Goal: Task Accomplishment & Management: Manage account settings

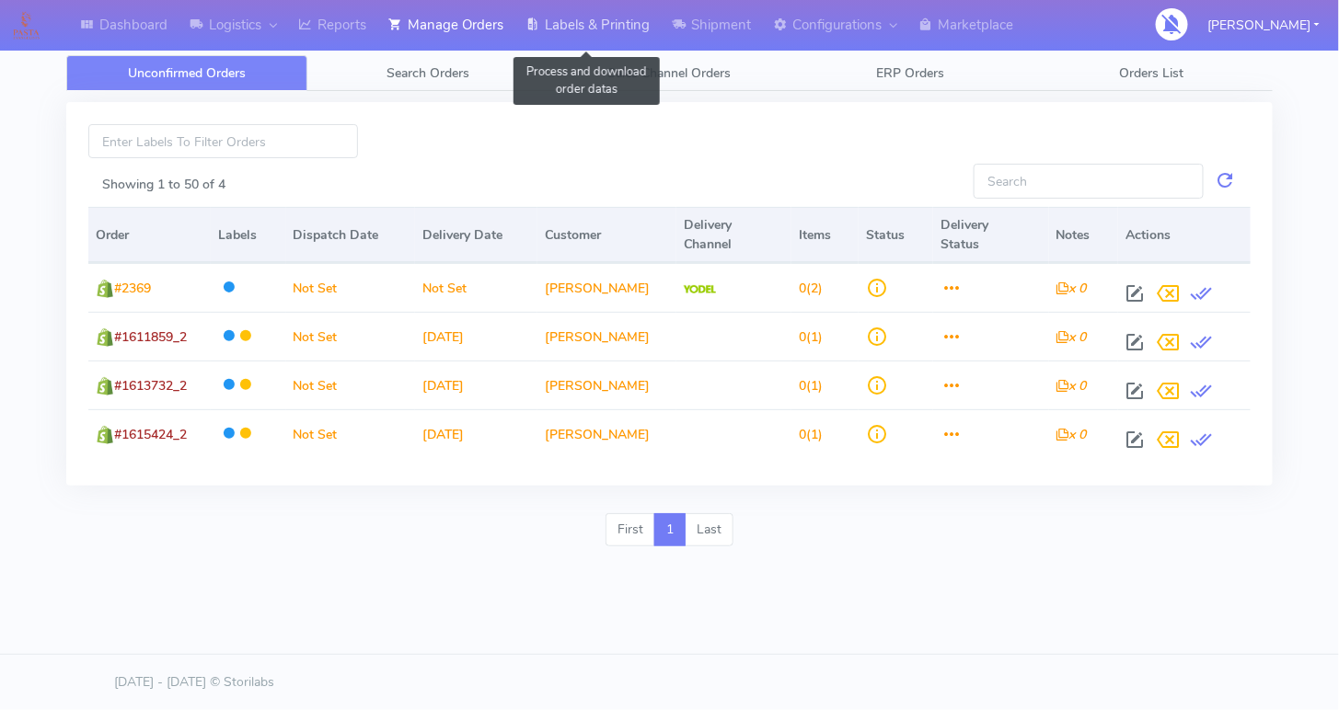
click at [569, 17] on link "Labels & Printing" at bounding box center [587, 25] width 146 height 51
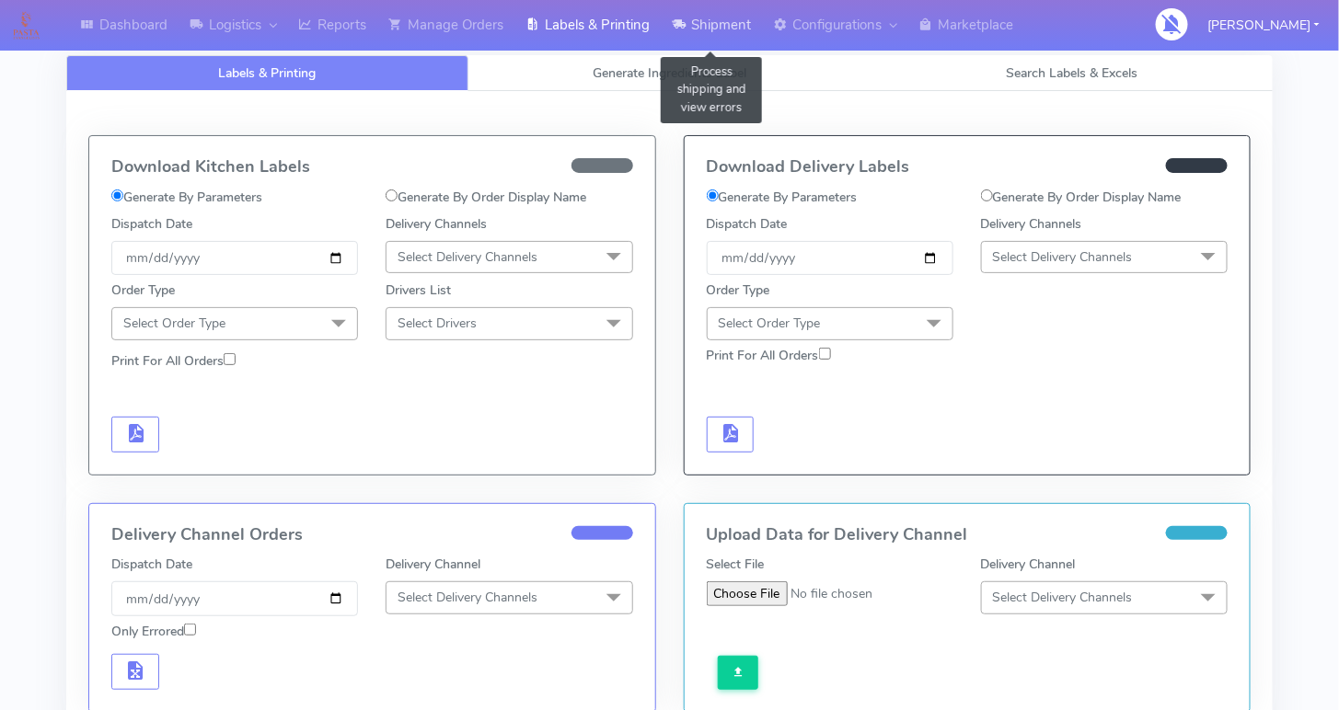
click at [722, 15] on link "Shipment" at bounding box center [711, 25] width 101 height 51
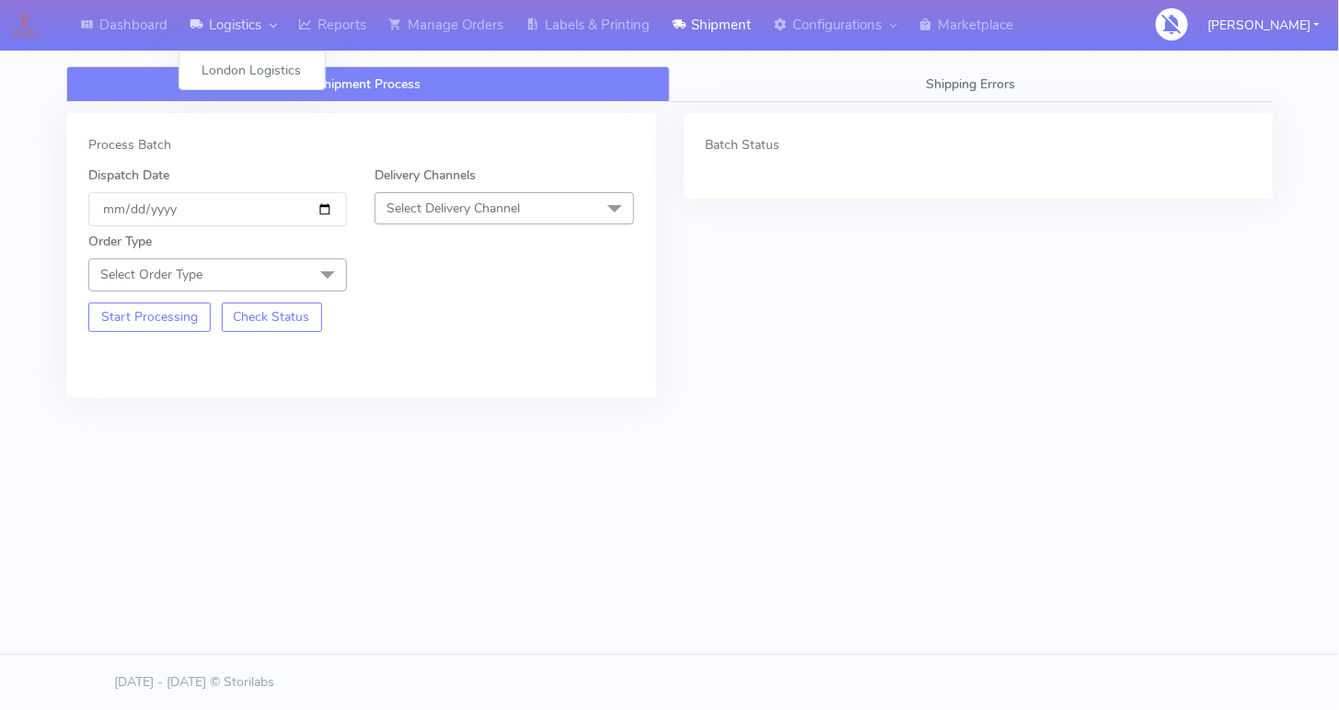
click at [231, 18] on link "Logistics" at bounding box center [233, 25] width 109 height 51
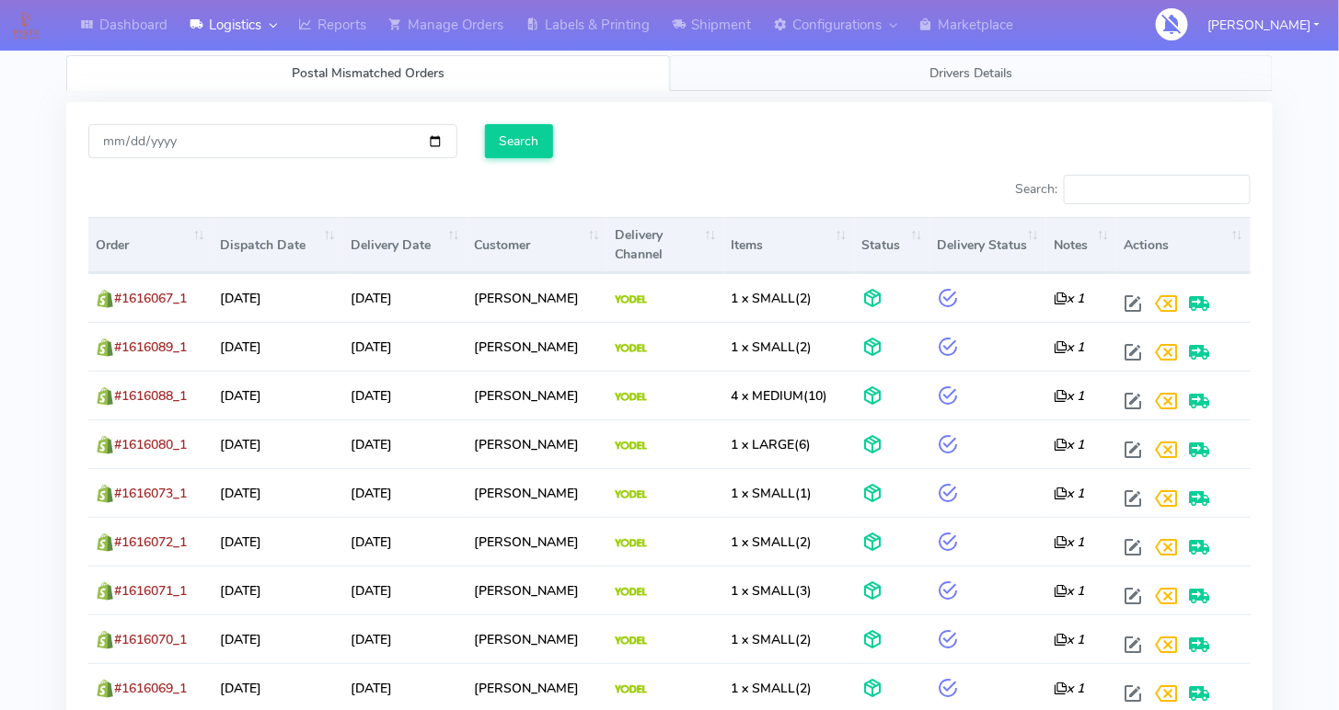
click at [949, 72] on span "Drivers Details" at bounding box center [971, 72] width 83 height 17
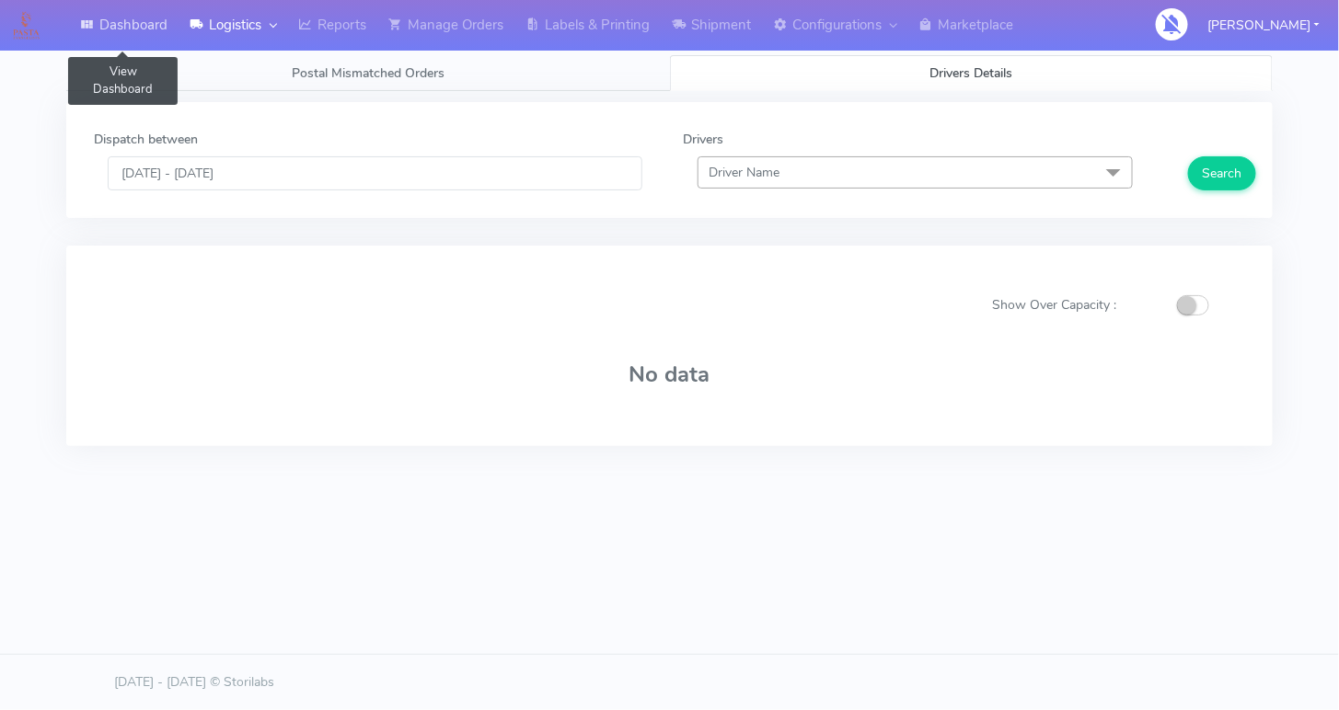
click at [123, 19] on link "Dashboard" at bounding box center [124, 25] width 110 height 51
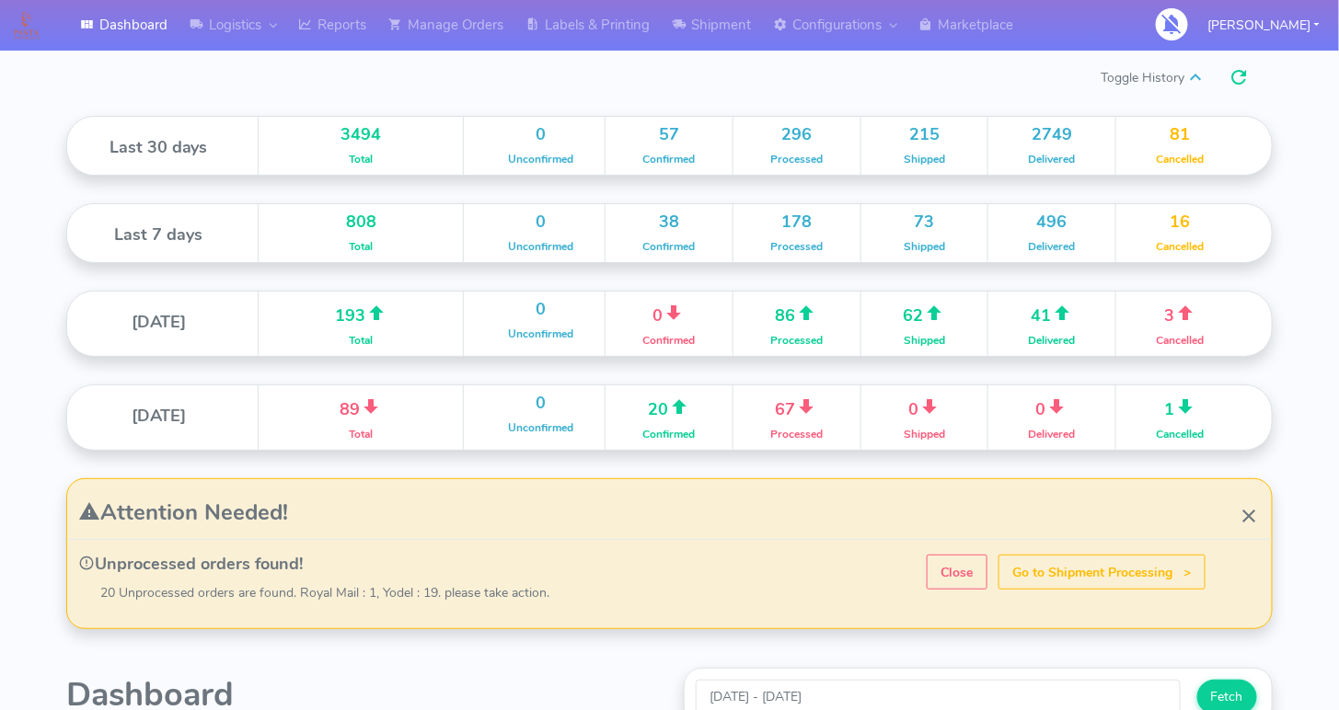
scroll to position [341, 618]
click at [479, 37] on link "Manage Orders" at bounding box center [445, 25] width 137 height 51
click at [469, 23] on link "Manage Orders" at bounding box center [445, 25] width 137 height 51
click at [650, 22] on link "Labels & Printing" at bounding box center [587, 25] width 146 height 51
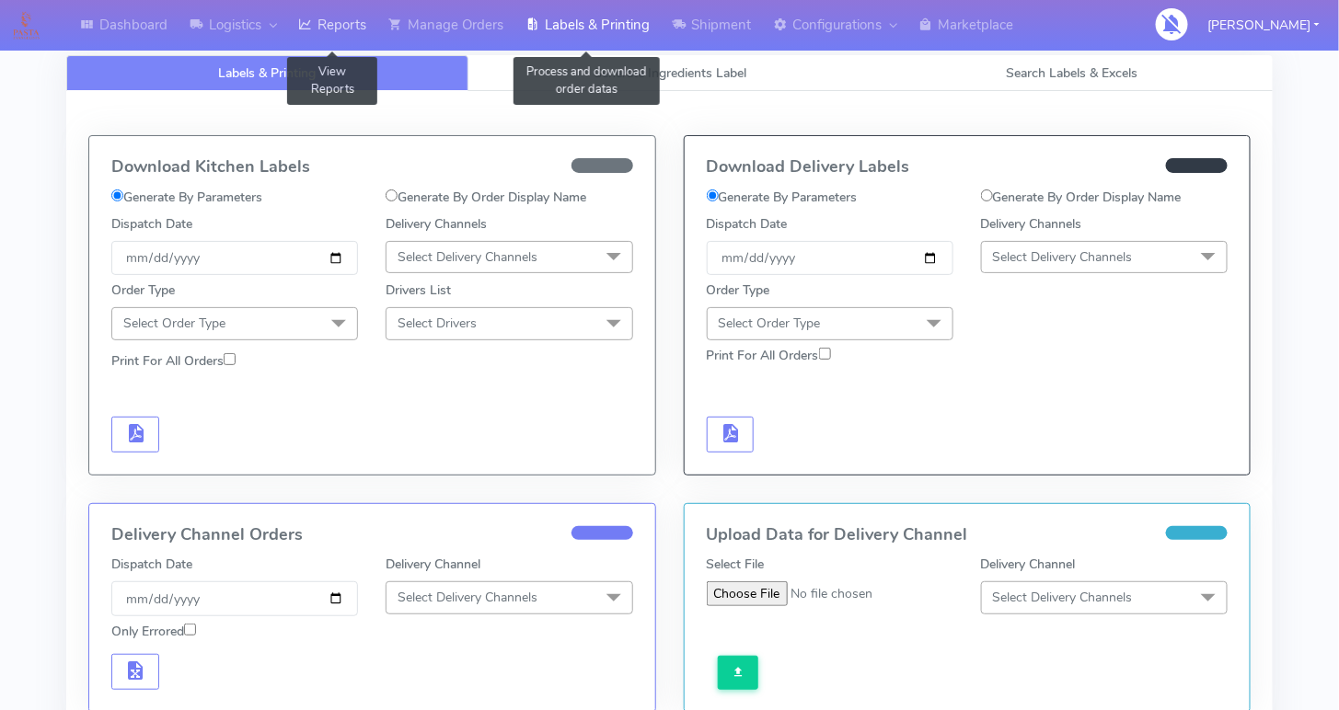
click at [342, 16] on link "Reports" at bounding box center [332, 25] width 90 height 51
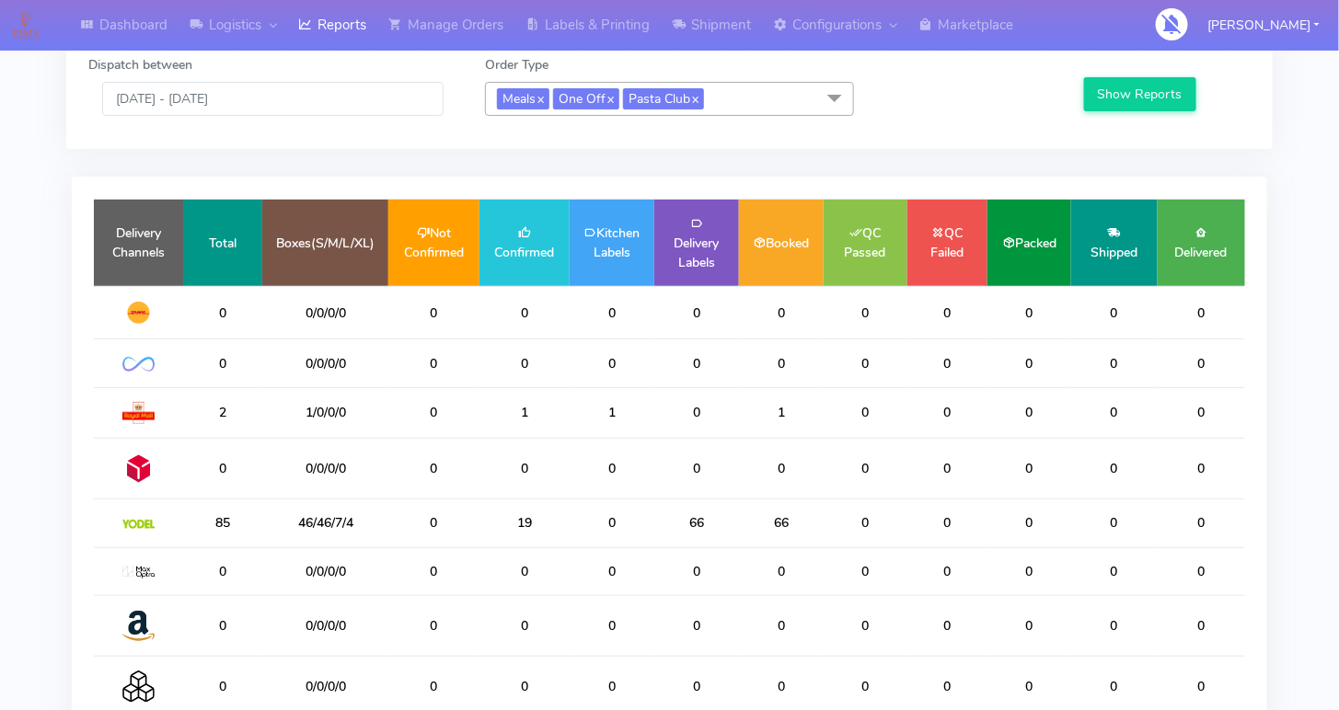
scroll to position [80, 0]
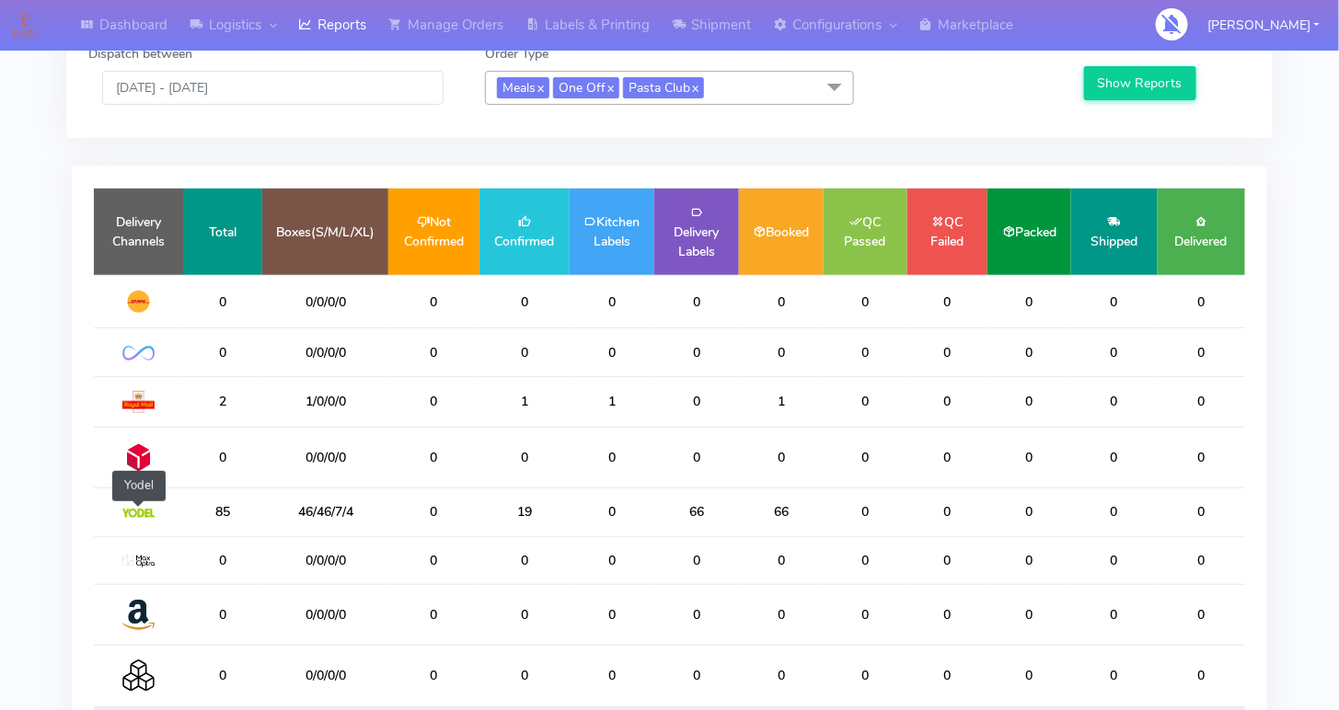
click at [143, 509] on img at bounding box center [138, 513] width 32 height 9
click at [528, 499] on td "19" at bounding box center [524, 513] width 90 height 48
click at [537, 504] on td "19" at bounding box center [524, 513] width 90 height 48
drag, startPoint x: 538, startPoint y: 506, endPoint x: 510, endPoint y: 502, distance: 28.9
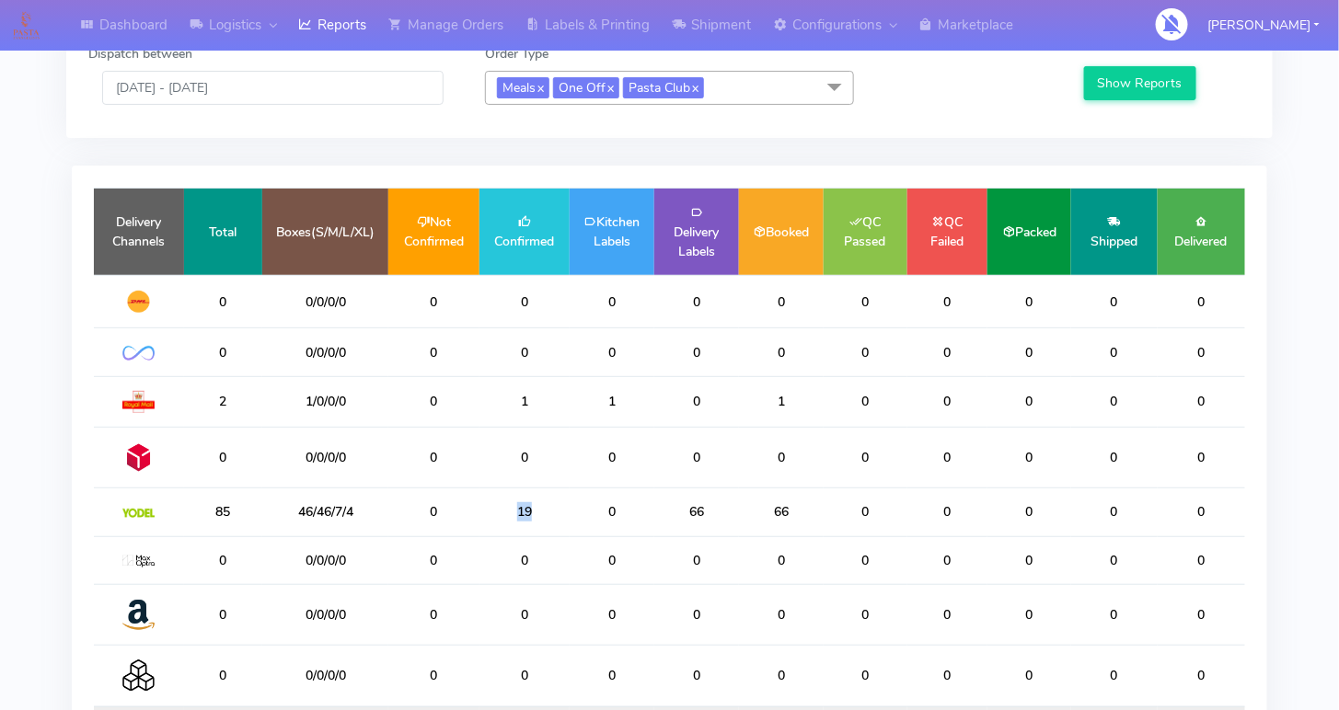
click at [510, 502] on td "19" at bounding box center [524, 513] width 90 height 48
click at [494, 501] on td "19" at bounding box center [524, 513] width 90 height 48
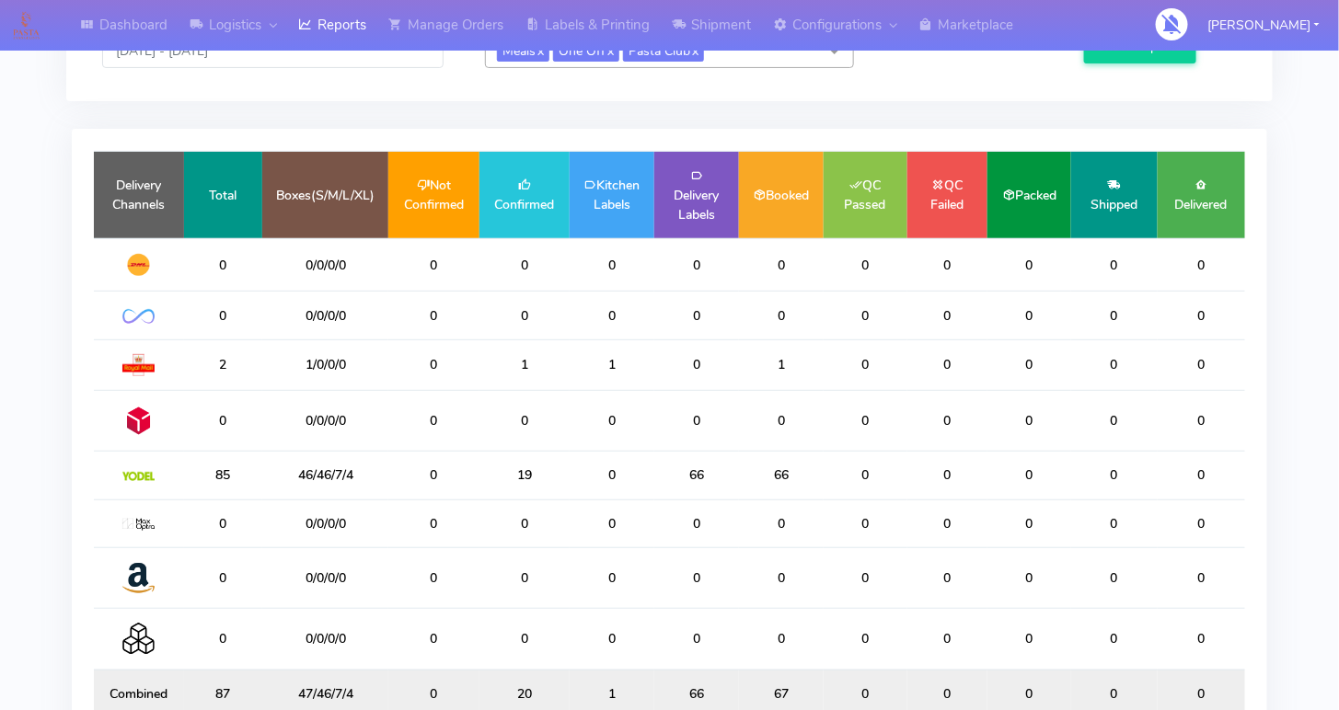
scroll to position [135, 0]
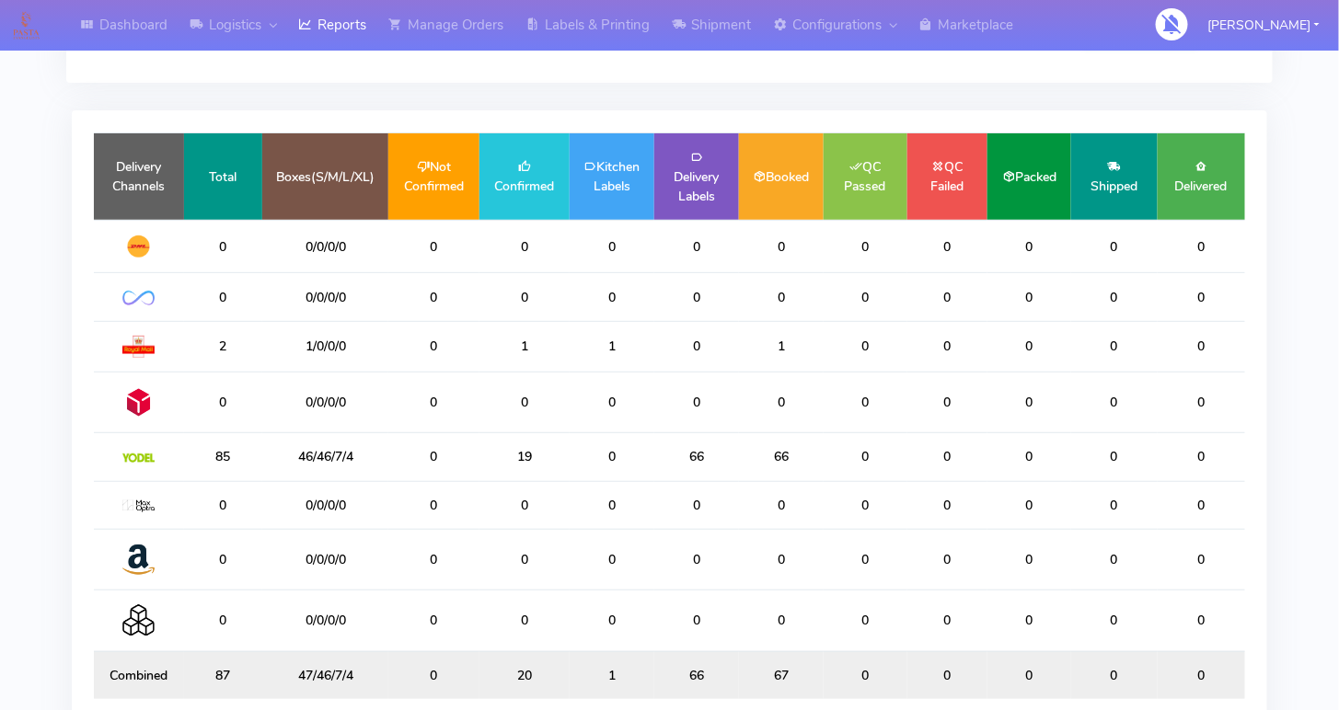
click at [222, 456] on td "85" at bounding box center [223, 457] width 78 height 48
click at [128, 454] on img at bounding box center [138, 458] width 32 height 9
click at [144, 454] on img at bounding box center [138, 458] width 32 height 9
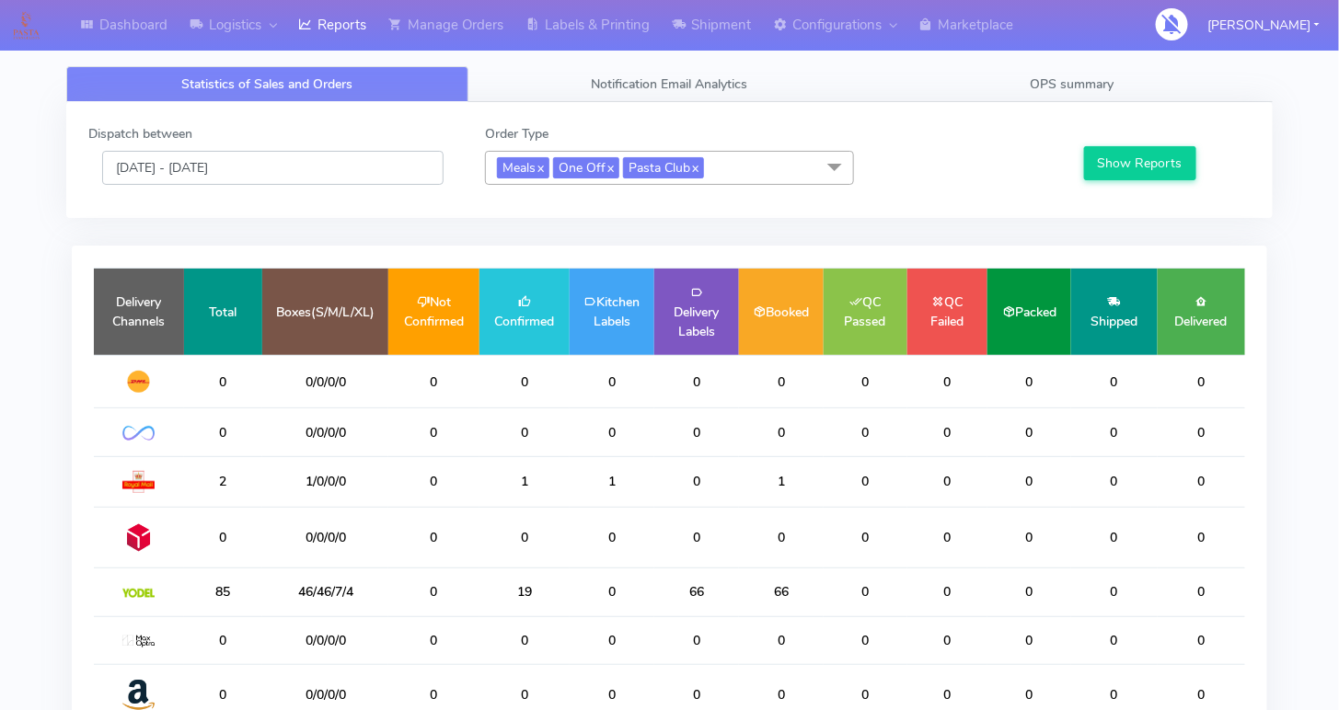
click at [380, 171] on input "[DATE] - [DATE]" at bounding box center [272, 168] width 341 height 34
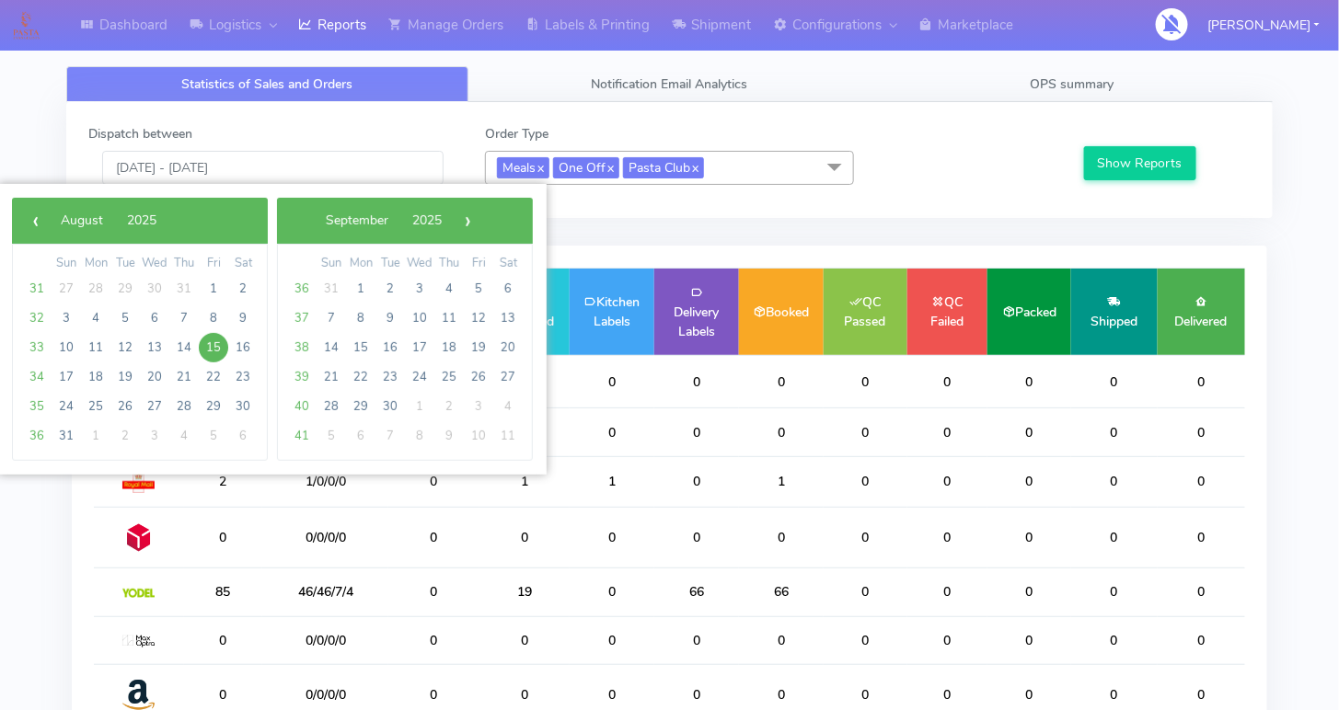
click at [676, 202] on div "Dispatch between [DATE] - [DATE] Order Type Meals x One Off x Pasta Club x Sele…" at bounding box center [669, 160] width 1207 height 116
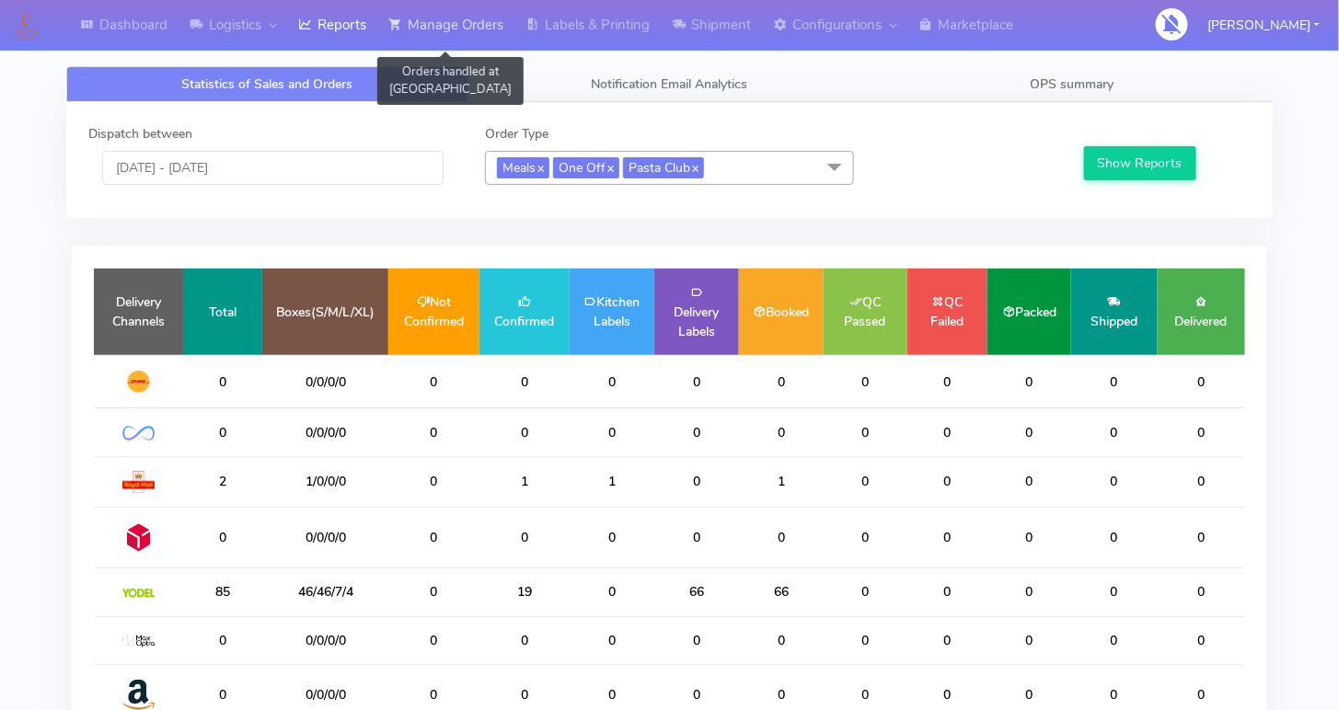
click at [465, 27] on link "Manage Orders" at bounding box center [445, 25] width 137 height 51
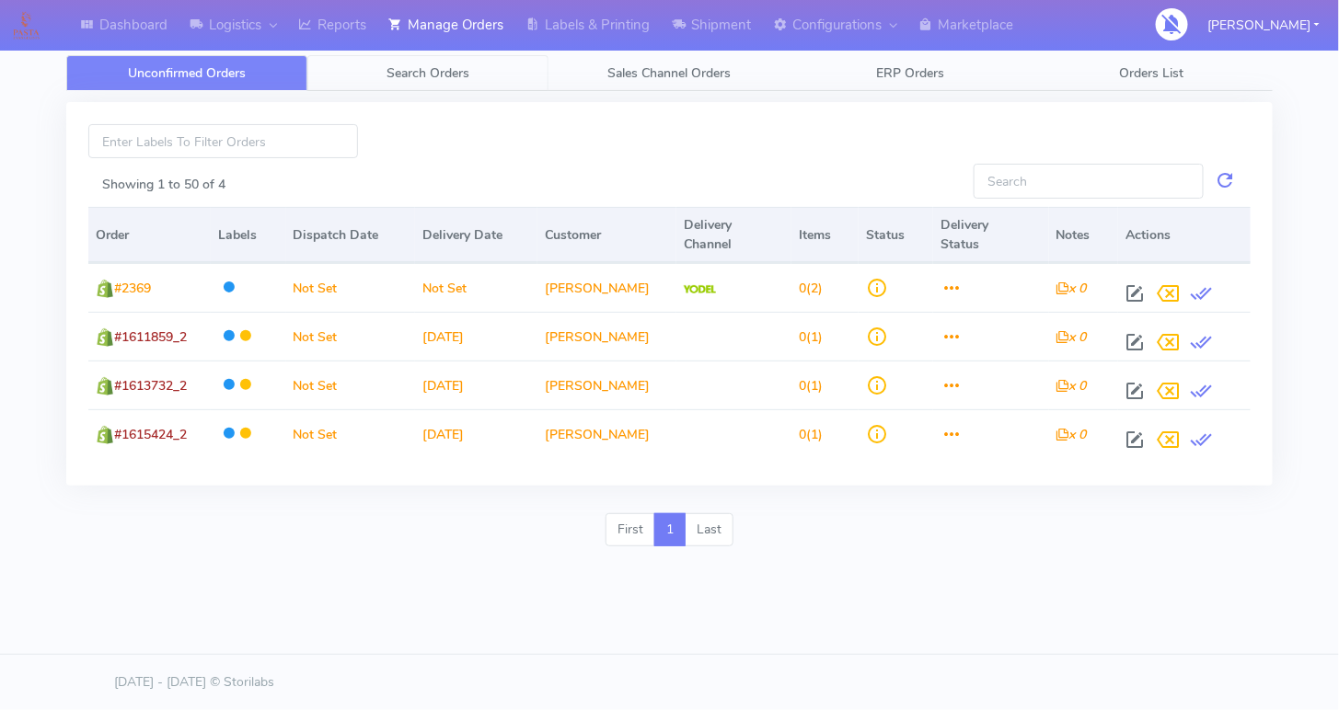
click at [416, 78] on span "Search Orders" at bounding box center [428, 72] width 83 height 17
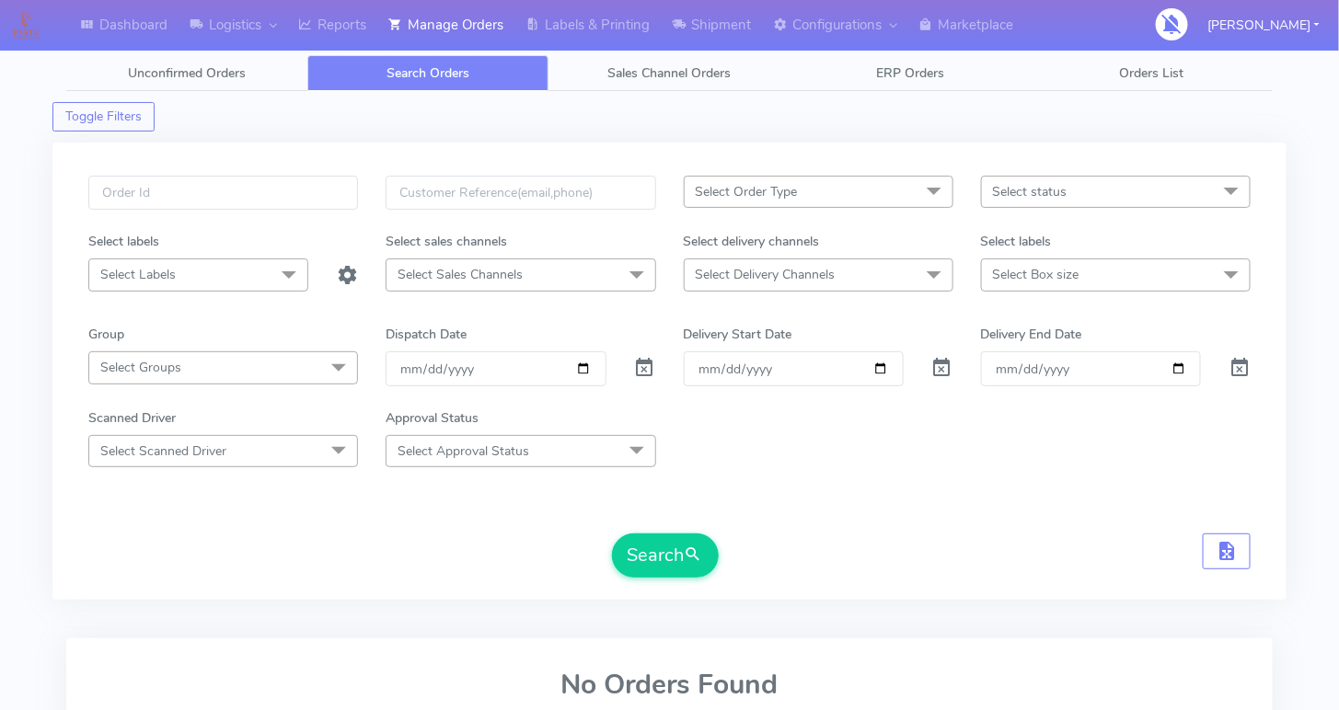
click at [1008, 192] on span "Select status" at bounding box center [1030, 191] width 75 height 17
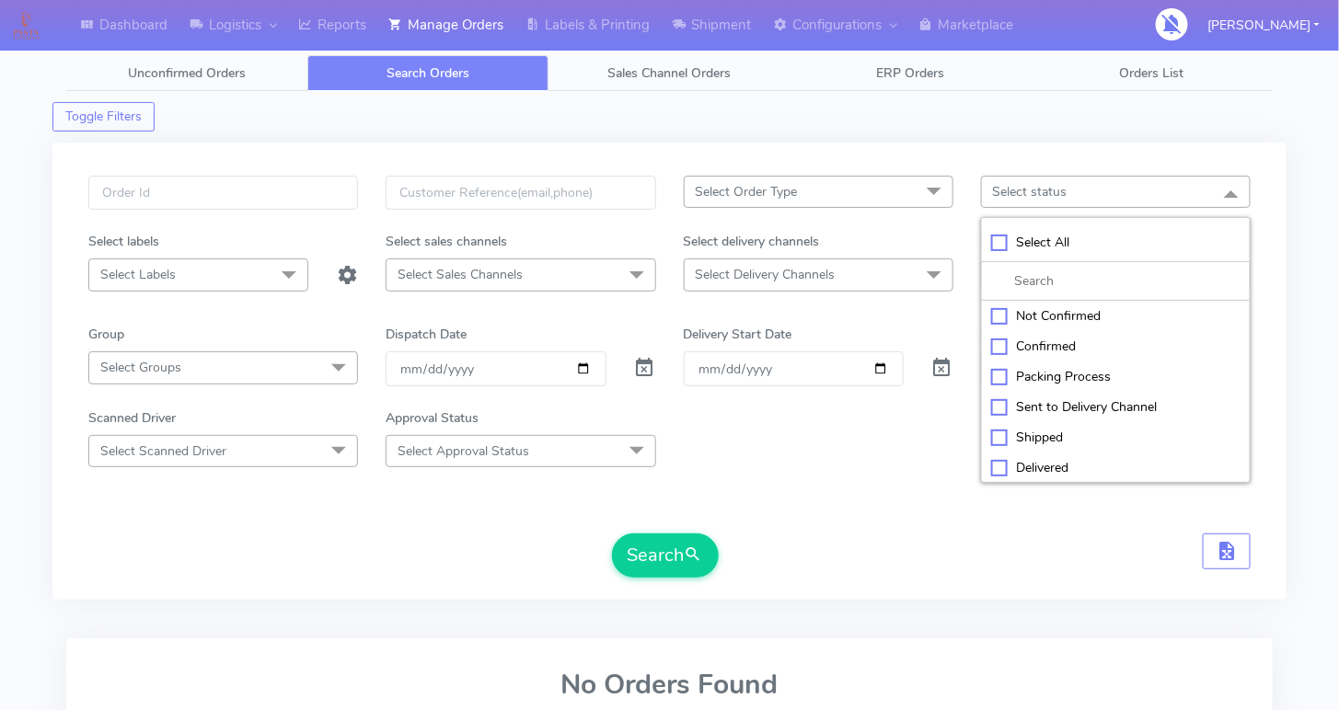
click at [999, 311] on div "Not Confirmed" at bounding box center [1115, 315] width 249 height 19
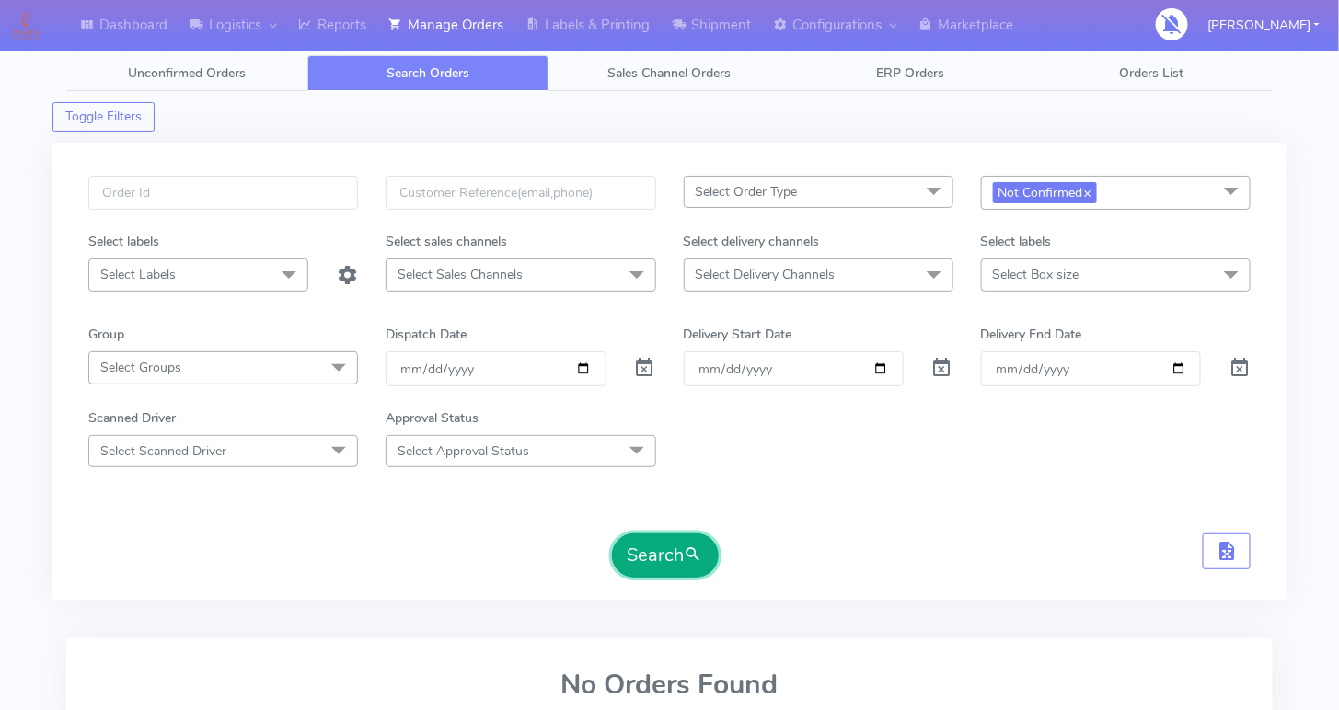
click at [658, 543] on button "Search" at bounding box center [665, 556] width 107 height 44
click at [1089, 191] on link "x" at bounding box center [1087, 191] width 8 height 19
checkbox input "false"
click at [1089, 191] on span "Select status" at bounding box center [1116, 192] width 270 height 32
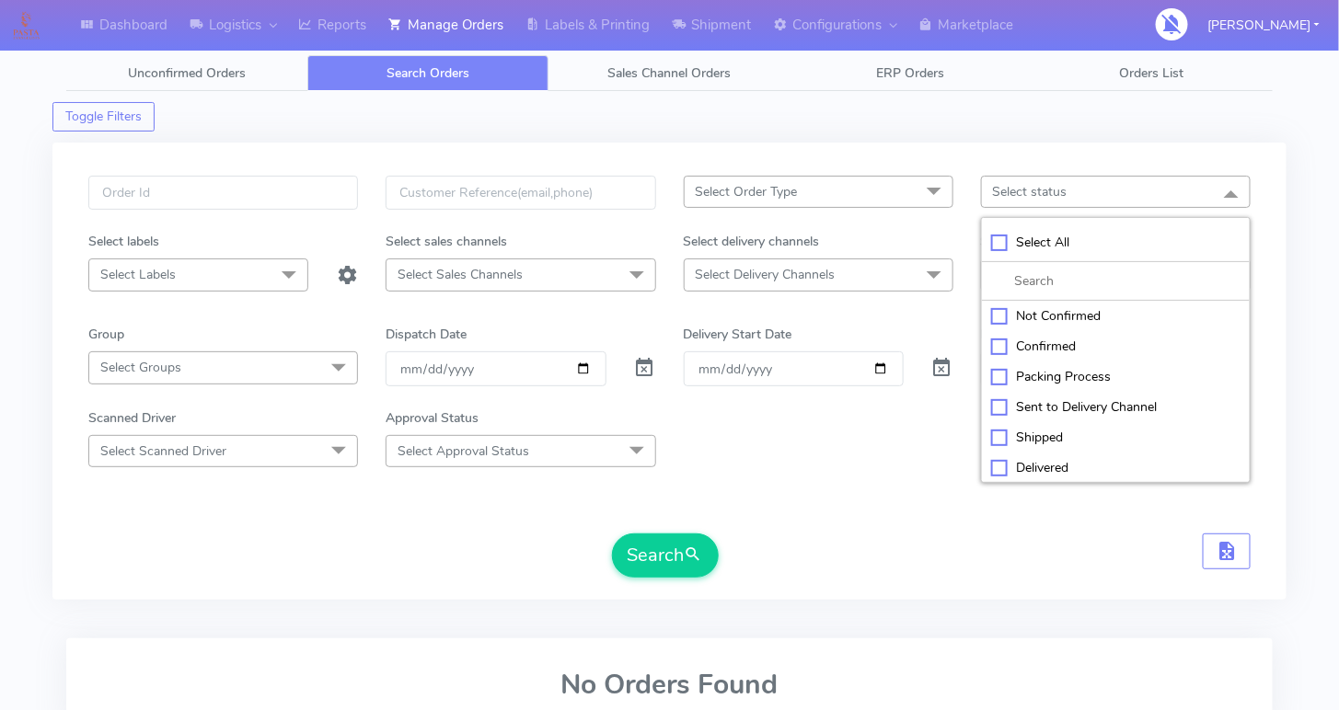
click at [1003, 347] on div "Confirmed" at bounding box center [1115, 346] width 249 height 19
checkbox input "true"
click at [629, 559] on button "Search" at bounding box center [665, 556] width 107 height 44
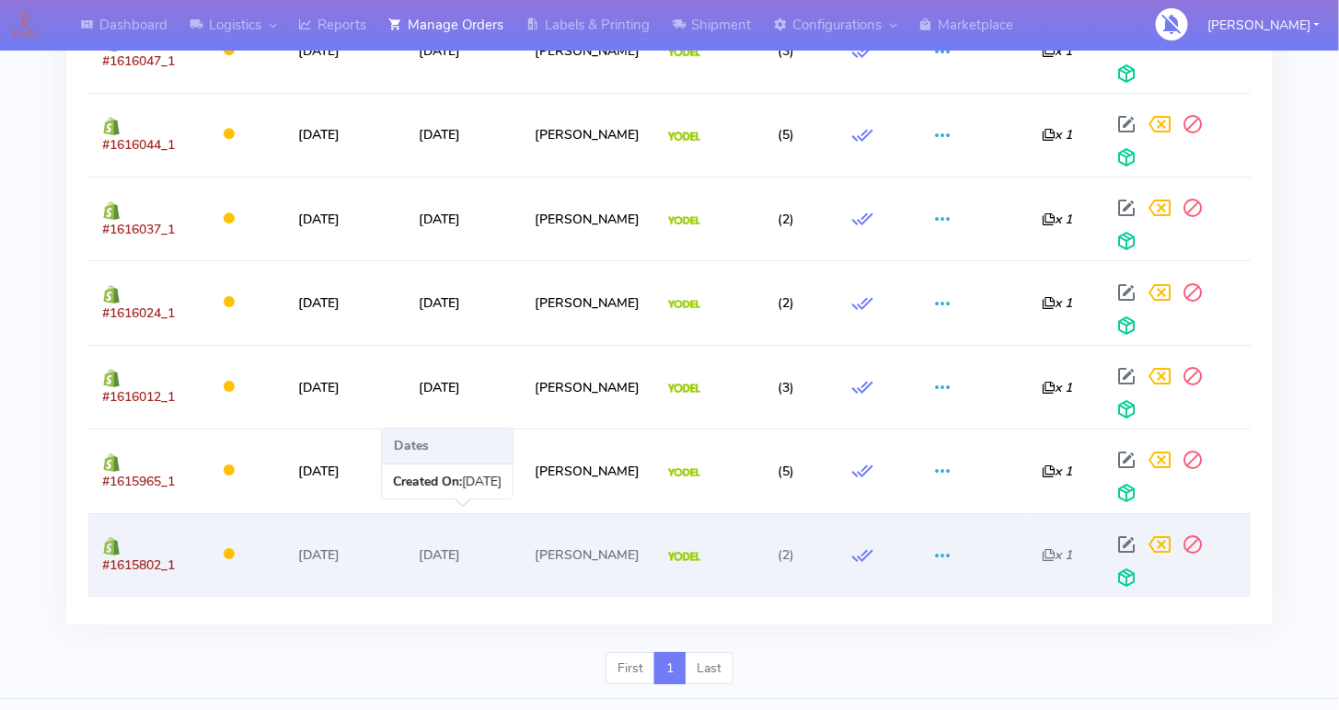
scroll to position [1888, 0]
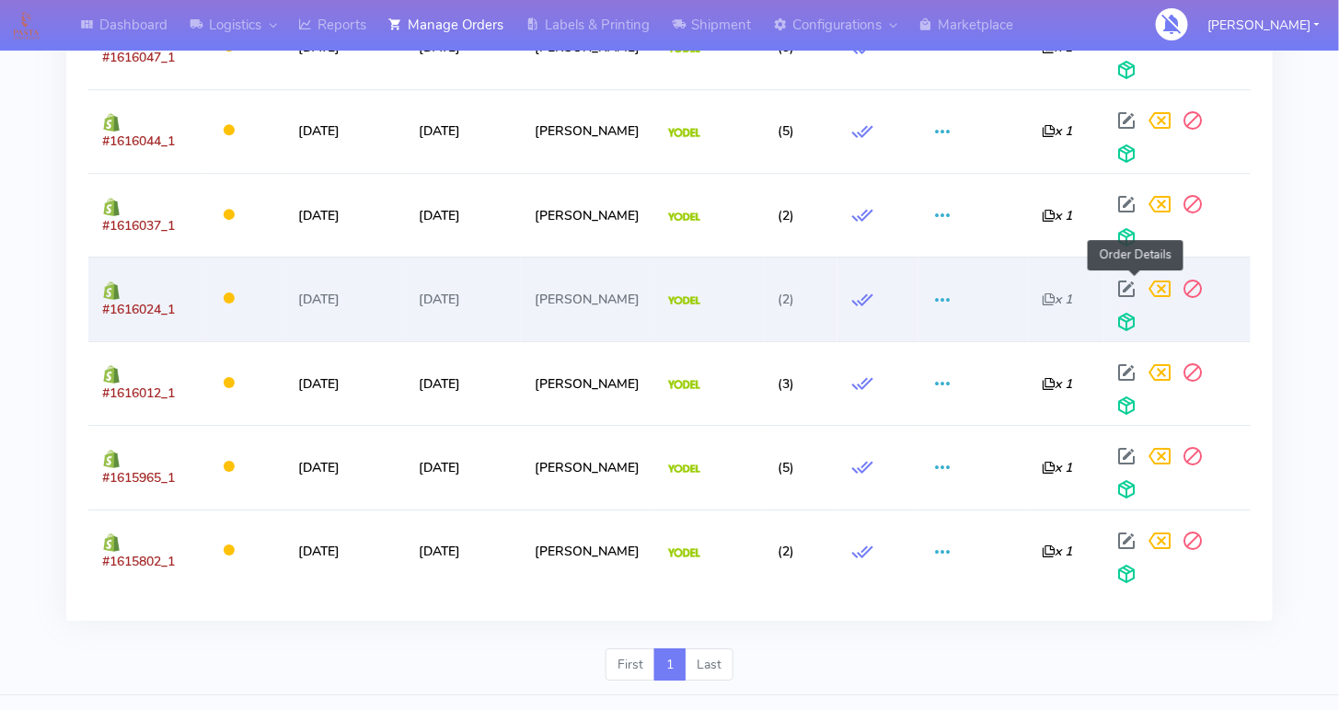
click at [1137, 284] on span at bounding box center [1127, 292] width 33 height 17
select select "5"
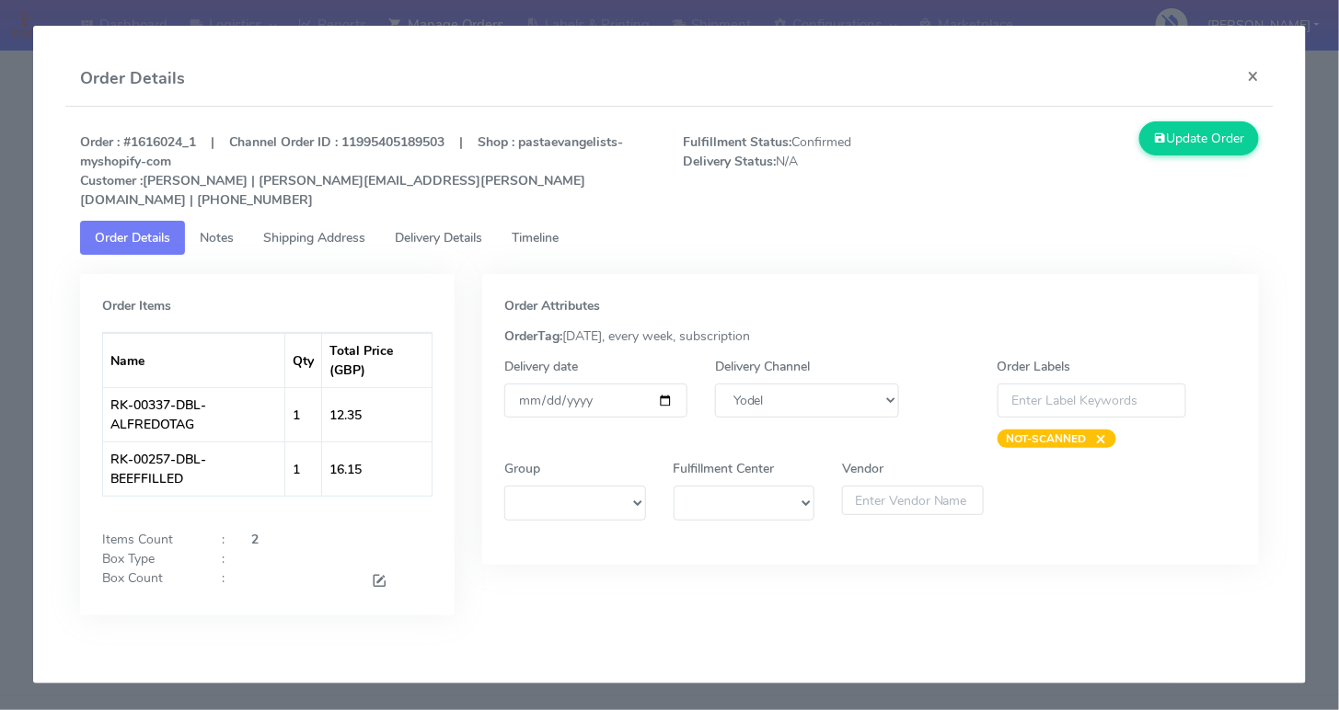
click at [552, 229] on span "Timeline" at bounding box center [535, 237] width 47 height 17
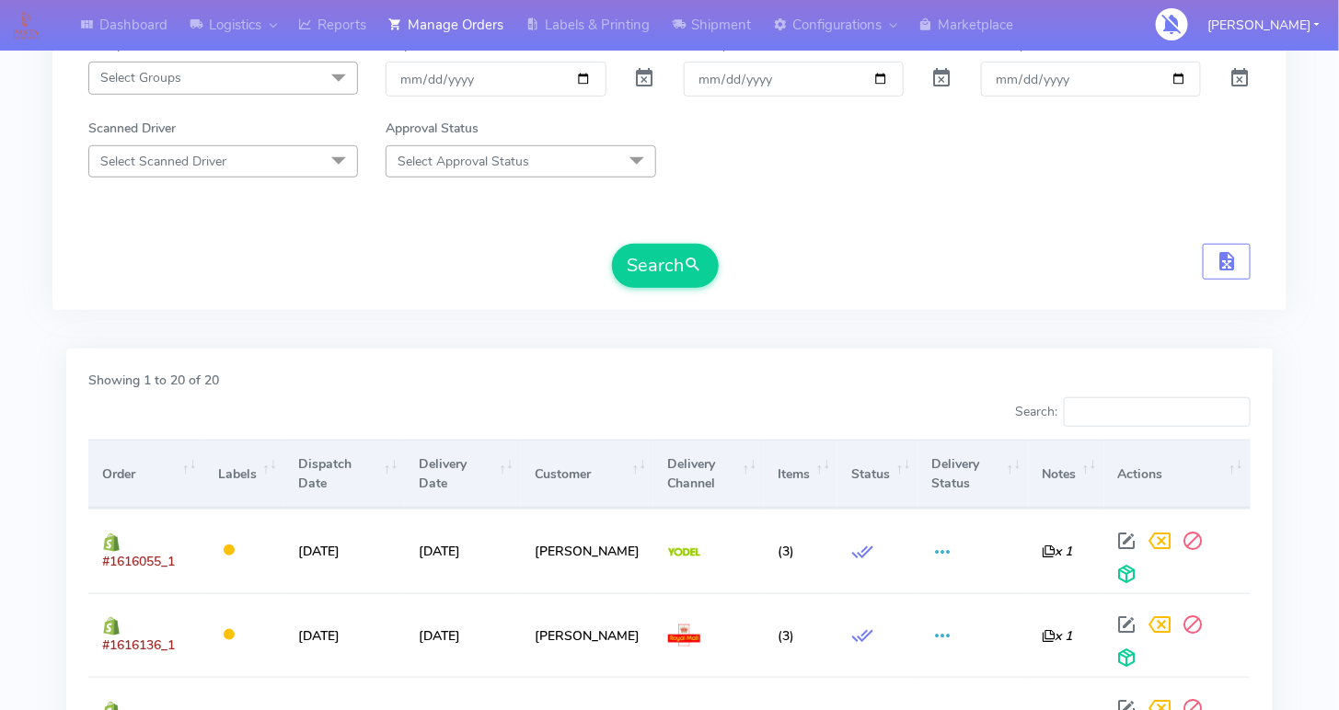
scroll to position [0, 0]
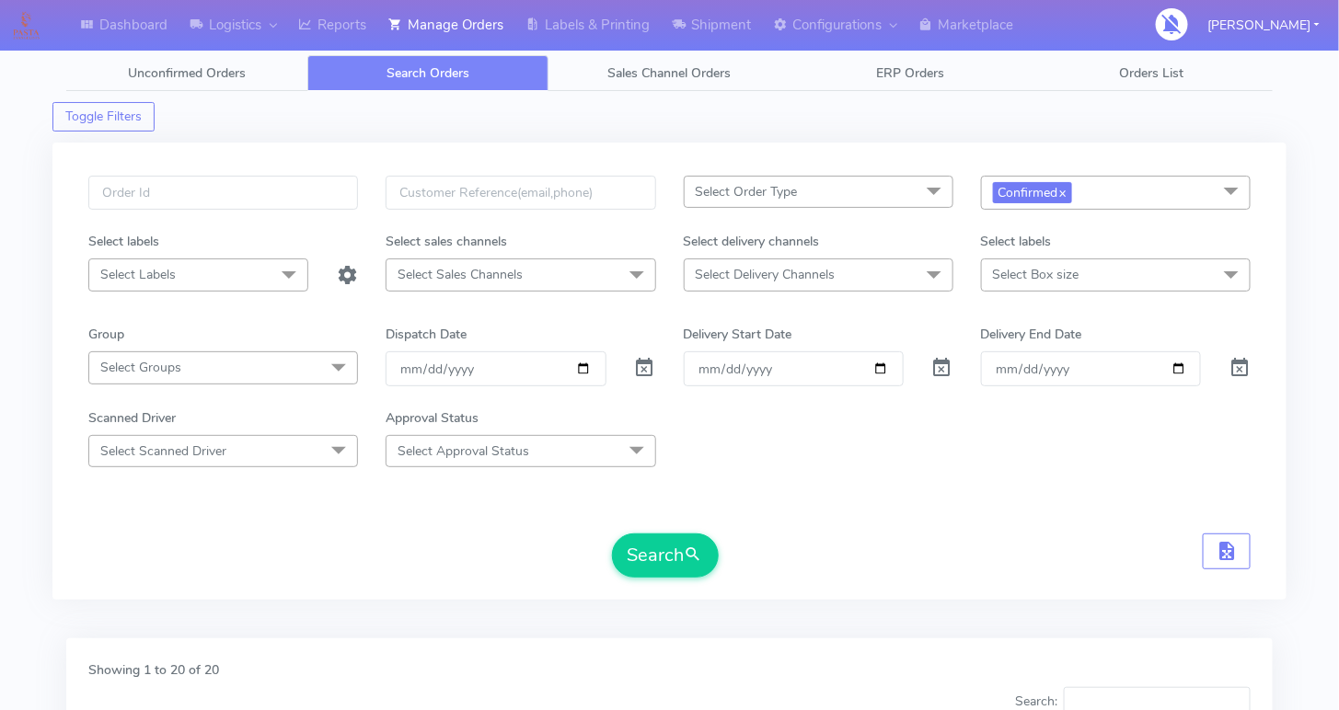
click at [827, 271] on span "Select Delivery Channels" at bounding box center [766, 274] width 140 height 17
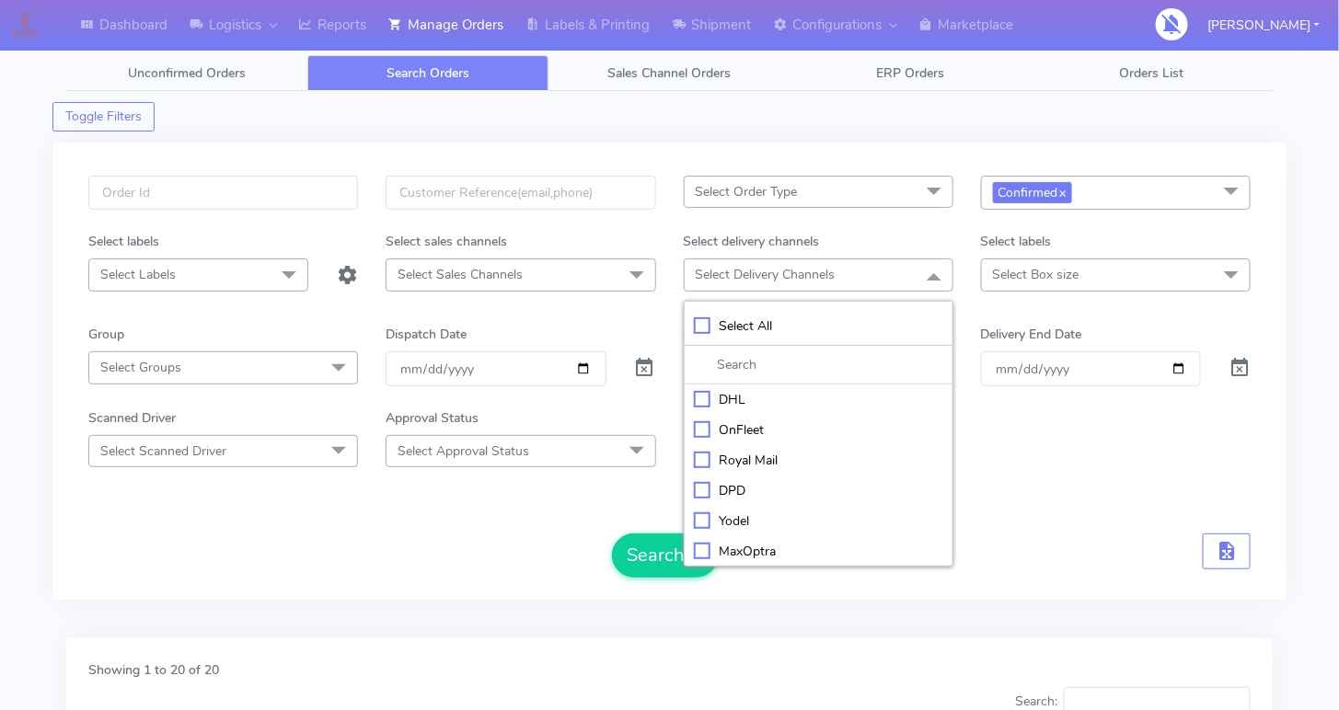
click at [696, 514] on div "Yodel" at bounding box center [818, 521] width 249 height 19
checkbox input "true"
click at [645, 549] on button "Search" at bounding box center [665, 558] width 107 height 44
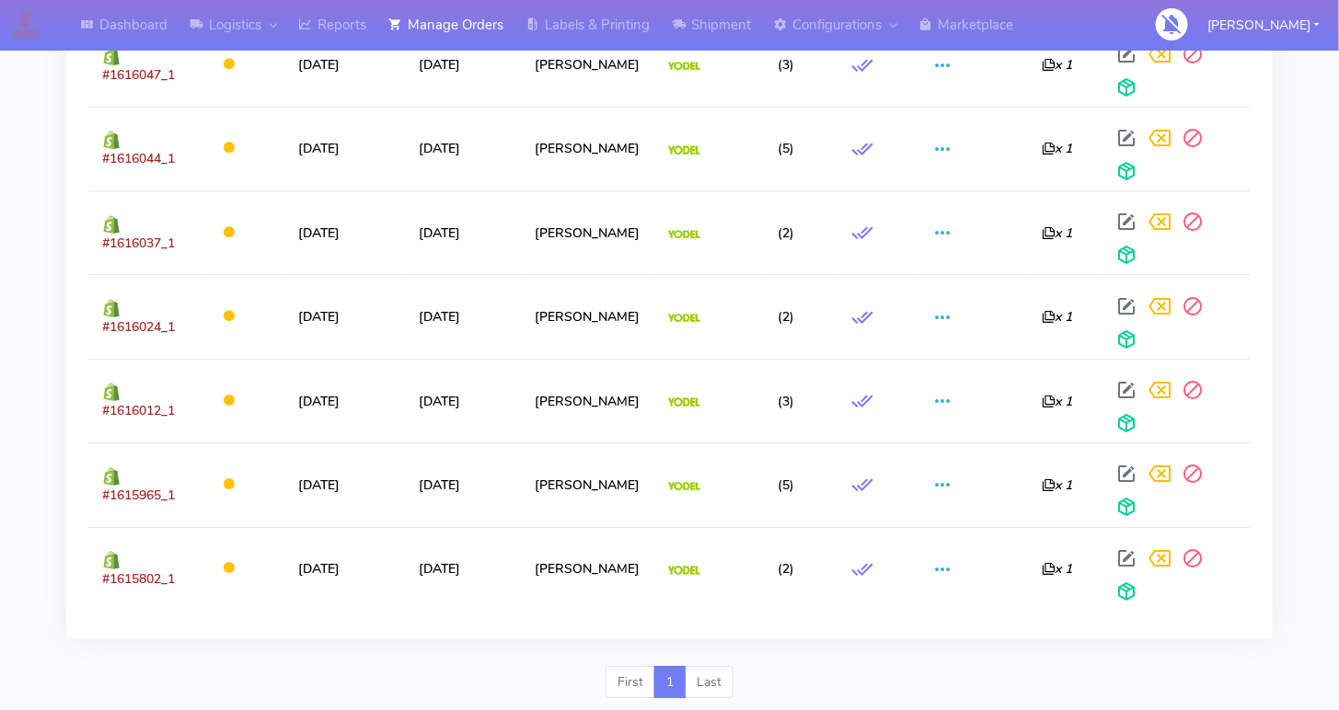
scroll to position [1831, 0]
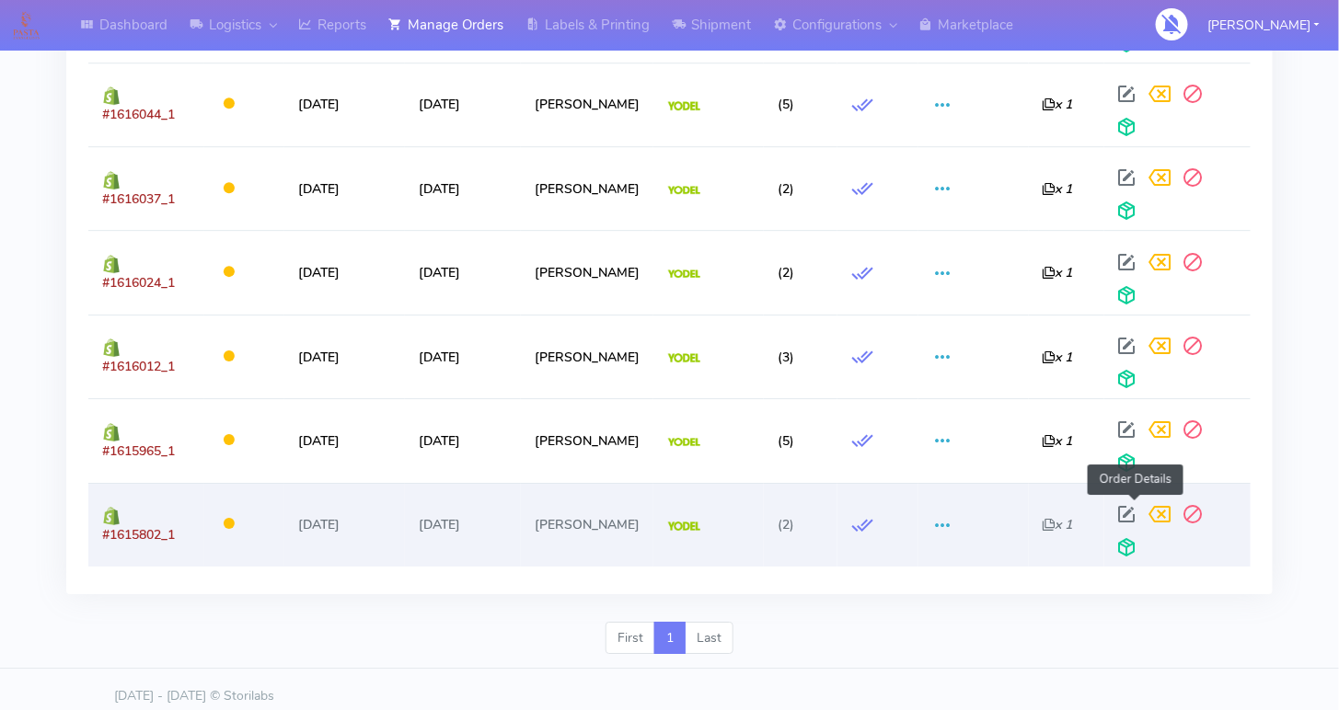
click at [1128, 510] on span at bounding box center [1127, 518] width 33 height 17
select select "5"
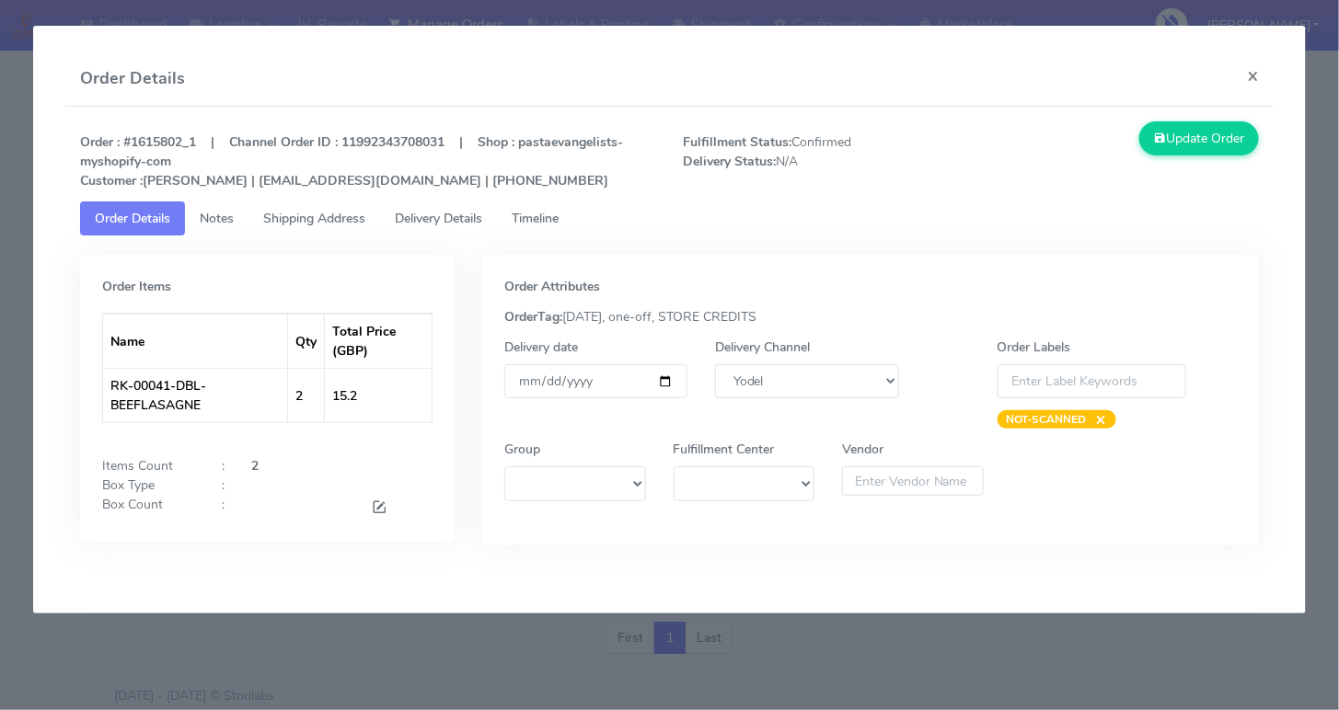
click at [540, 214] on span "Timeline" at bounding box center [535, 218] width 47 height 17
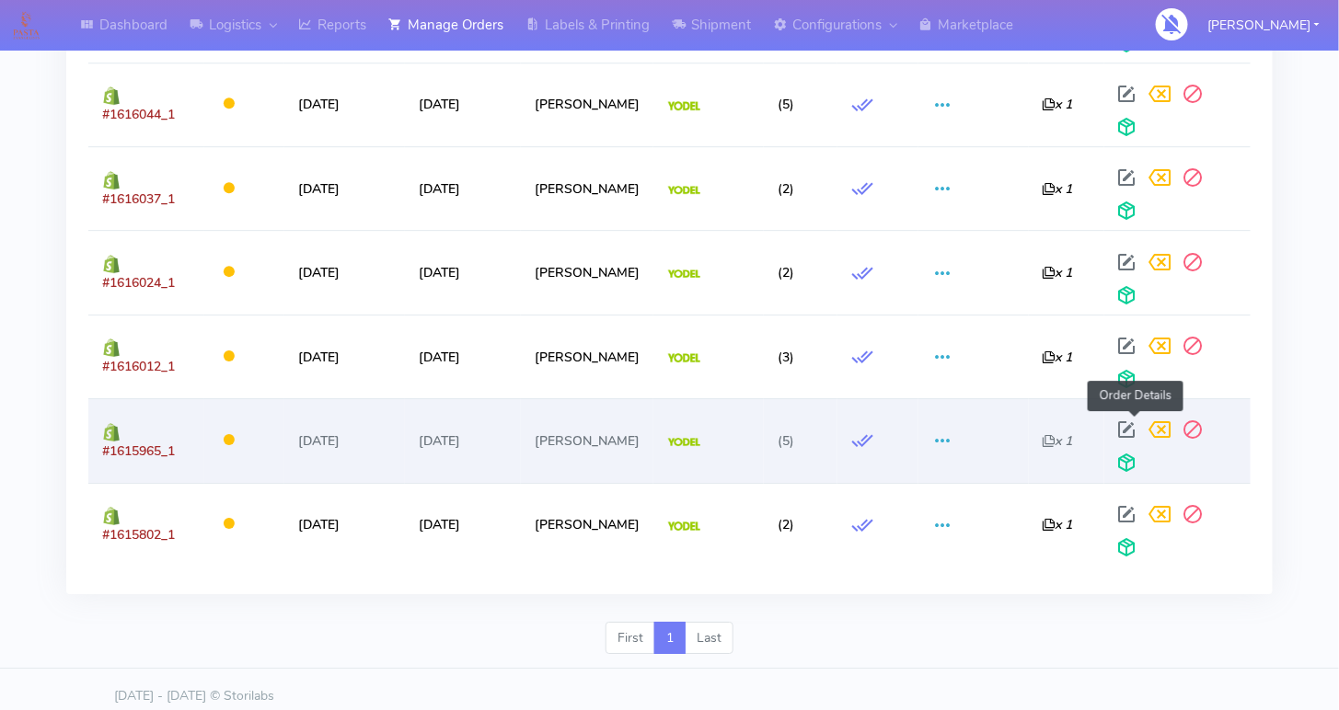
click at [1136, 425] on span at bounding box center [1127, 433] width 33 height 17
select select "5"
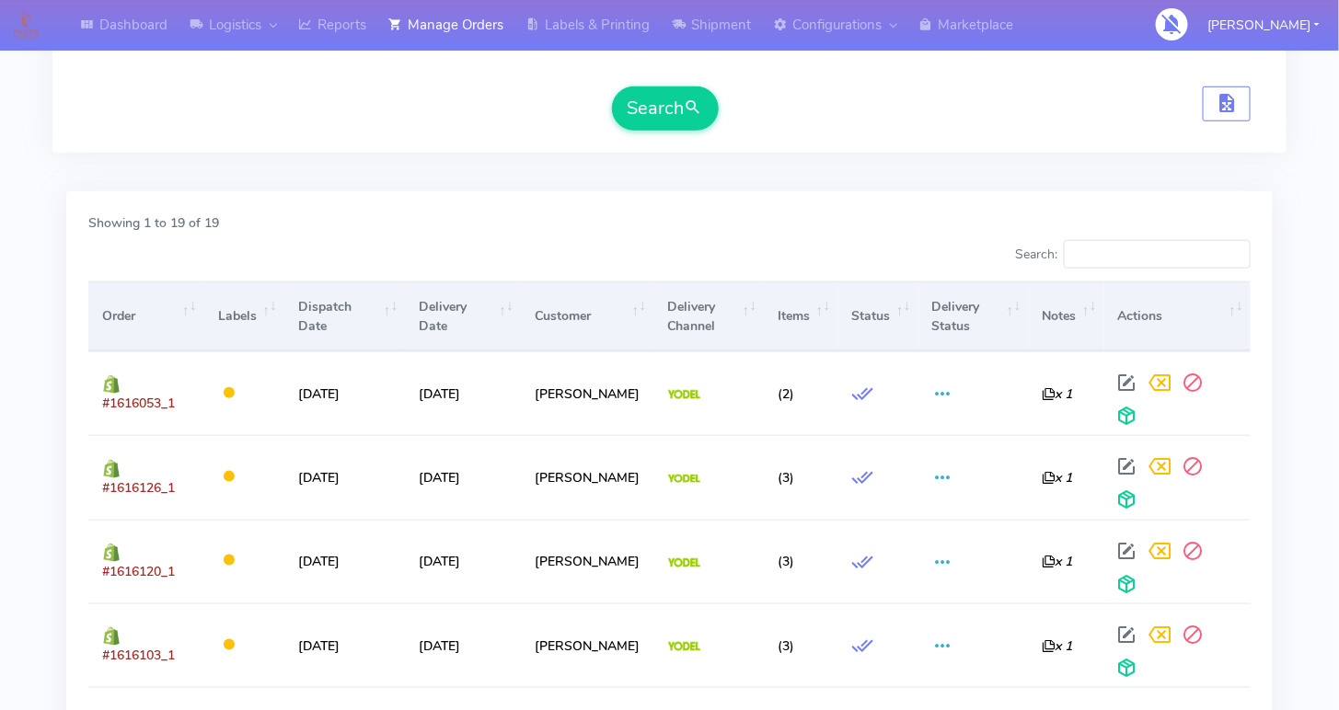
scroll to position [443, 0]
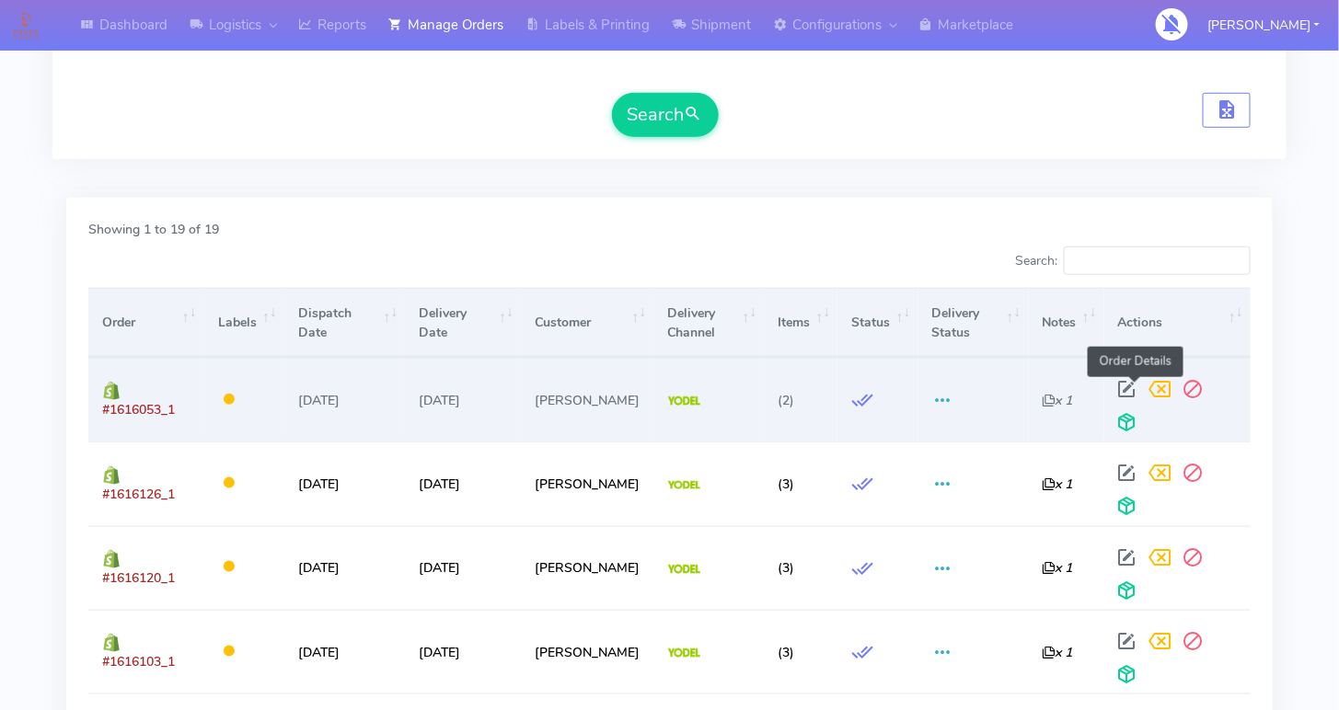
click at [1128, 385] on span at bounding box center [1127, 393] width 33 height 17
select select "5"
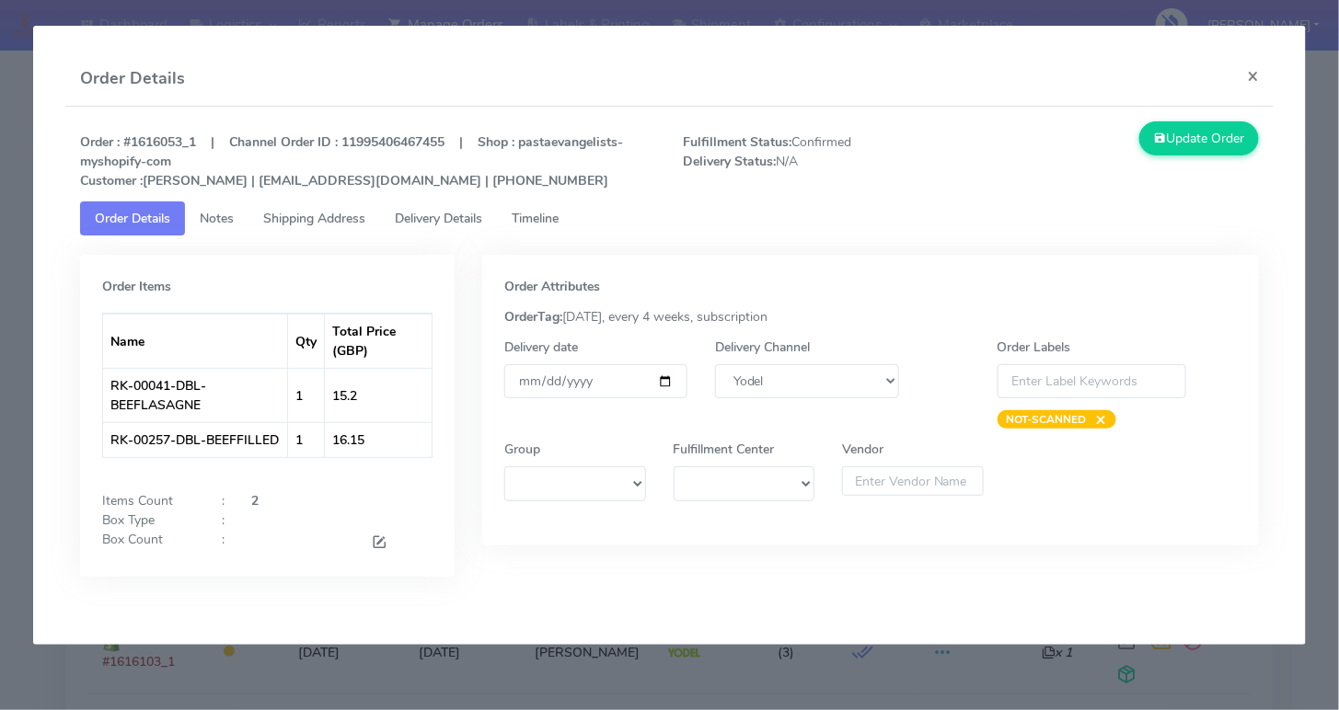
click at [559, 223] on span "Timeline" at bounding box center [535, 218] width 47 height 17
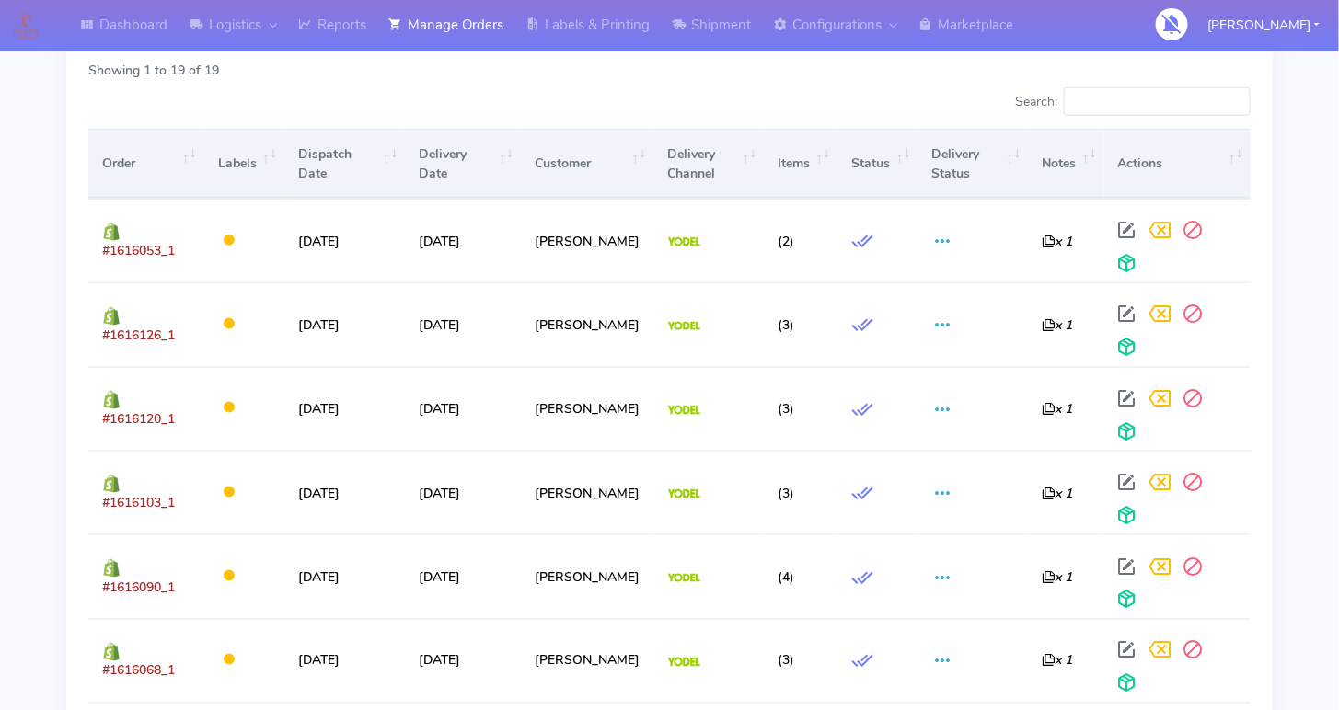
scroll to position [624, 0]
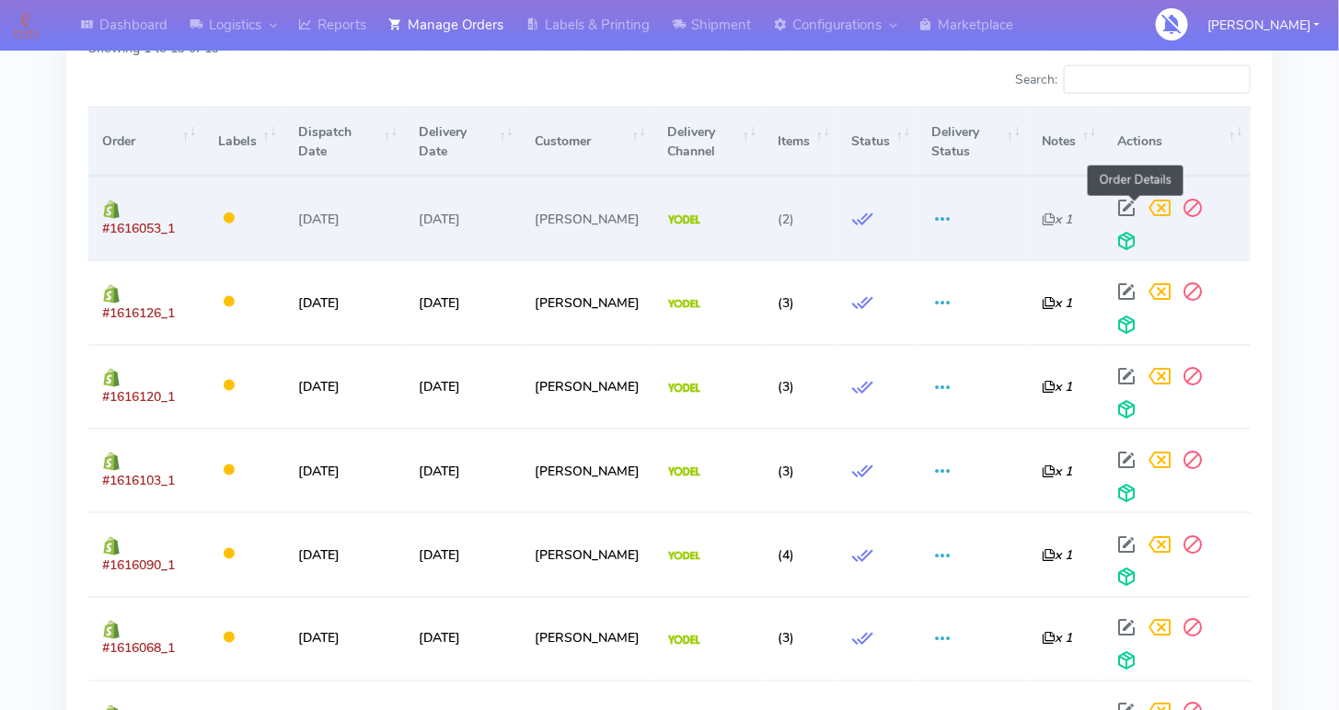
click at [1127, 203] on span at bounding box center [1127, 211] width 33 height 17
select select "5"
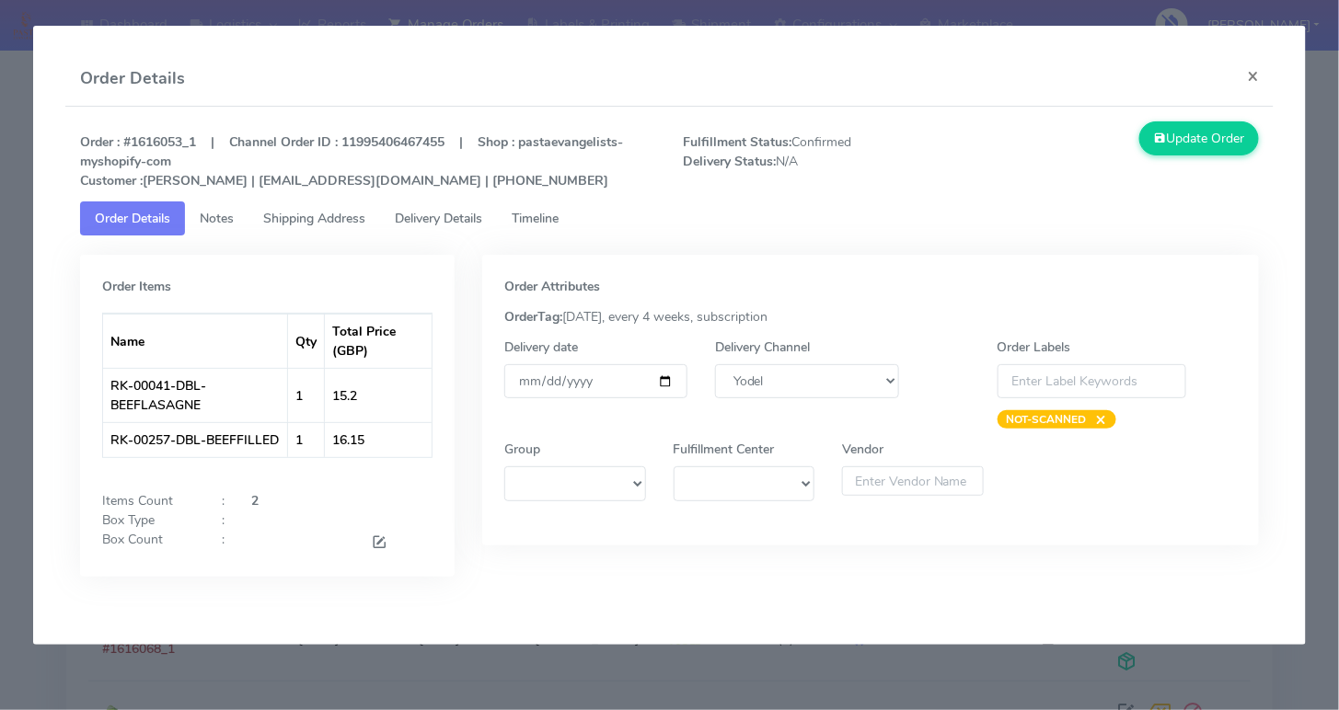
click at [816, 137] on span "Fulfillment Status: Confirmed Delivery Status: N/A" at bounding box center [821, 162] width 302 height 58
copy span "Confirmed"
click at [526, 214] on span "Timeline" at bounding box center [535, 218] width 47 height 17
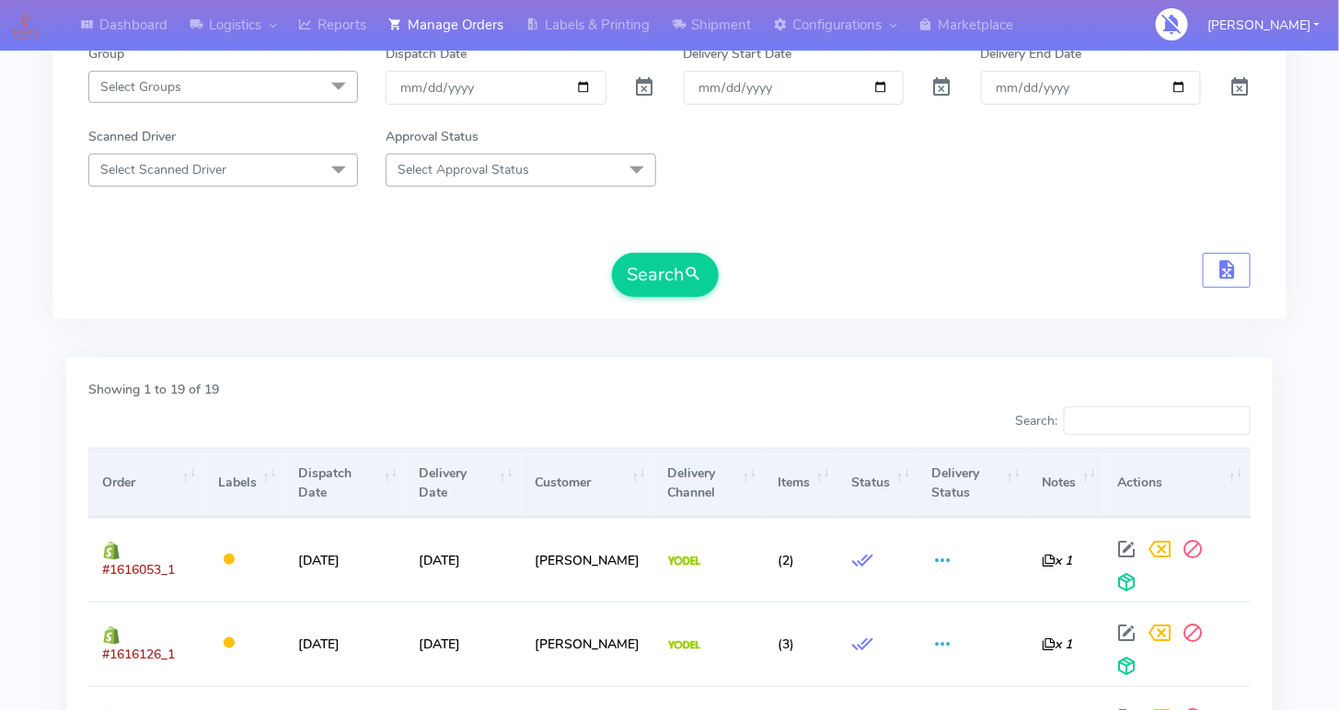
scroll to position [277, 0]
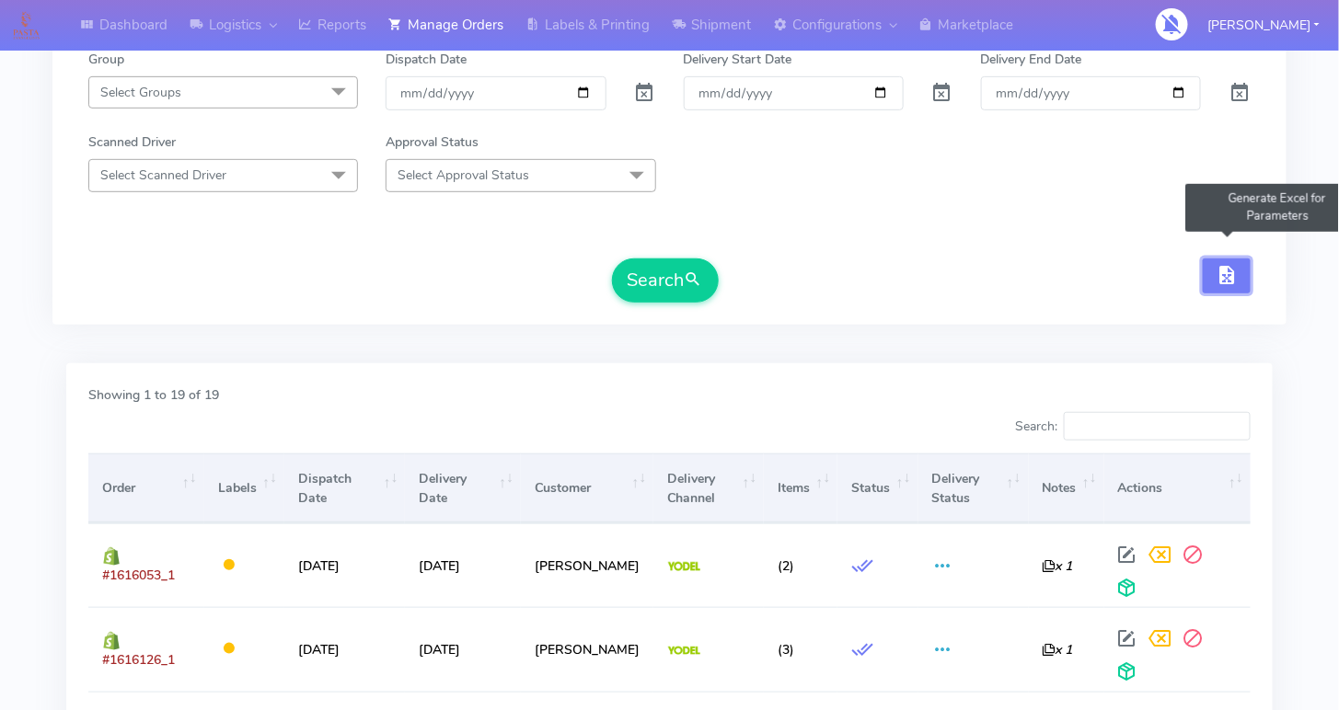
click at [1234, 271] on span "button" at bounding box center [1227, 279] width 22 height 17
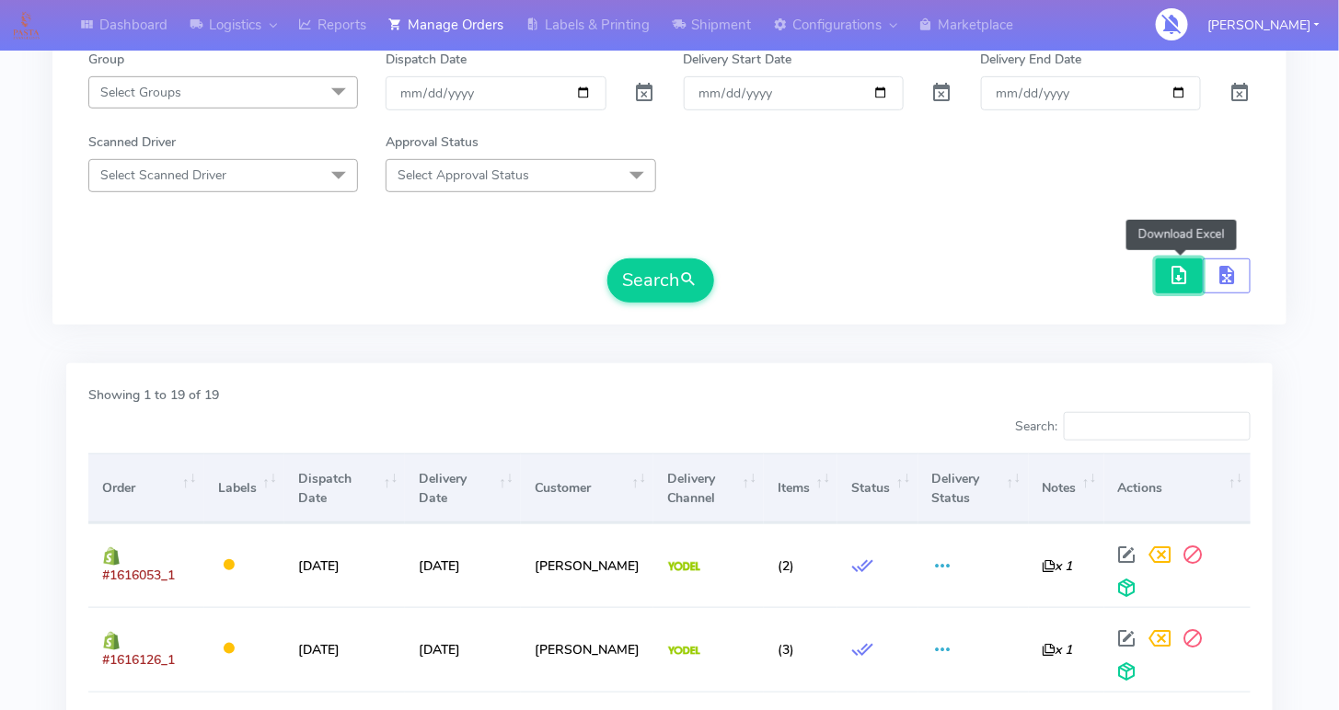
click at [1182, 275] on span "button" at bounding box center [1180, 279] width 22 height 17
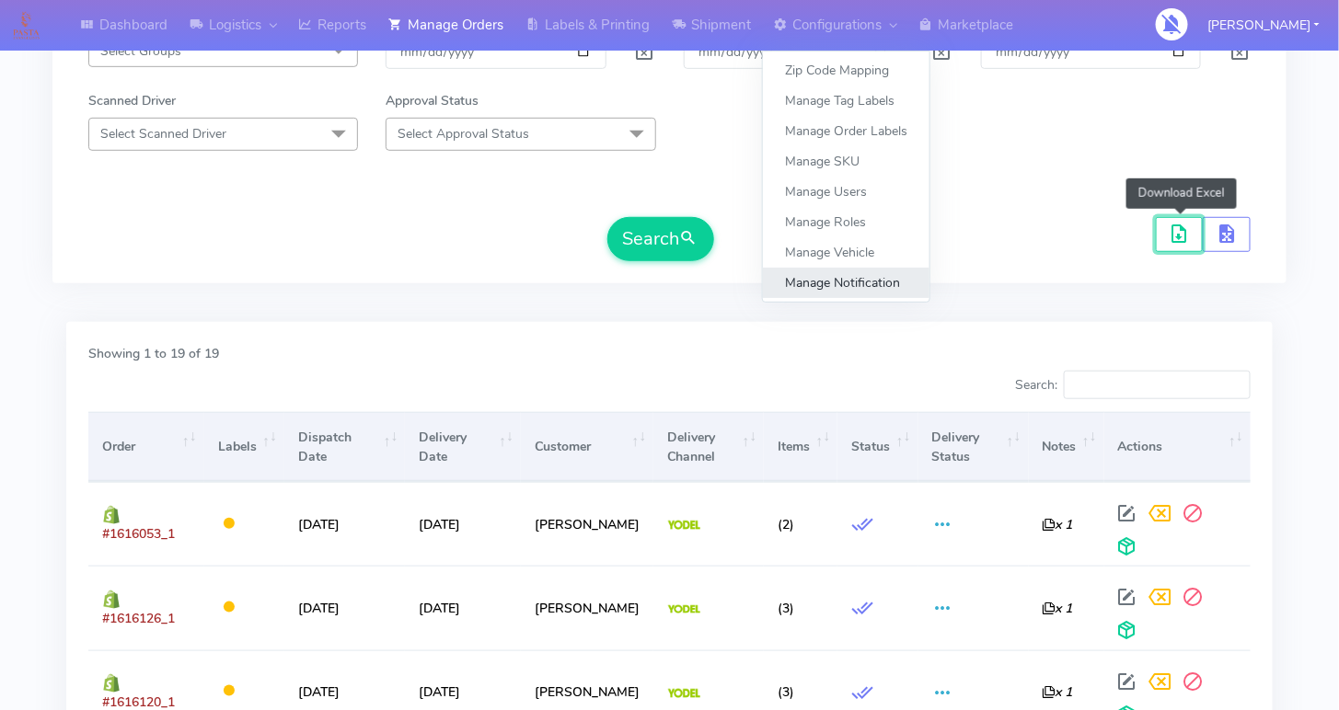
scroll to position [319, 0]
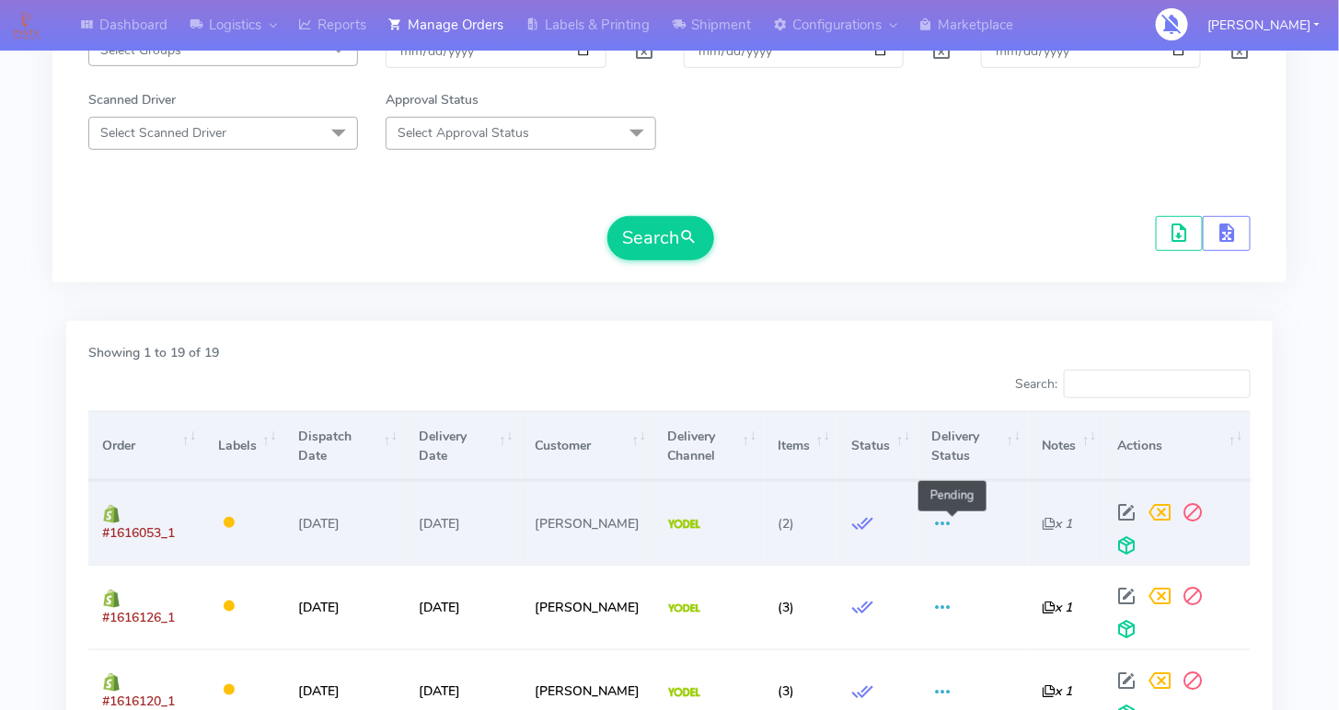
click at [952, 519] on span at bounding box center [943, 527] width 22 height 17
click at [1142, 508] on span at bounding box center [1127, 516] width 33 height 17
select select "5"
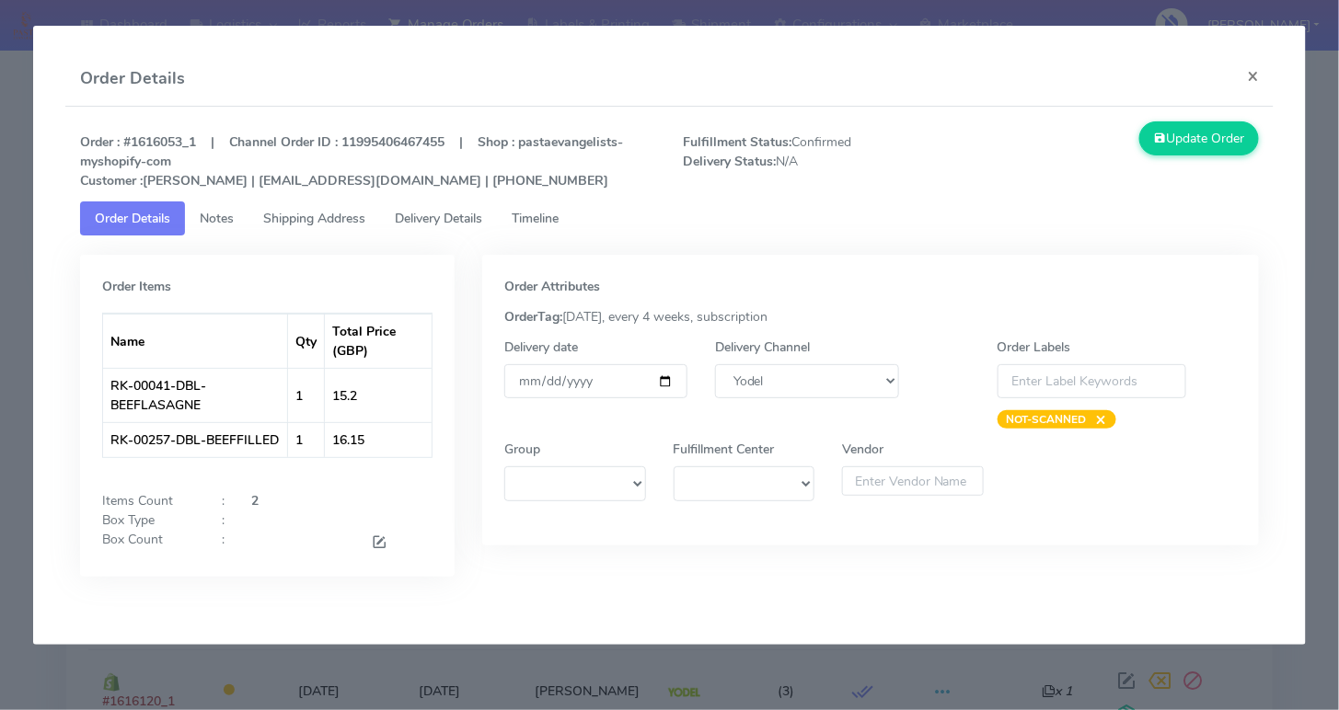
click at [555, 223] on span "Timeline" at bounding box center [535, 218] width 47 height 17
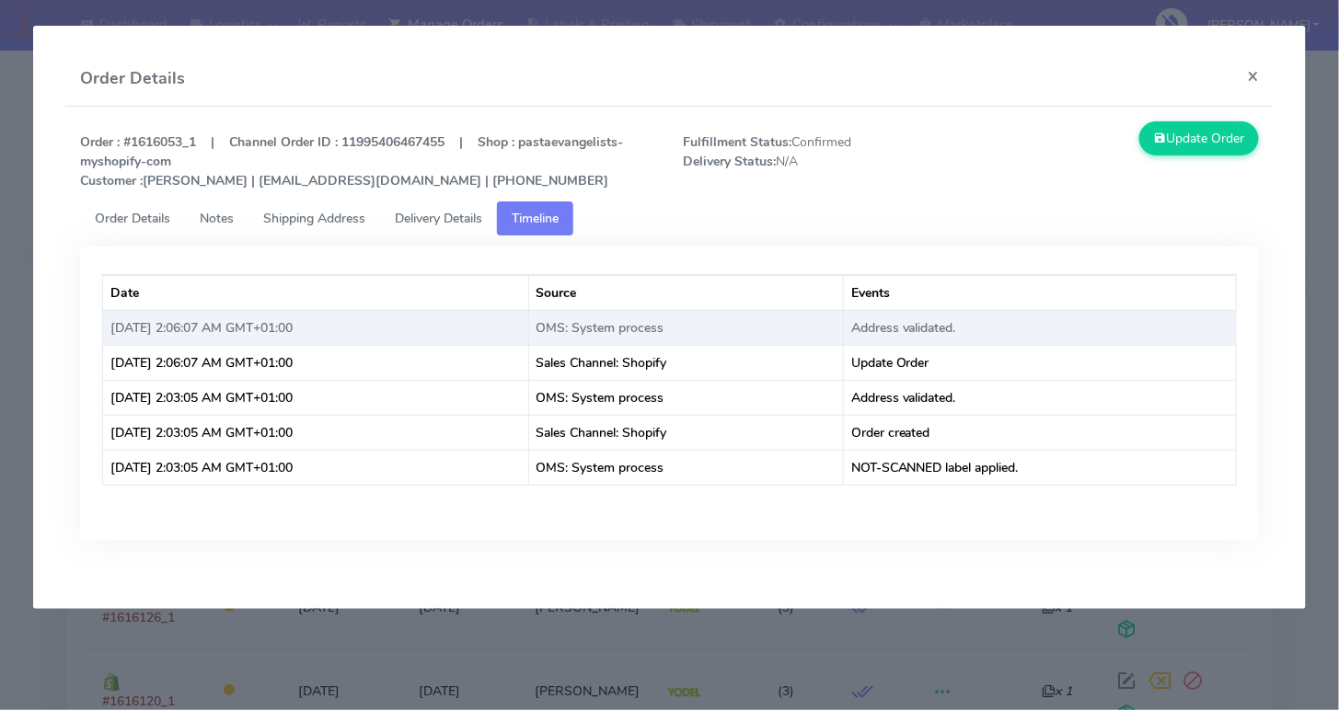
click at [941, 320] on td "Address validated." at bounding box center [1040, 327] width 392 height 35
copy td "Address validated."
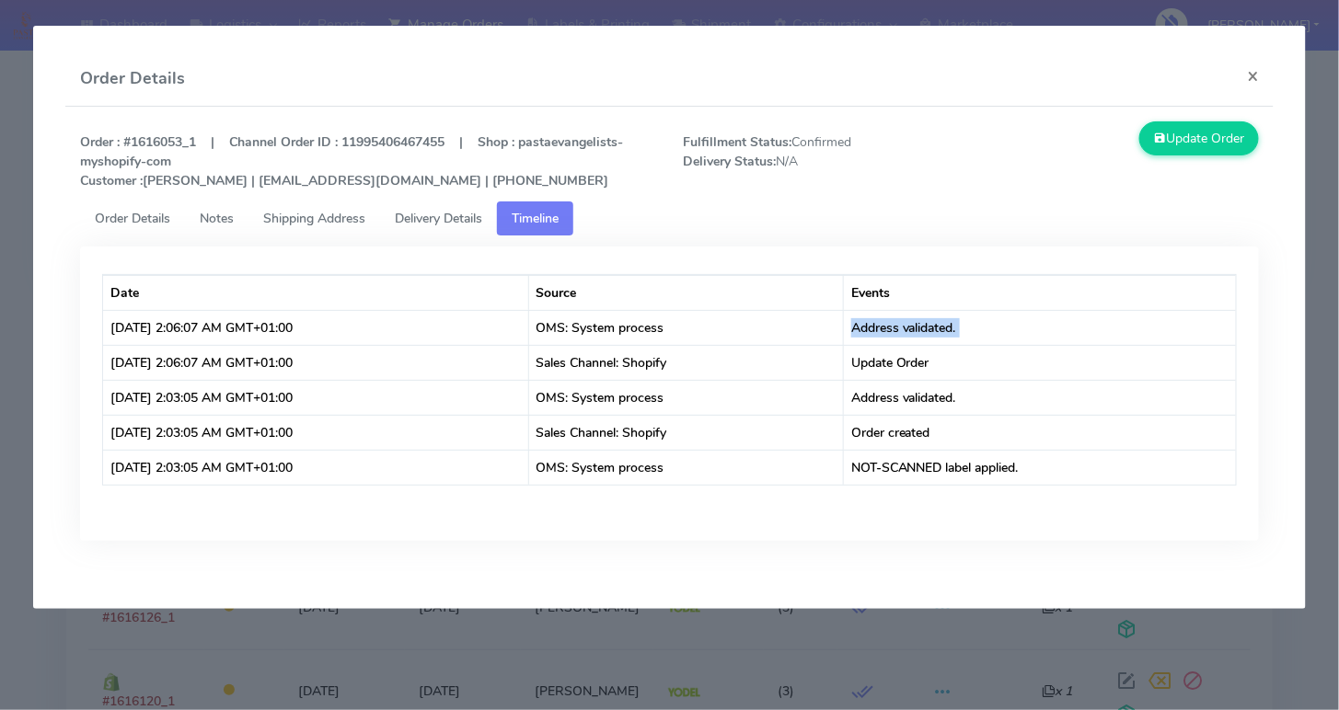
click at [163, 202] on link "Order Details" at bounding box center [132, 219] width 105 height 34
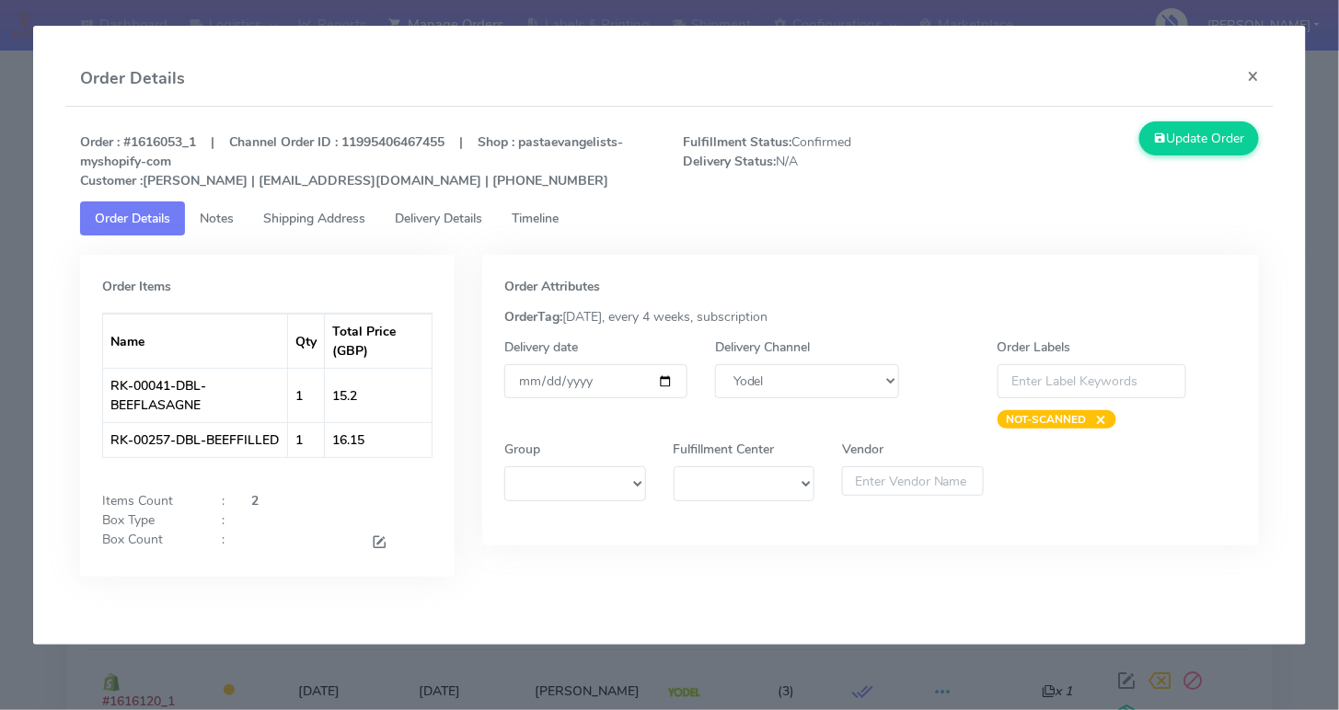
click at [371, 538] on span at bounding box center [379, 544] width 17 height 17
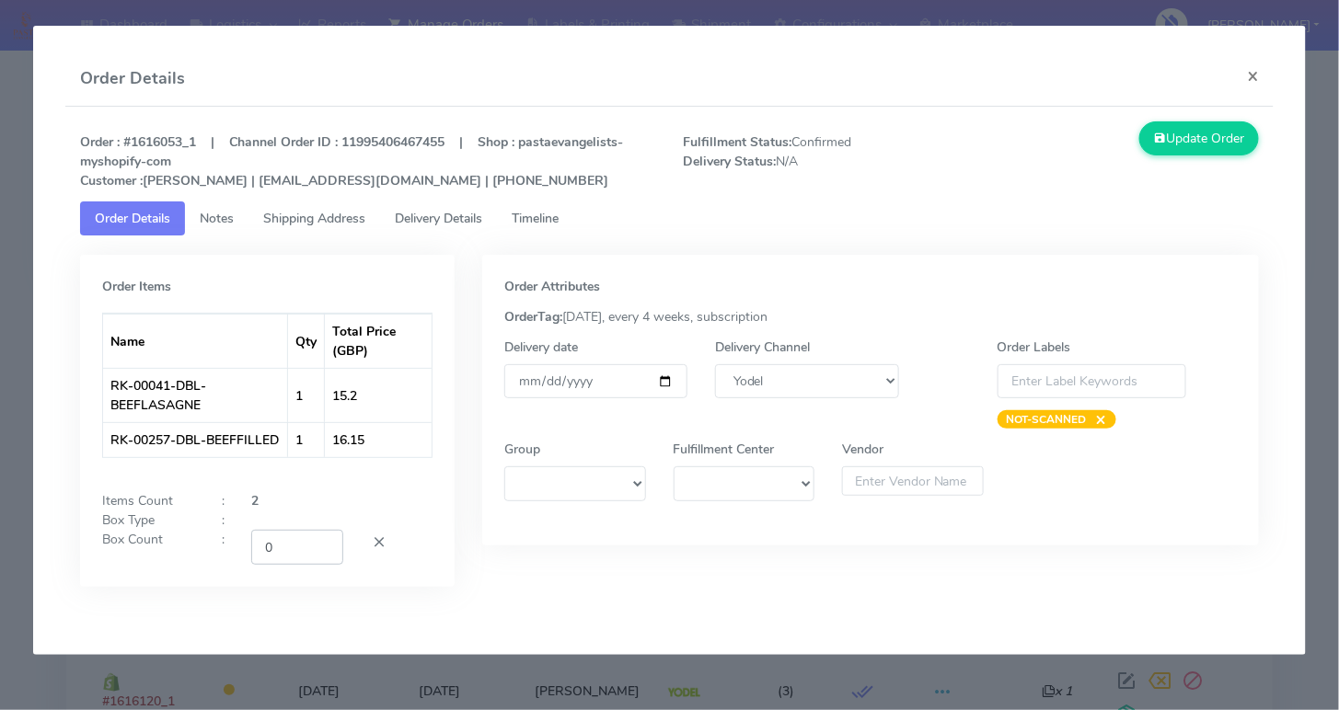
click at [255, 545] on input "0" at bounding box center [297, 547] width 92 height 34
drag, startPoint x: 296, startPoint y: 544, endPoint x: 241, endPoint y: 543, distance: 55.2
click at [241, 543] on div "0" at bounding box center [297, 547] width 120 height 34
type input "1"
click at [1149, 144] on button "Update Order" at bounding box center [1199, 138] width 120 height 34
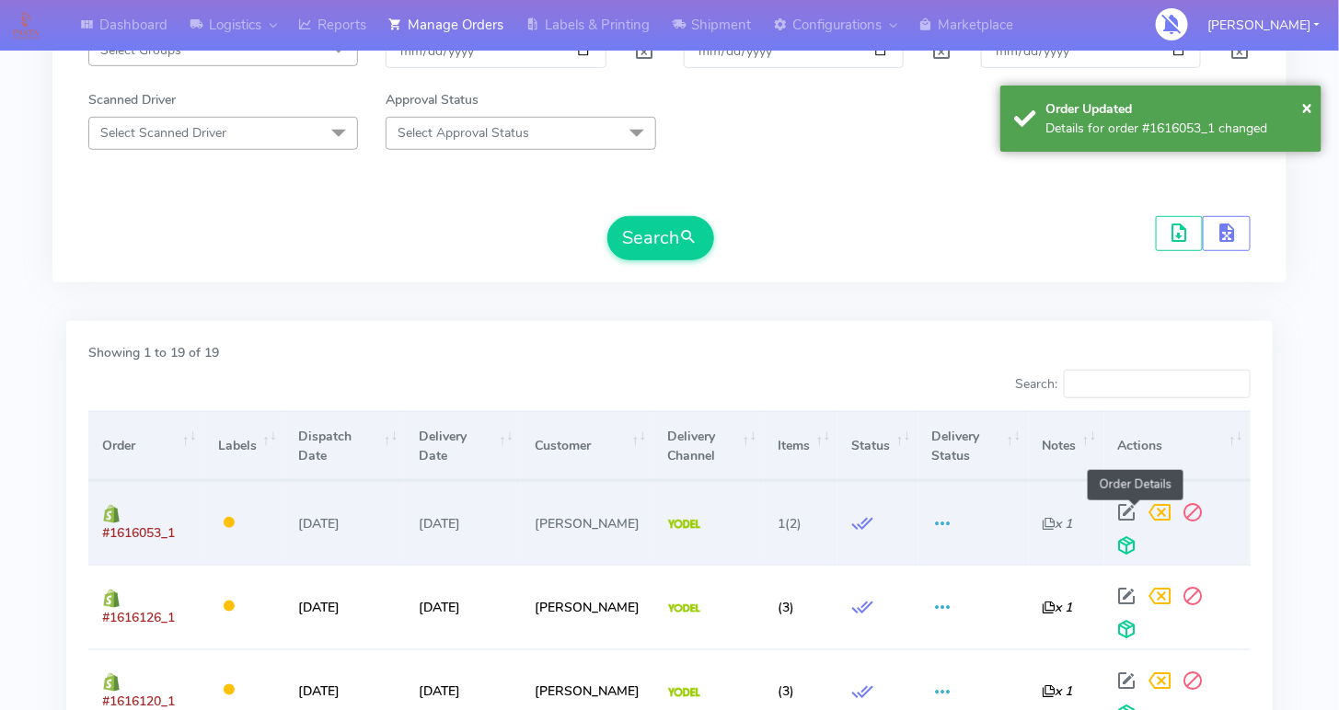
click at [1136, 508] on span at bounding box center [1127, 516] width 33 height 17
select select "5"
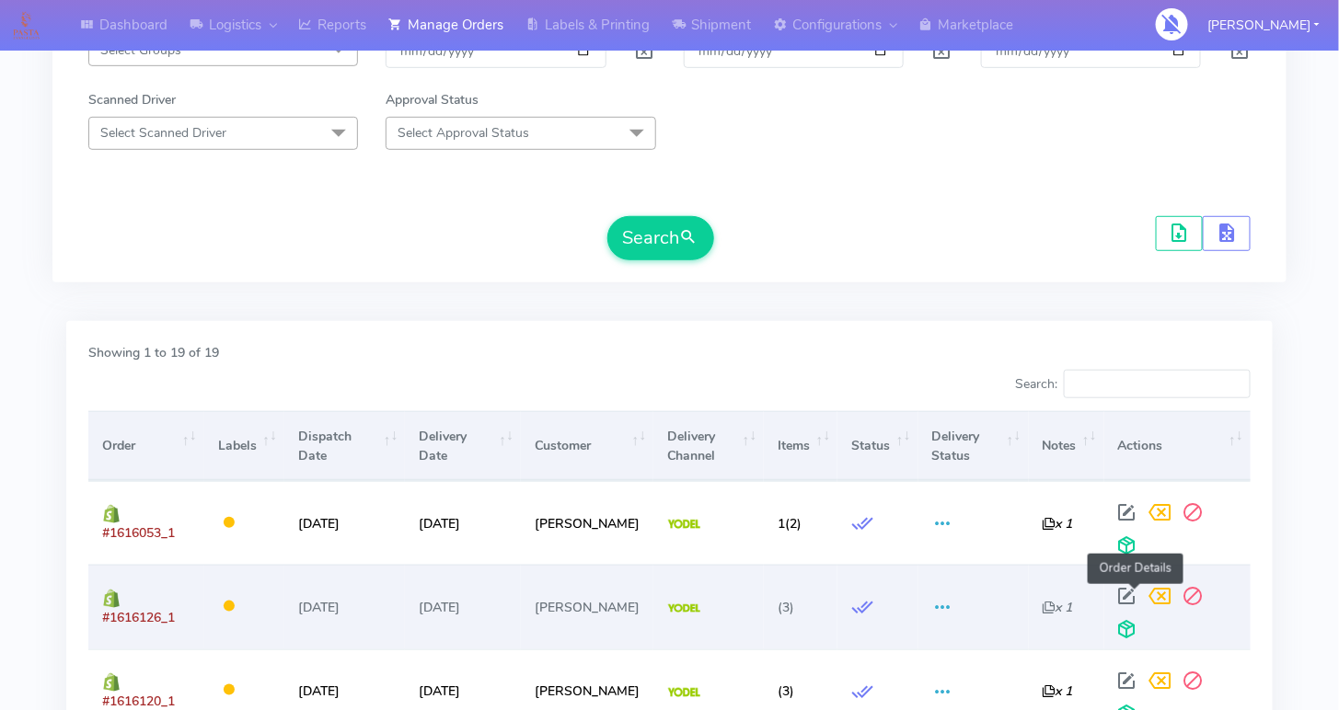
click at [1127, 592] on span at bounding box center [1127, 600] width 33 height 17
select select "5"
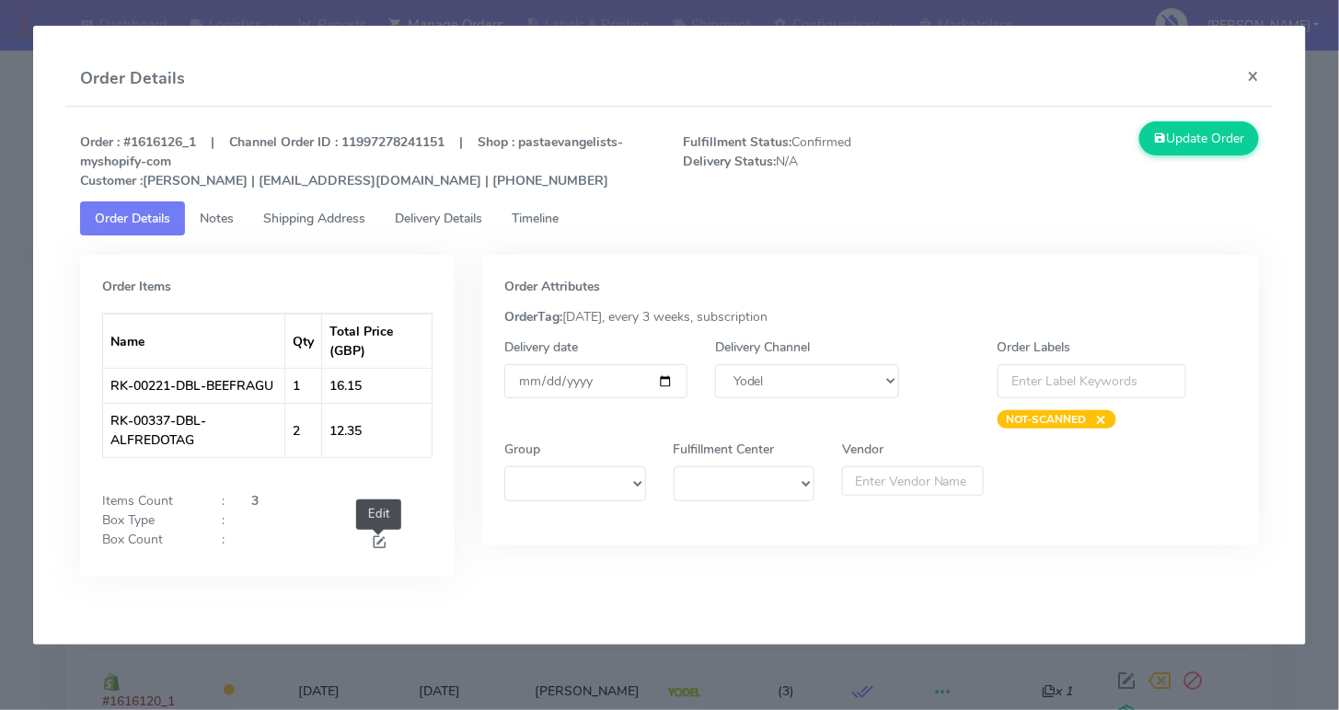
click at [375, 541] on span at bounding box center [379, 544] width 17 height 17
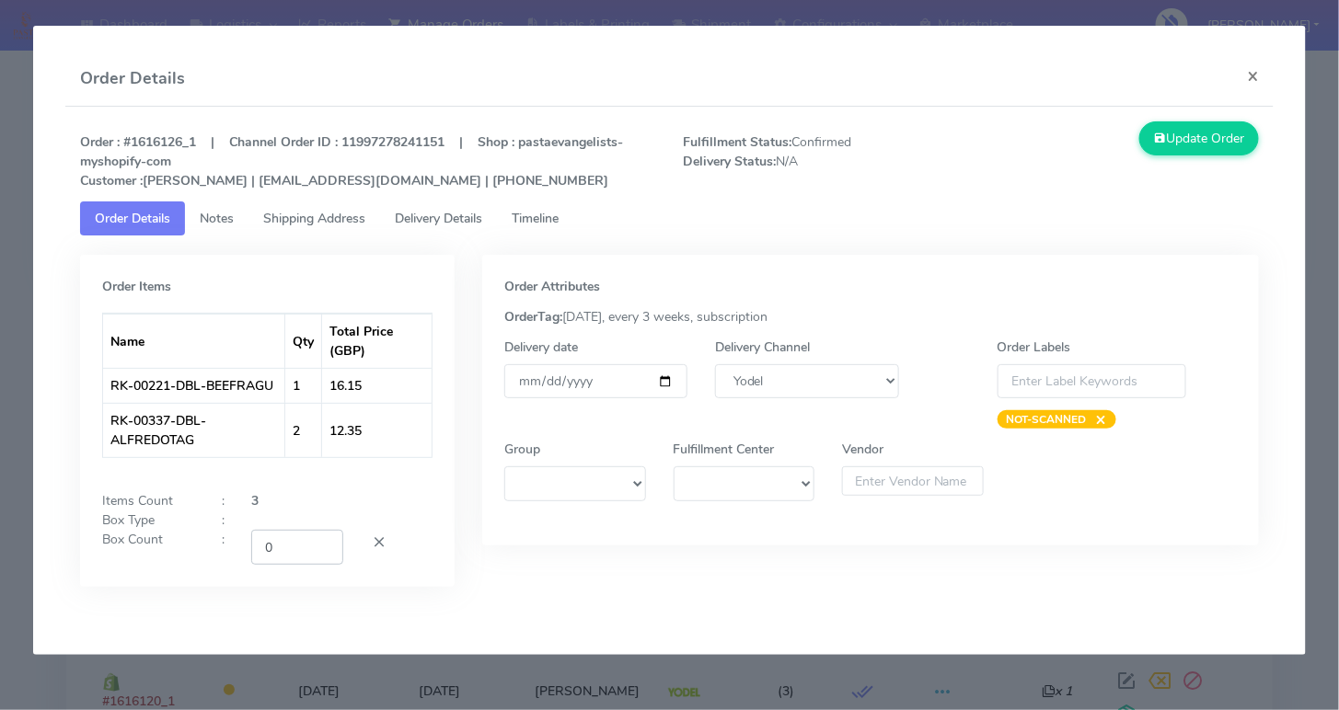
drag, startPoint x: 283, startPoint y: 551, endPoint x: 243, endPoint y: 549, distance: 39.6
click at [243, 549] on div "0" at bounding box center [297, 547] width 120 height 34
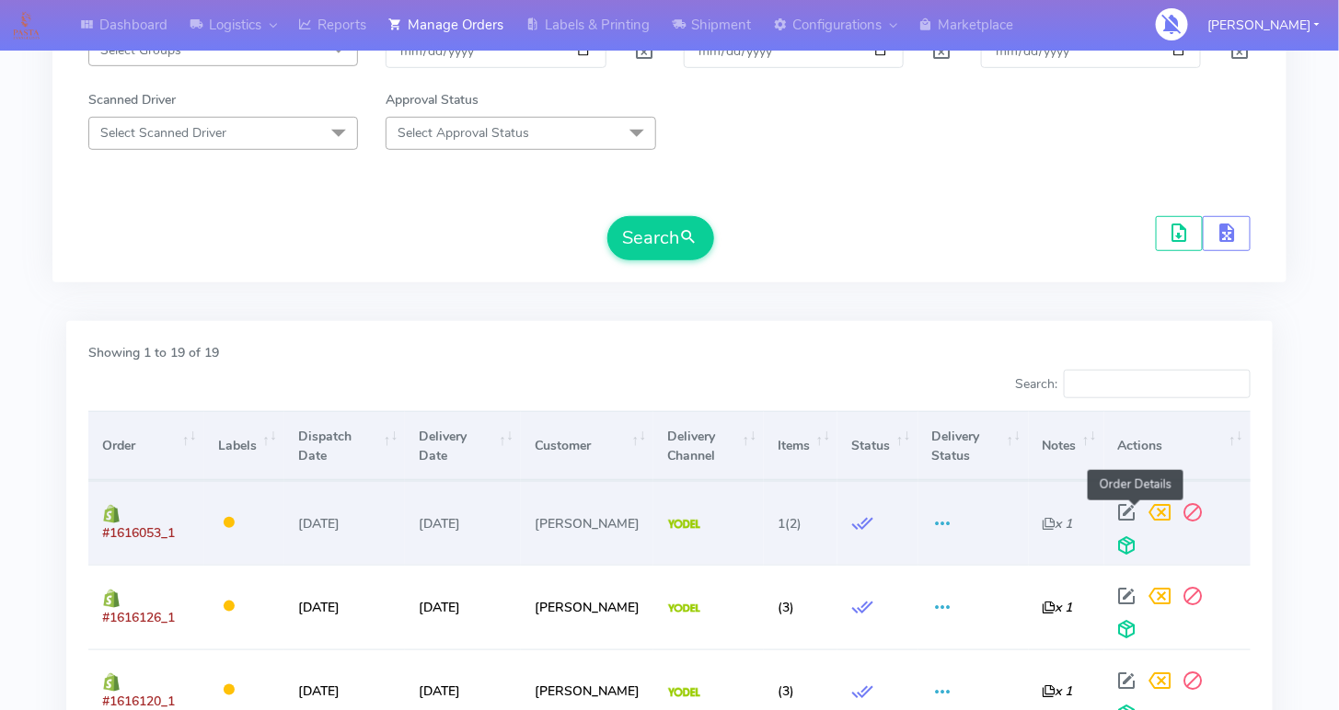
click at [1133, 508] on span at bounding box center [1127, 516] width 33 height 17
select select "5"
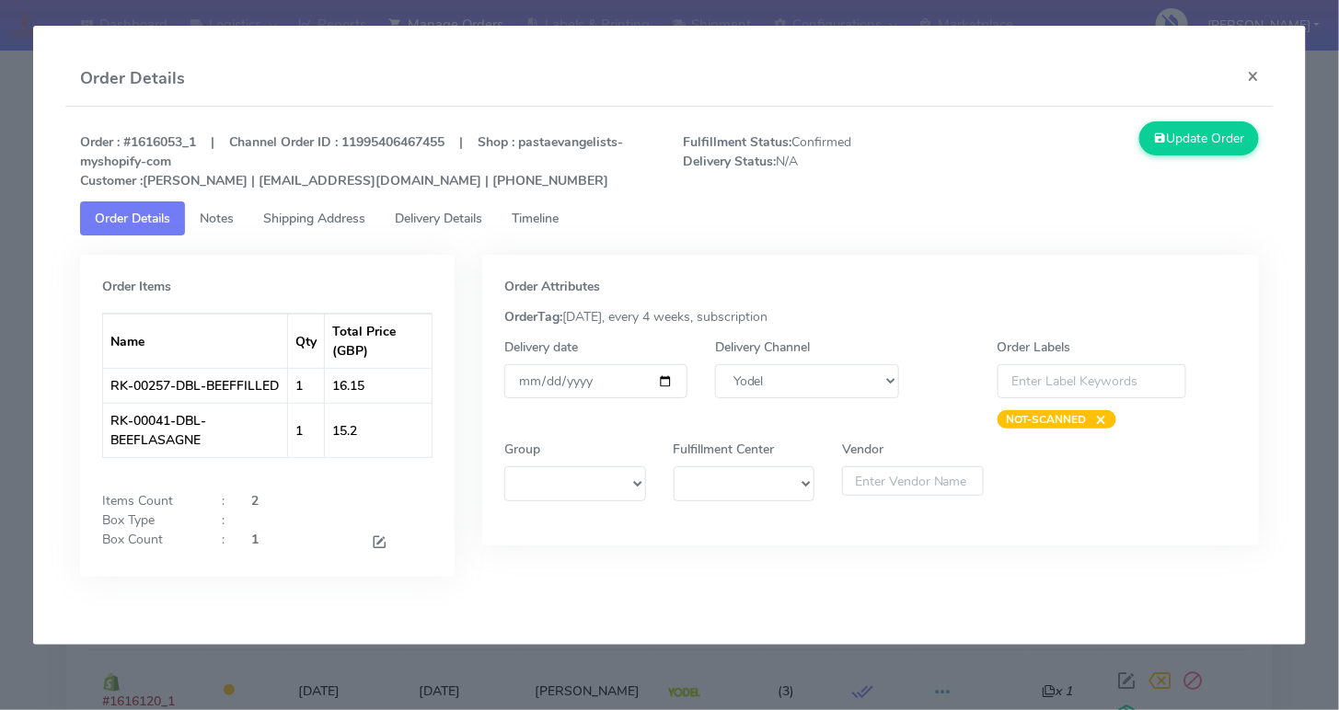
click at [550, 220] on span "Timeline" at bounding box center [535, 218] width 47 height 17
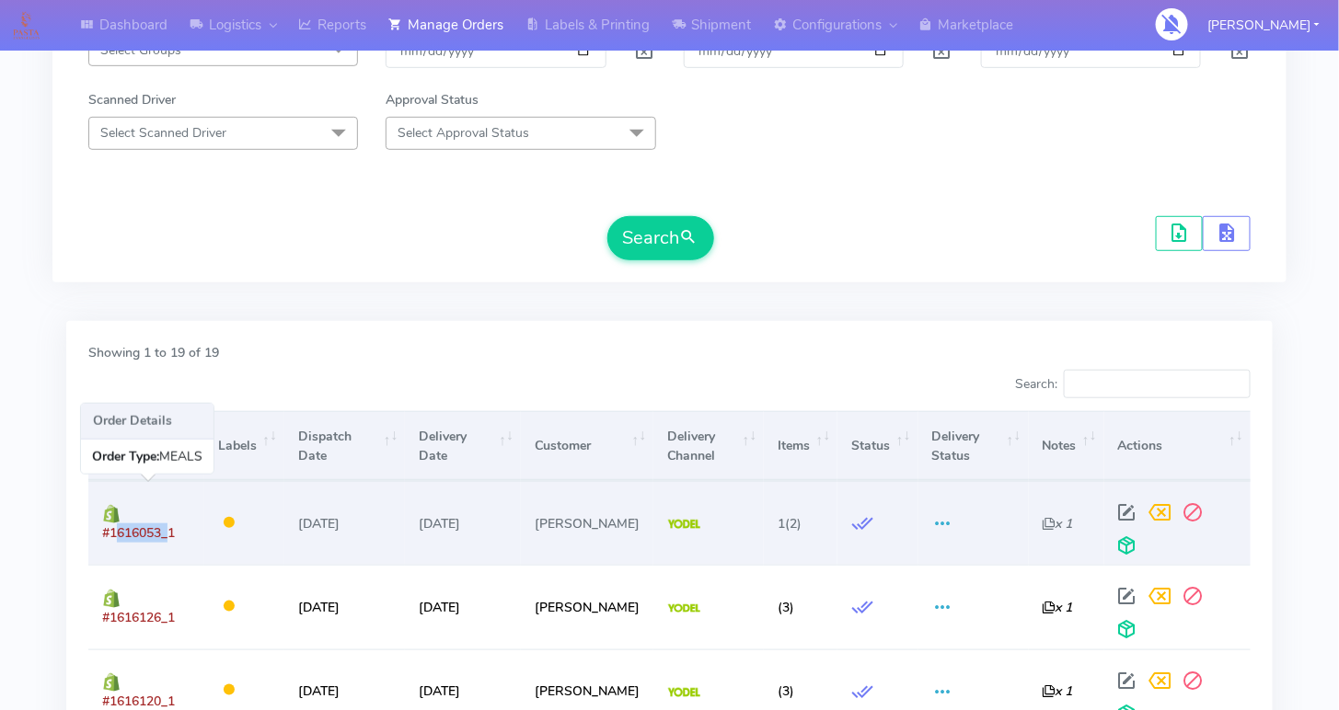
drag, startPoint x: 154, startPoint y: 525, endPoint x: 111, endPoint y: 528, distance: 42.5
click at [111, 528] on span "#1616053_1" at bounding box center [138, 533] width 73 height 17
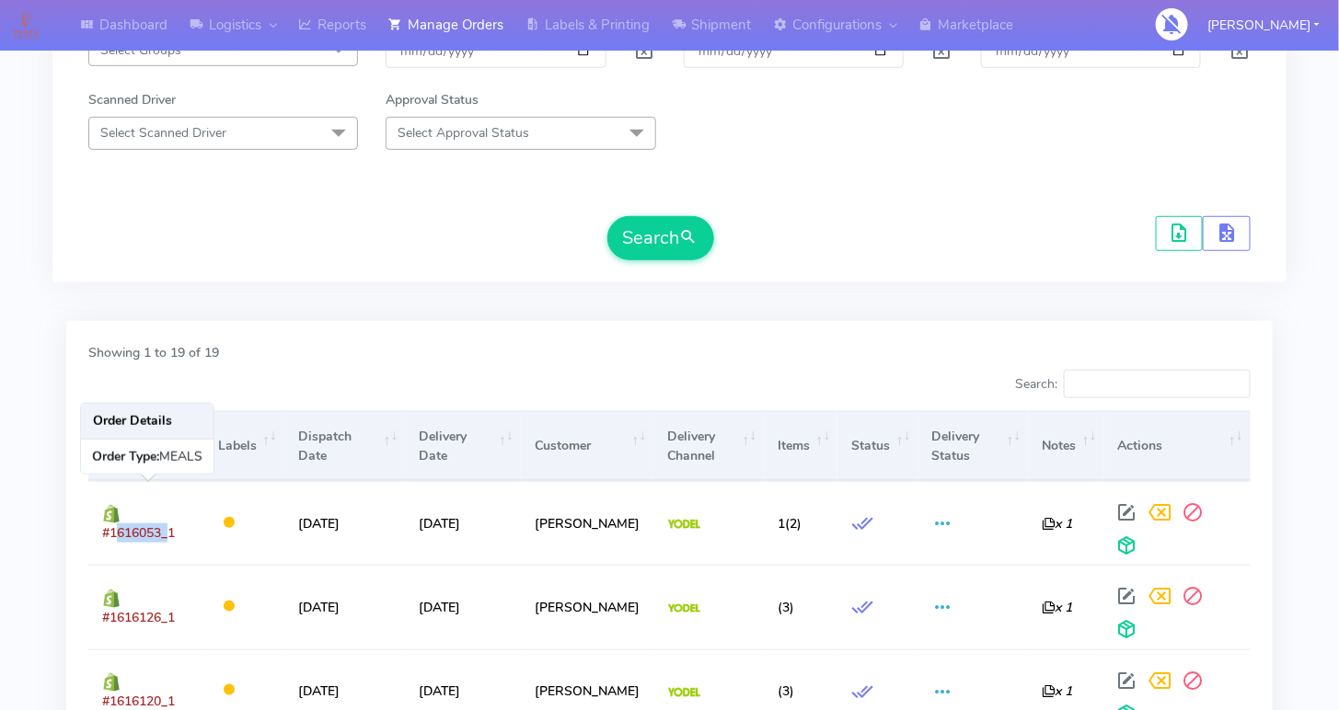
copy span "1616053"
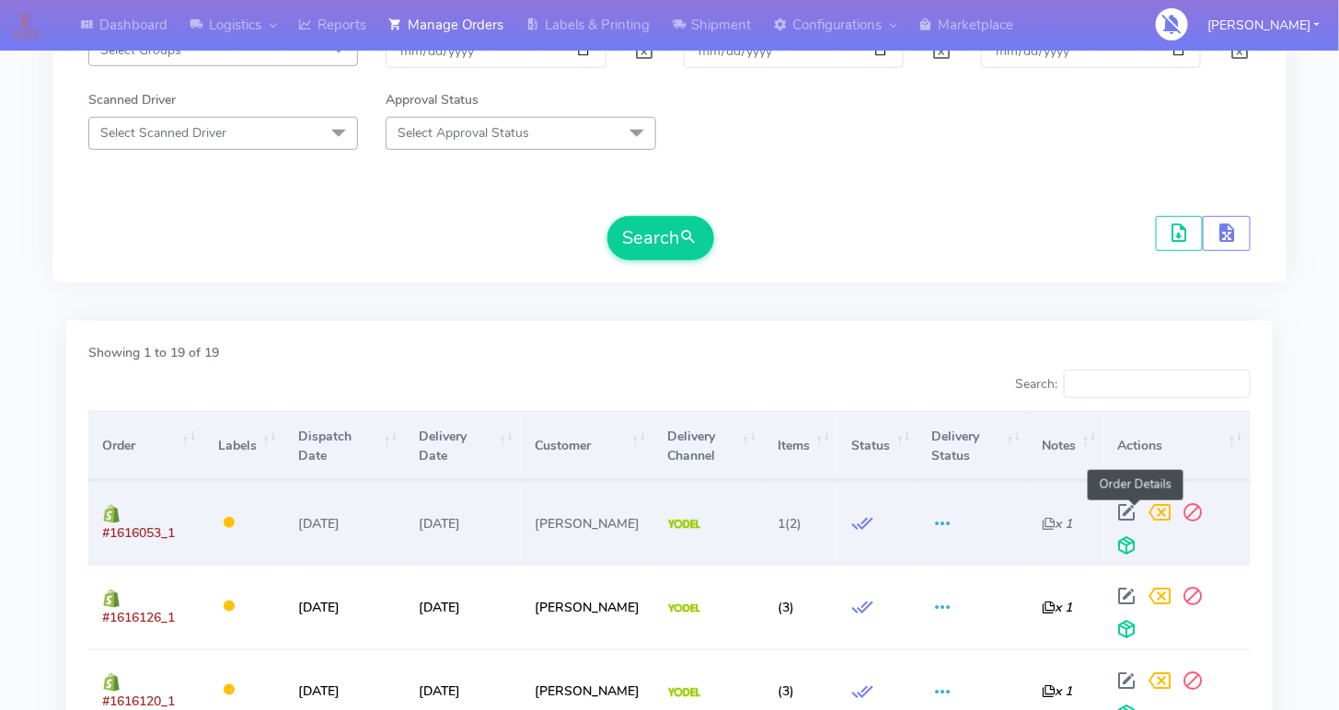
click at [1126, 508] on span at bounding box center [1127, 516] width 33 height 17
select select "5"
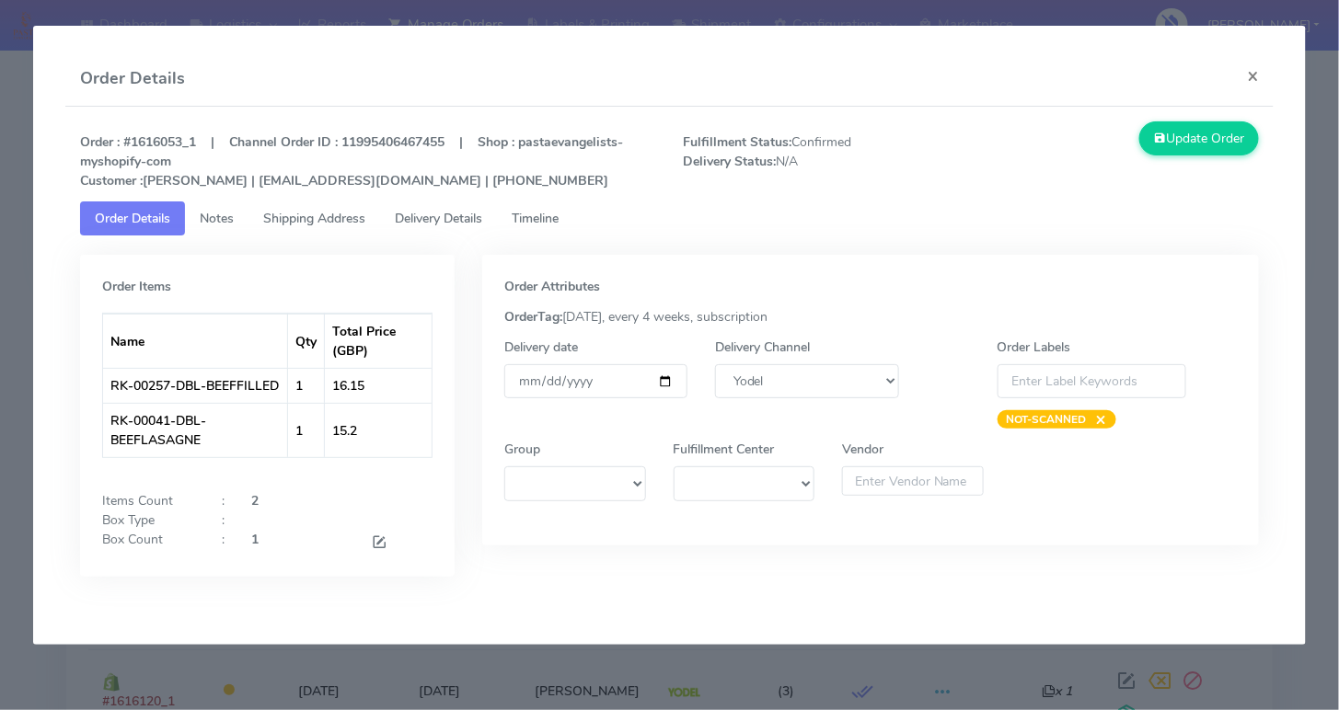
click at [559, 222] on span "Timeline" at bounding box center [535, 218] width 47 height 17
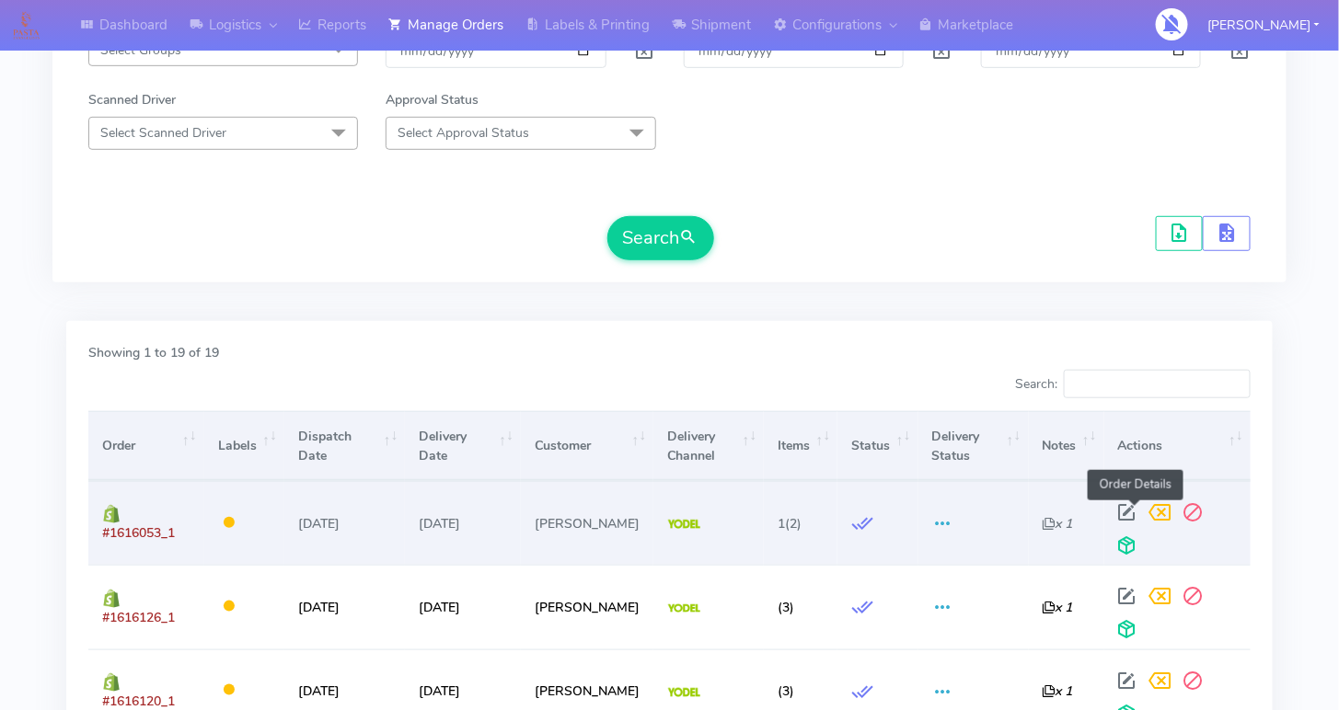
click at [1126, 508] on span at bounding box center [1127, 516] width 33 height 17
select select "5"
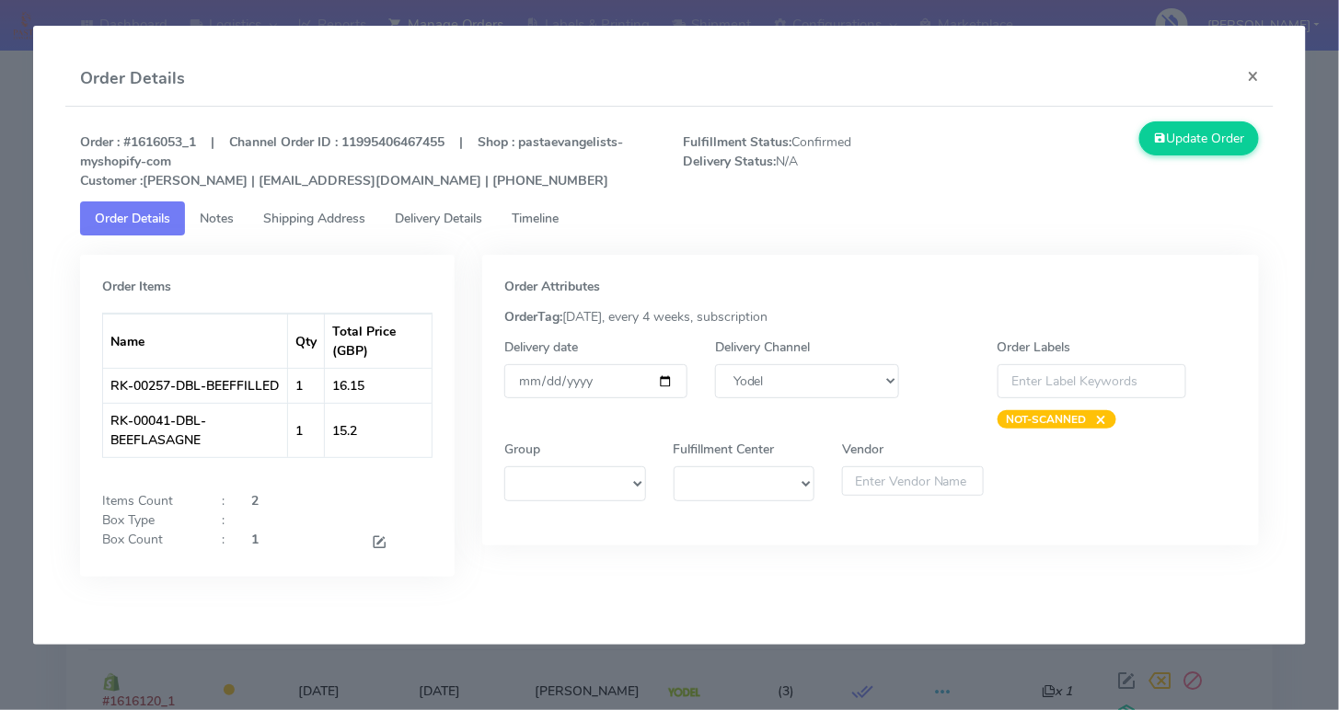
click at [539, 223] on span "Timeline" at bounding box center [535, 218] width 47 height 17
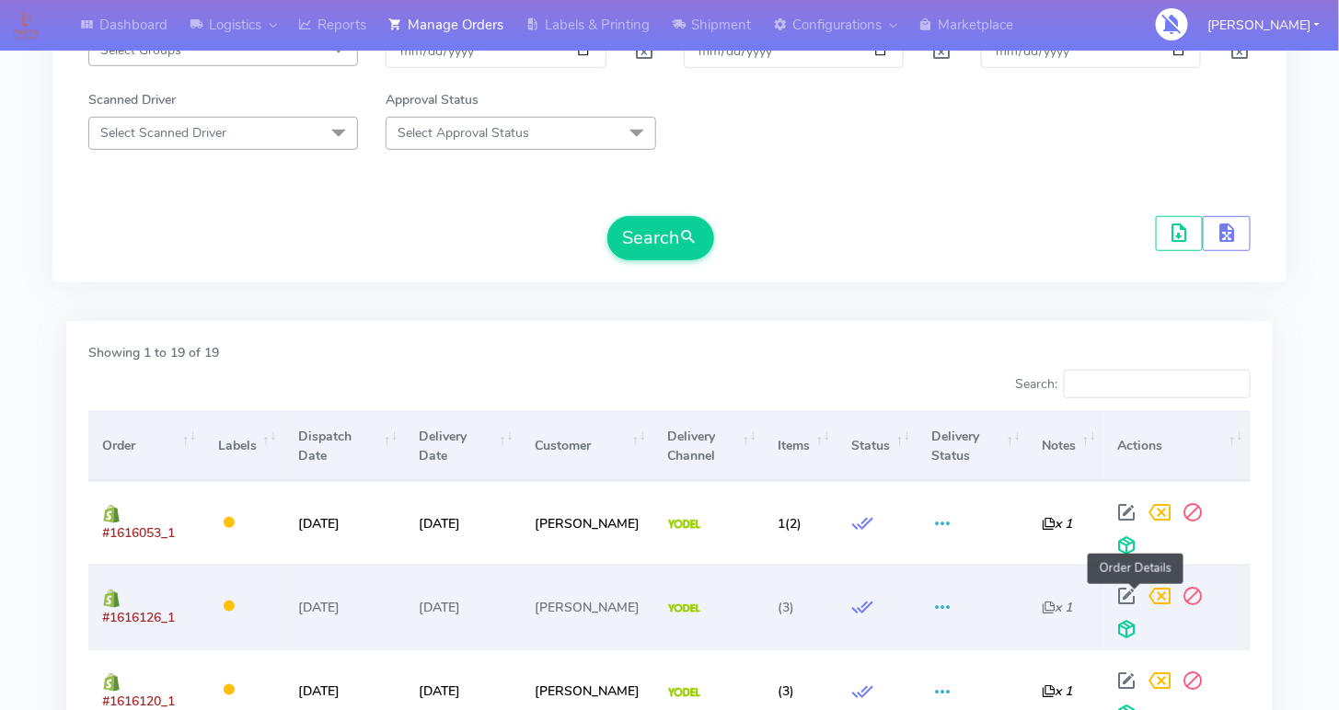
click at [1130, 592] on span at bounding box center [1127, 600] width 33 height 17
select select "5"
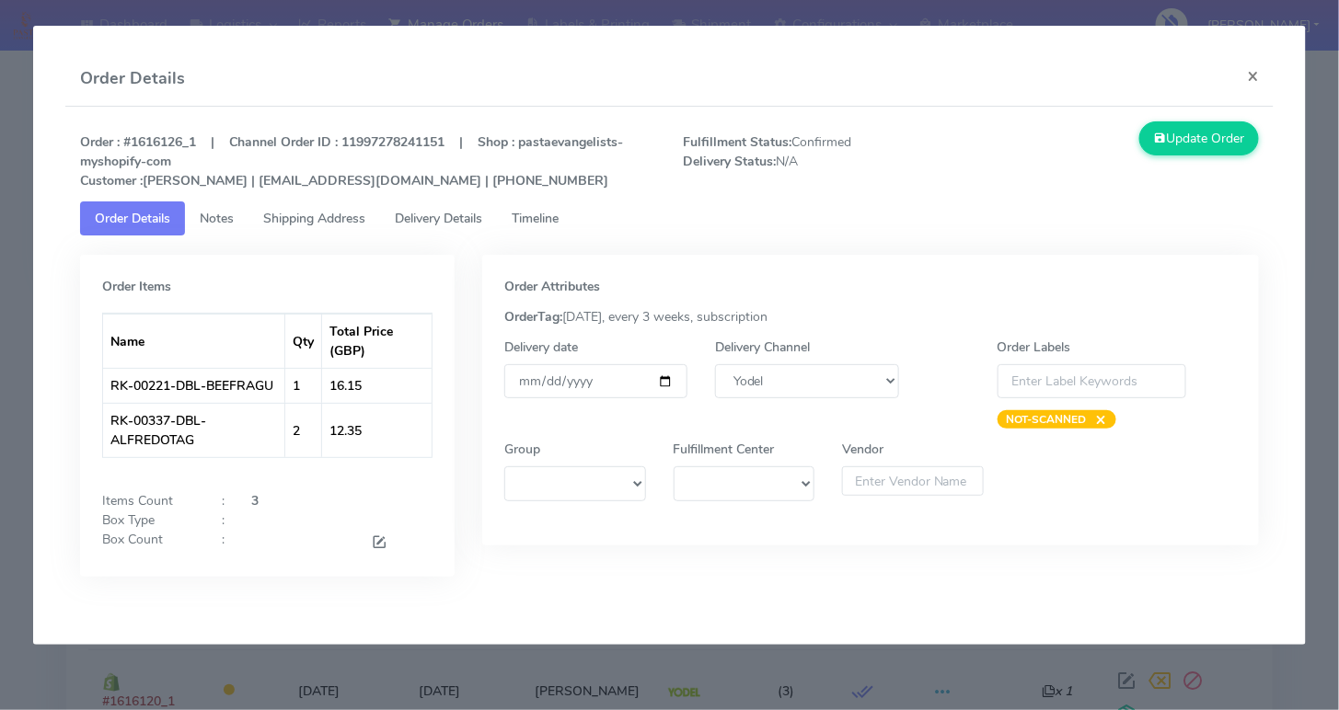
click at [541, 219] on span "Timeline" at bounding box center [535, 218] width 47 height 17
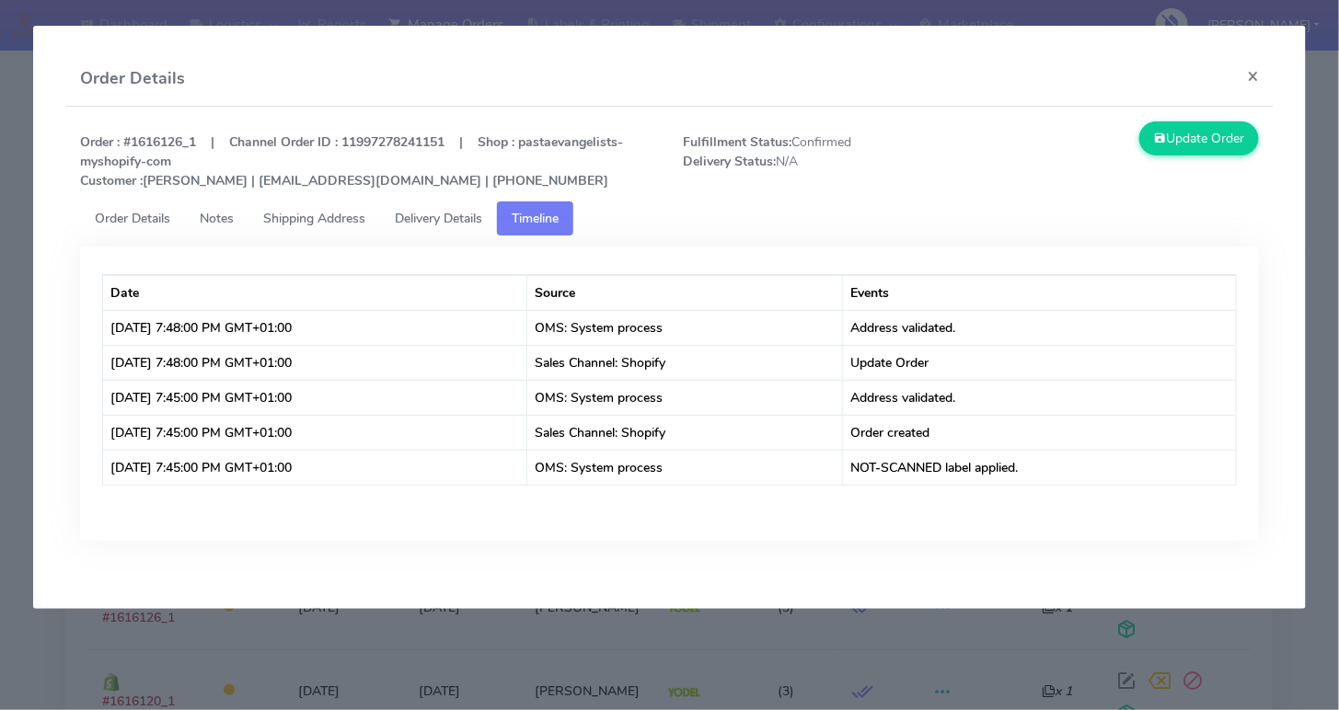
click at [159, 220] on span "Order Details" at bounding box center [132, 218] width 75 height 17
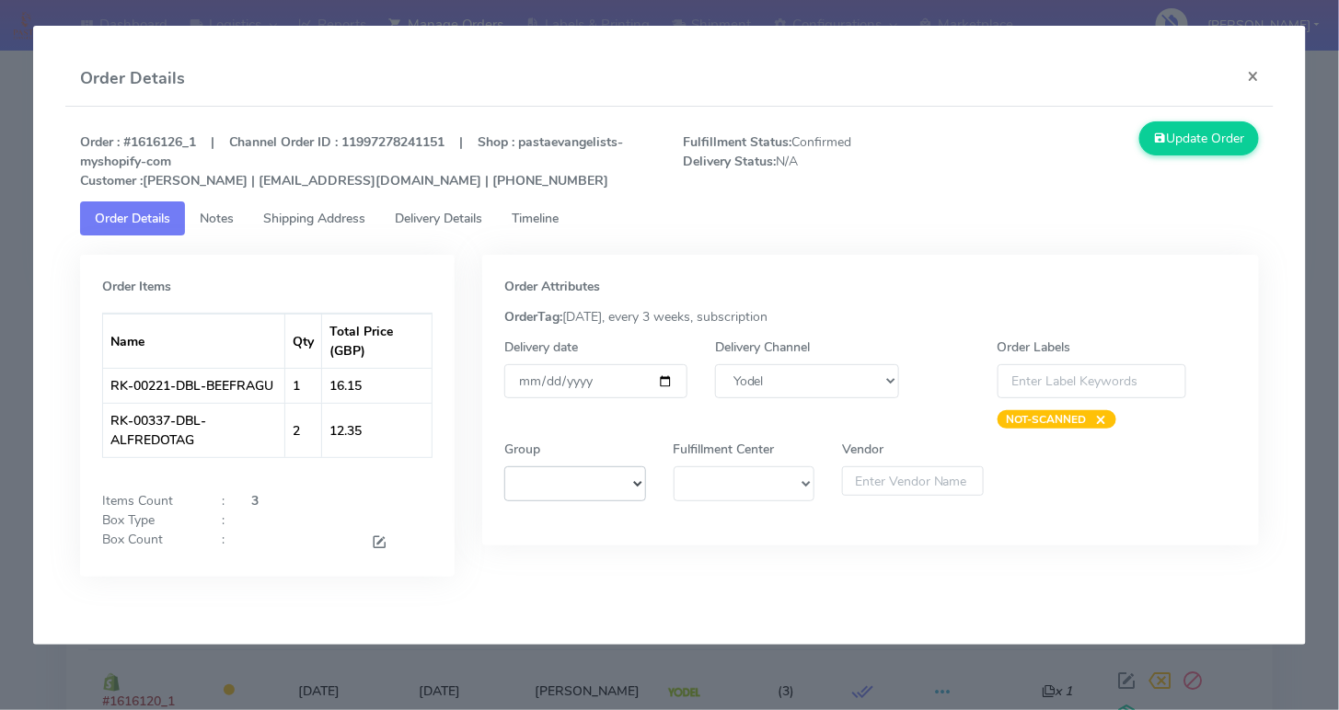
click at [575, 482] on select at bounding box center [575, 484] width 142 height 34
click at [646, 475] on select at bounding box center [575, 484] width 142 height 34
click at [911, 381] on div "Delivery Channel DHL OnFleet Royal Mail DPD Yodel MaxOptra Amazon Collection" at bounding box center [806, 383] width 211 height 91
click at [891, 381] on select "DHL OnFleet Royal Mail DPD Yodel MaxOptra Amazon Collection" at bounding box center [806, 381] width 183 height 34
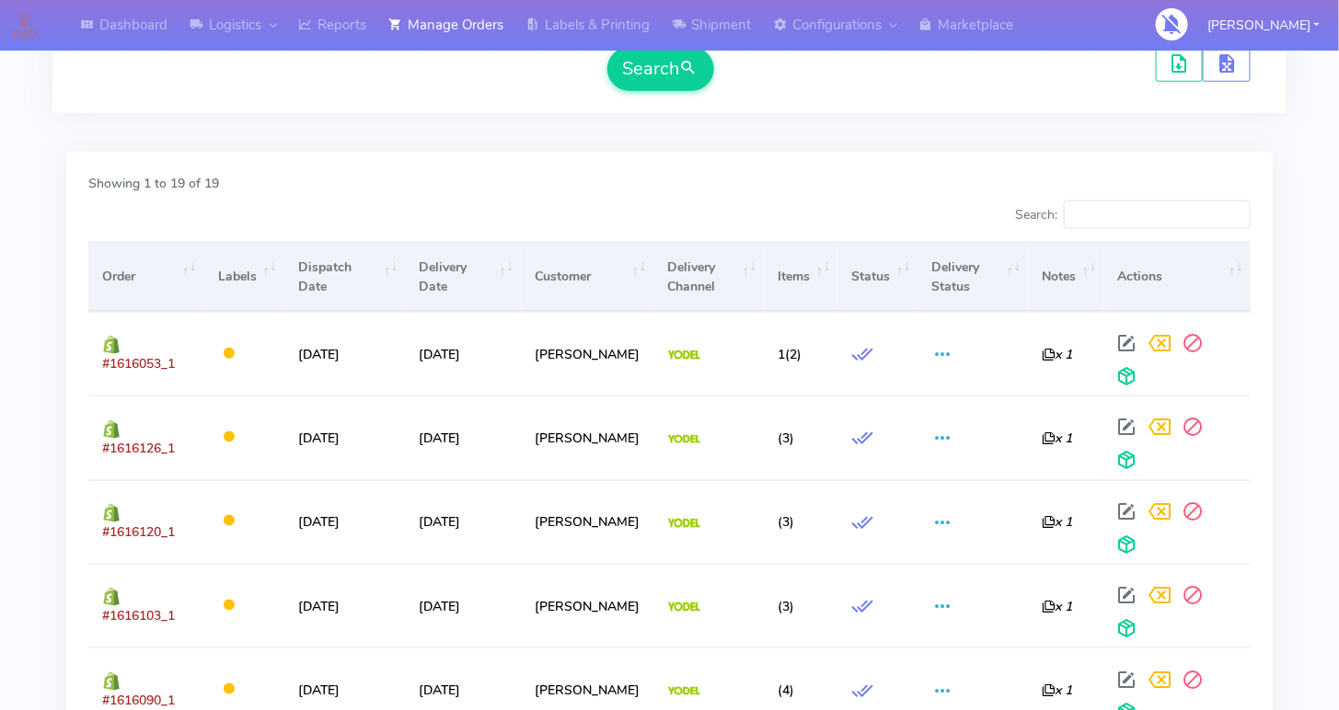
scroll to position [0, 0]
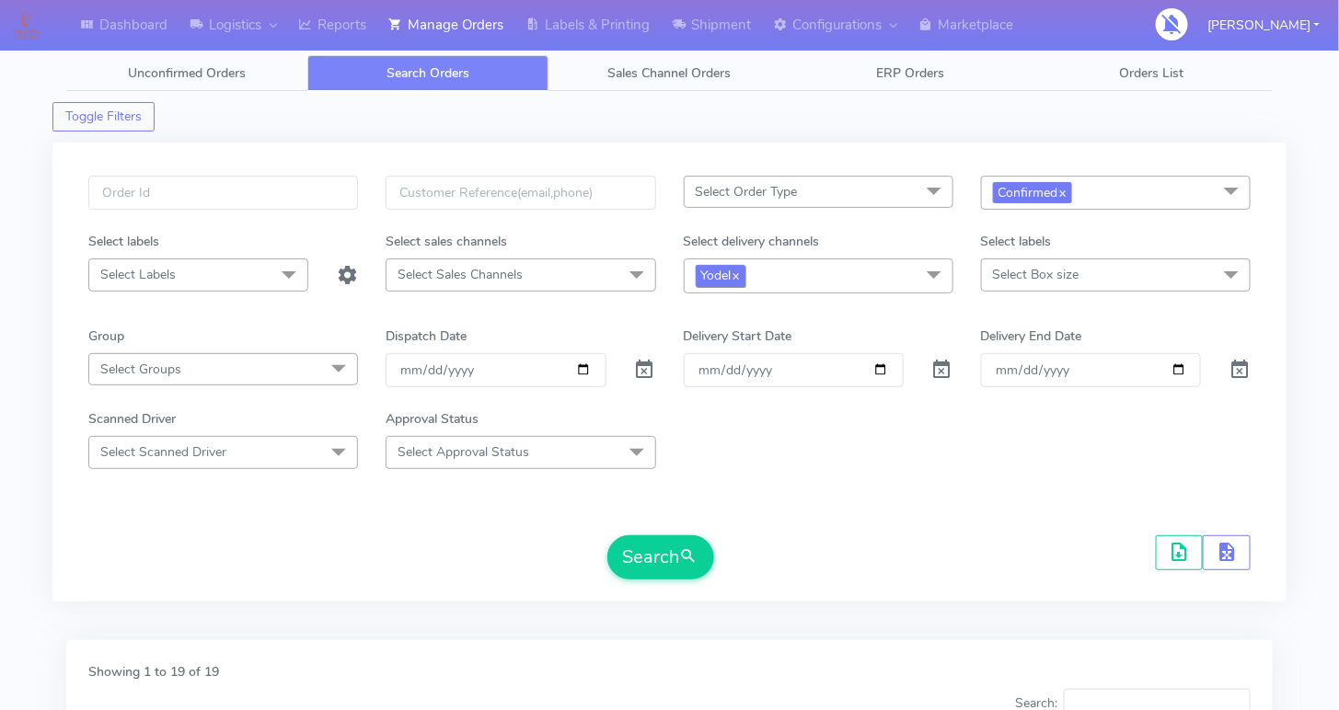
click at [740, 275] on link "x" at bounding box center [736, 274] width 8 height 19
click at [1067, 189] on link "x" at bounding box center [1062, 191] width 8 height 19
click at [221, 190] on input "text" at bounding box center [223, 193] width 270 height 34
paste input "[EMAIL_ADDRESS][DOMAIN_NAME]"
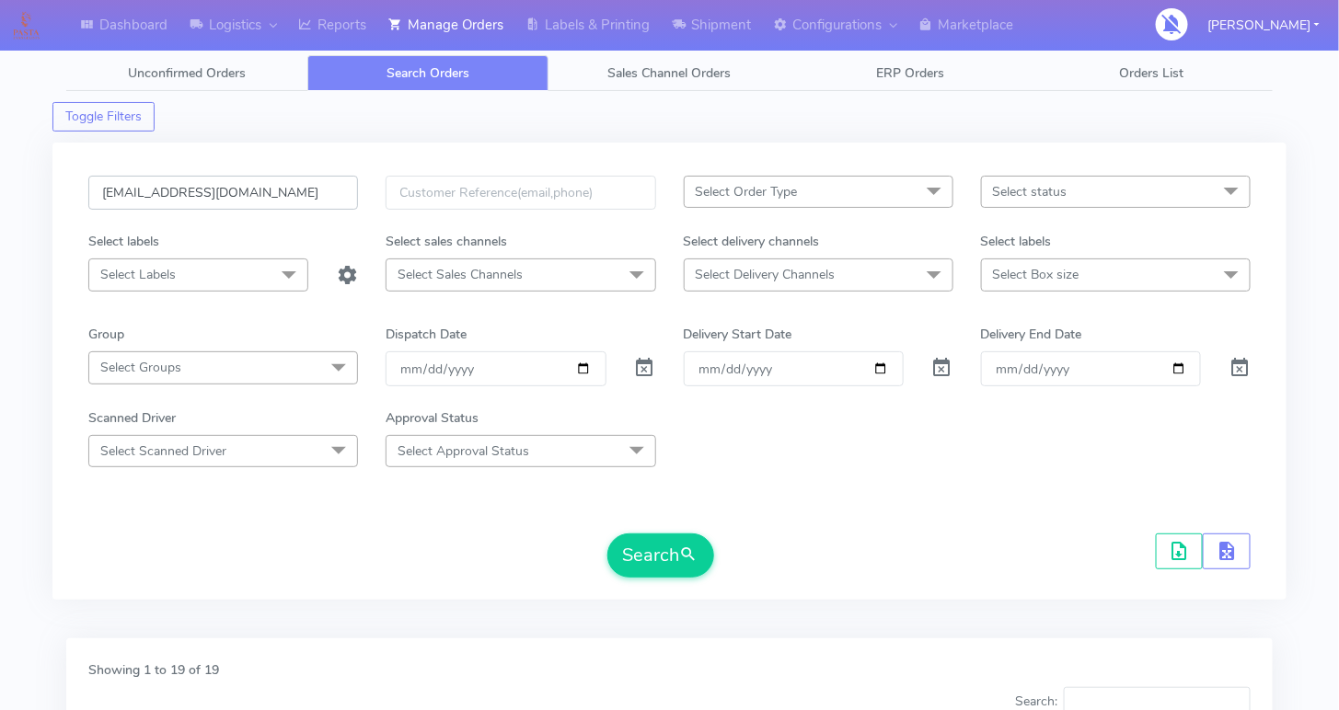
type input "[EMAIL_ADDRESS][DOMAIN_NAME]"
click at [583, 367] on input "[DATE]" at bounding box center [496, 369] width 220 height 34
click at [586, 369] on input "[DATE]" at bounding box center [496, 369] width 220 height 34
click at [631, 363] on div at bounding box center [645, 369] width 50 height 34
click at [638, 364] on span at bounding box center [645, 372] width 22 height 17
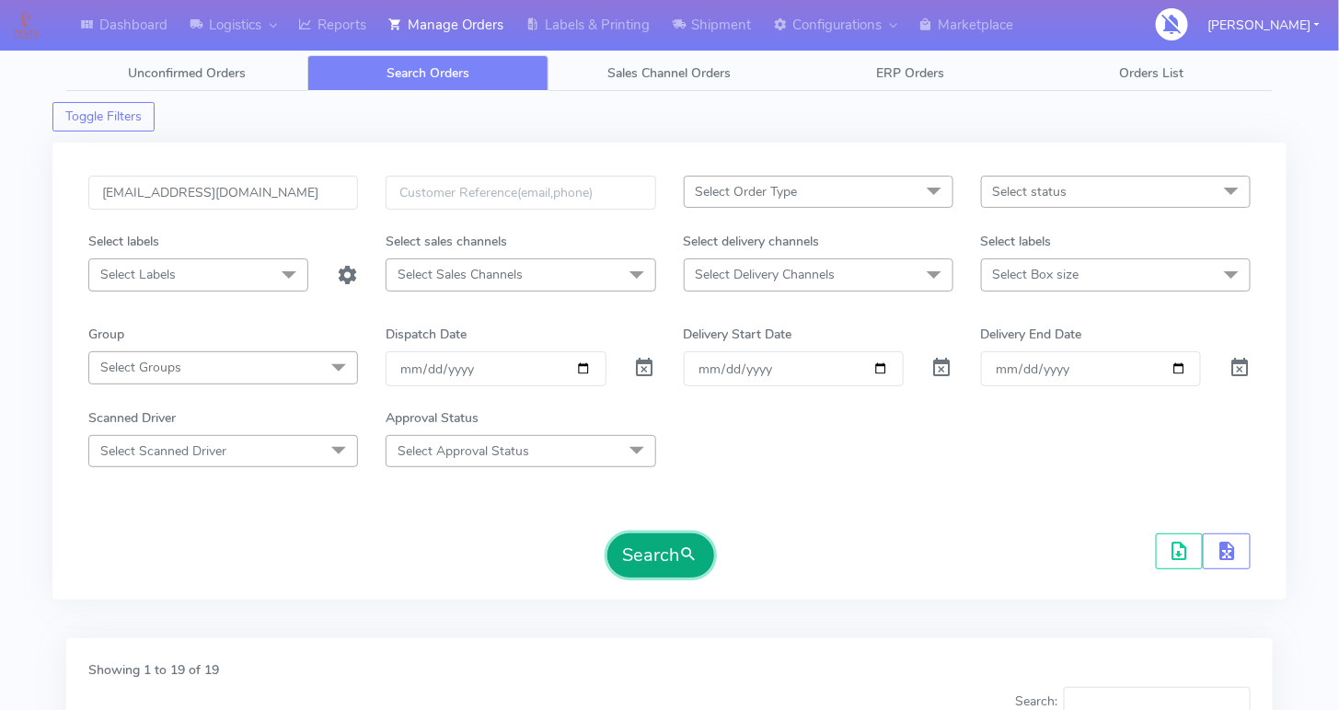
click at [648, 534] on button "Search" at bounding box center [660, 556] width 107 height 44
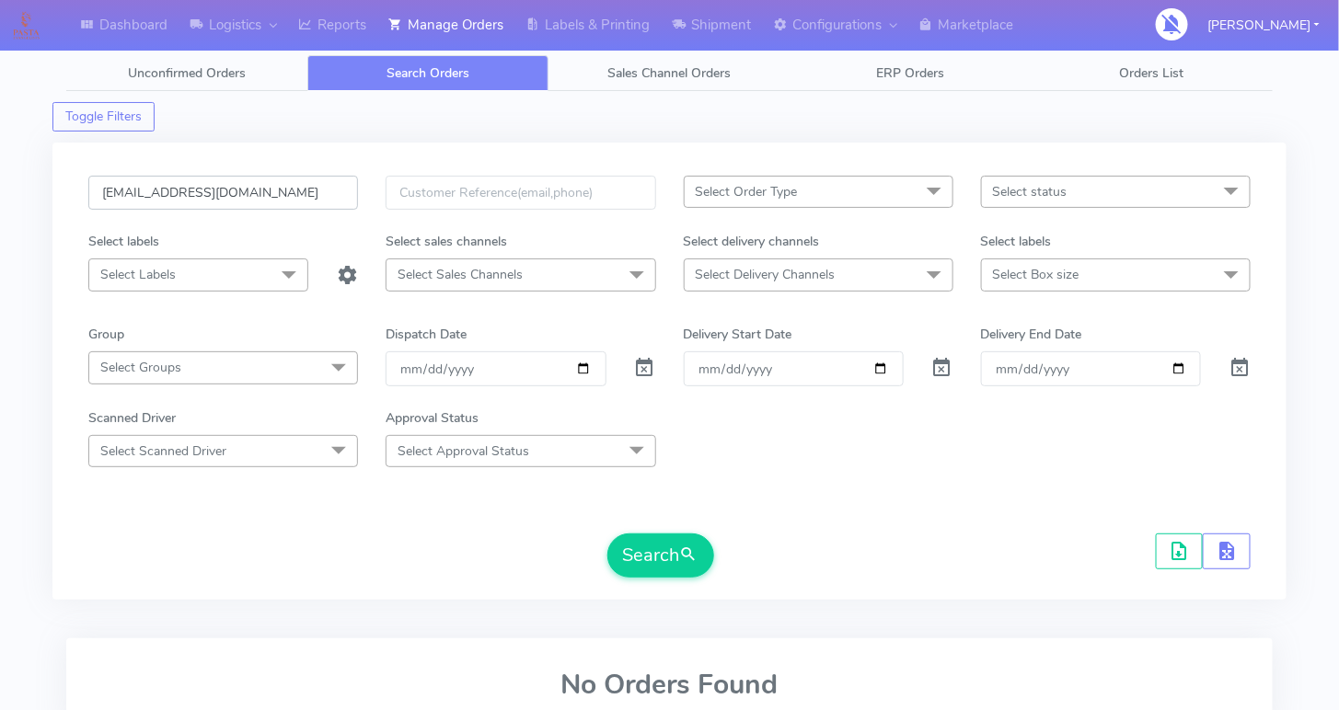
click at [195, 188] on input "[EMAIL_ADDRESS][DOMAIN_NAME]" at bounding box center [223, 193] width 270 height 34
paste input "1615753"
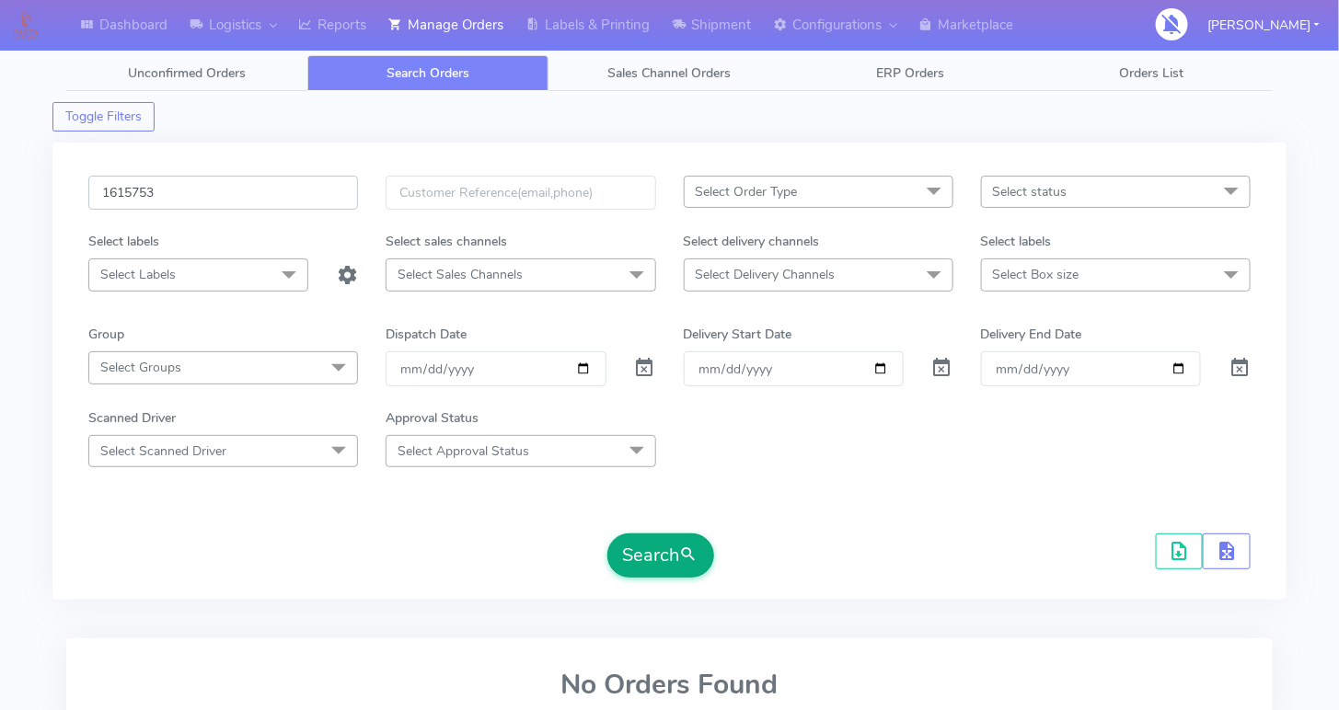
type input "1615753"
drag, startPoint x: 638, startPoint y: 545, endPoint x: 605, endPoint y: 531, distance: 35.9
click at [638, 544] on button "Search" at bounding box center [660, 556] width 107 height 44
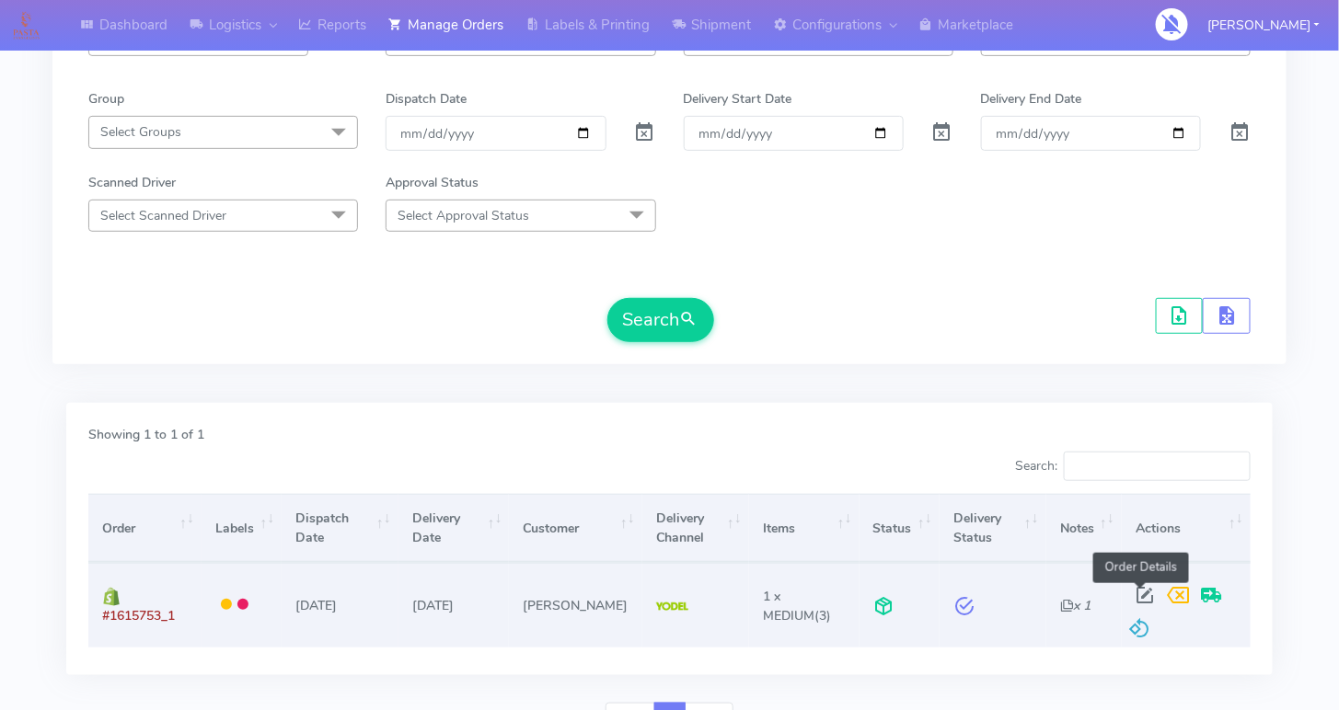
click at [1134, 591] on span at bounding box center [1144, 599] width 33 height 17
select select "5"
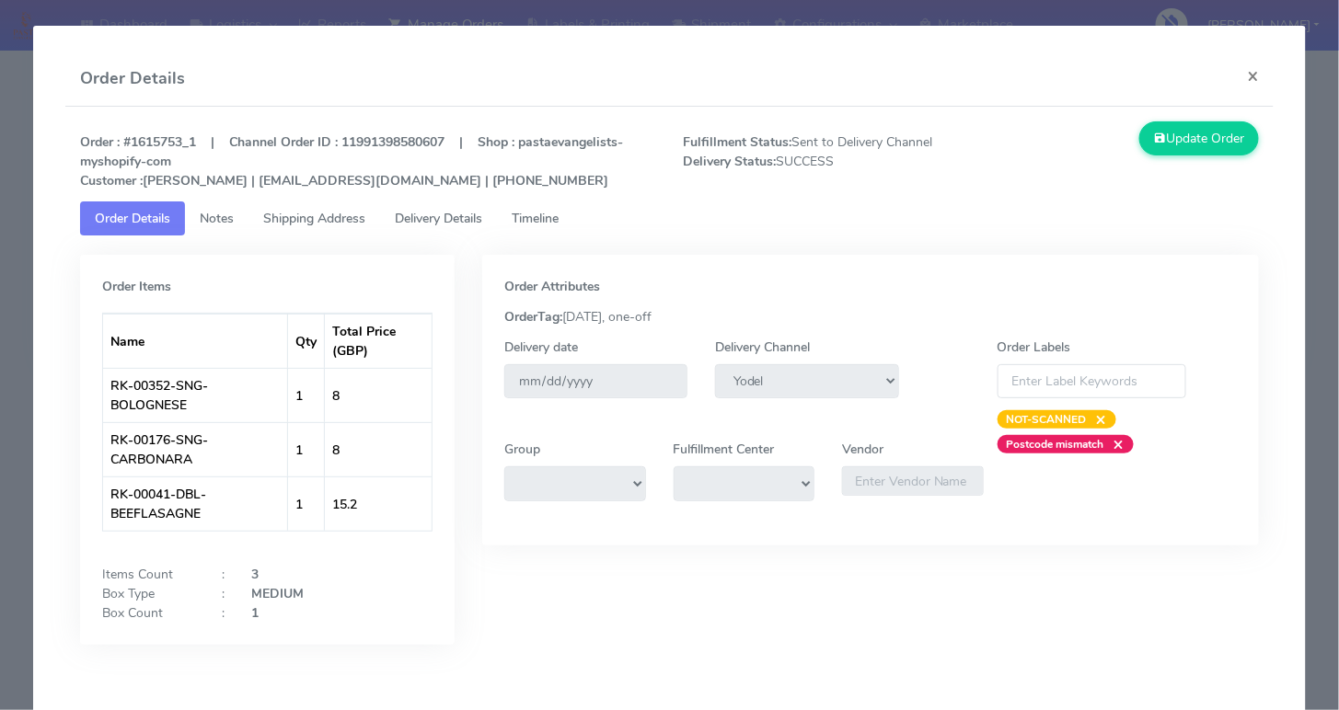
click at [528, 221] on span "Timeline" at bounding box center [535, 218] width 47 height 17
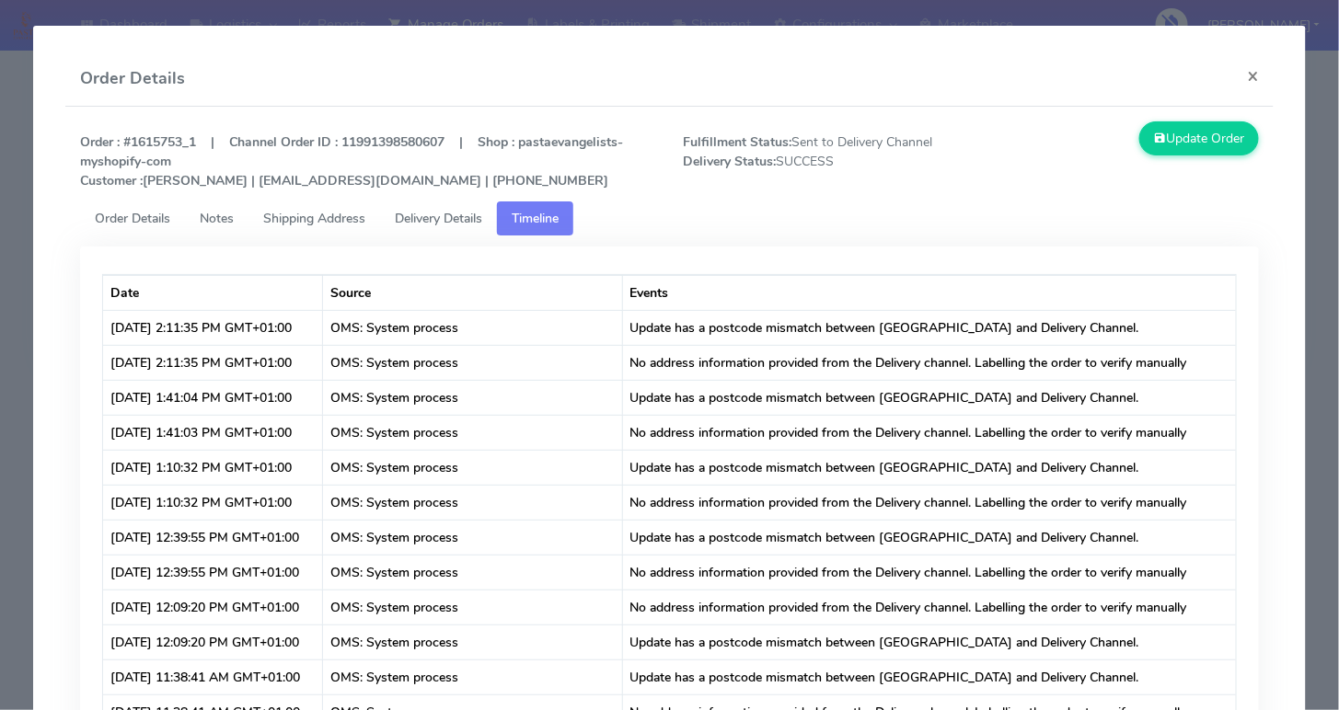
click at [464, 221] on span "Delivery Details" at bounding box center [438, 218] width 87 height 17
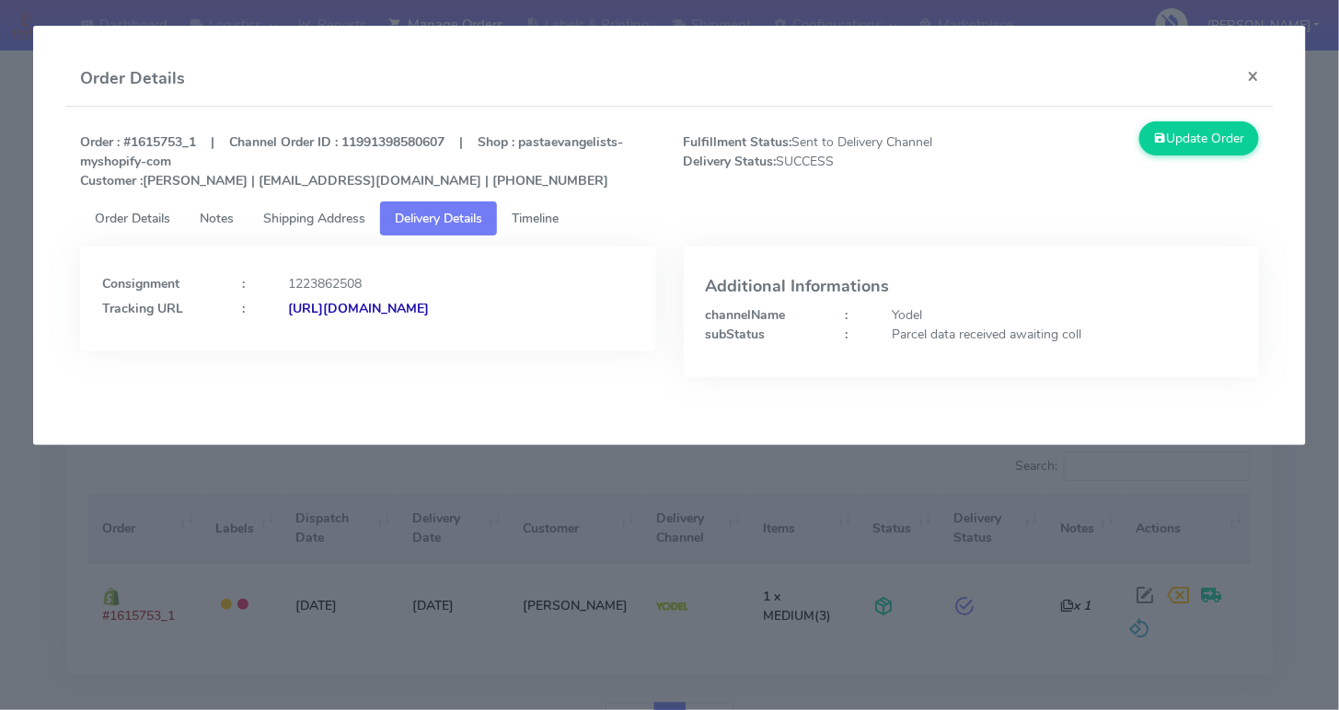
drag, startPoint x: 138, startPoint y: 216, endPoint x: 137, endPoint y: 180, distance: 35.9
click at [138, 216] on span "Order Details" at bounding box center [132, 218] width 75 height 17
